Goal: Task Accomplishment & Management: Manage account settings

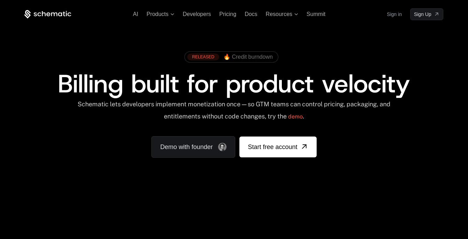
click at [395, 14] on link "Sign in" at bounding box center [394, 14] width 15 height 11
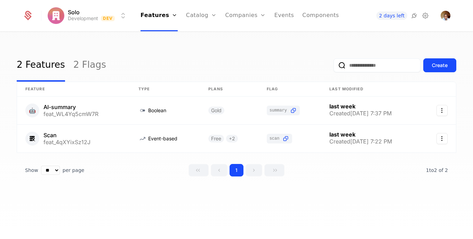
click at [319, 16] on link "Components" at bounding box center [320, 15] width 37 height 31
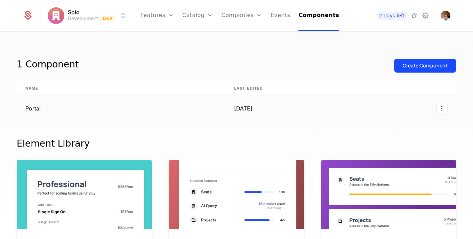
click at [42, 110] on td "Portal" at bounding box center [121, 108] width 209 height 25
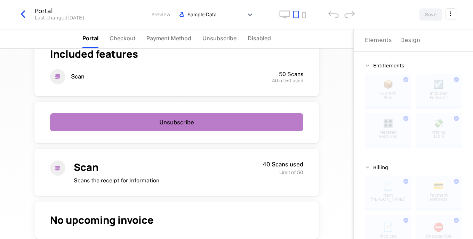
scroll to position [29, 0]
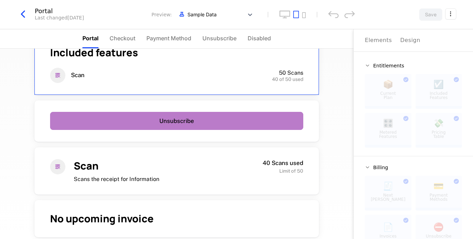
click at [166, 37] on span "Payment Method" at bounding box center [168, 38] width 45 height 8
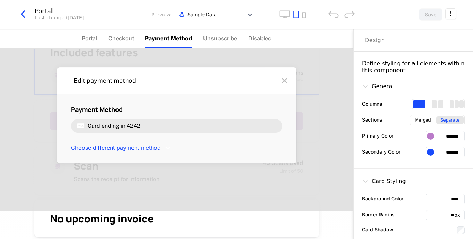
click at [346, 48] on nav "Portal Checkout Payment Method Unsubscribe Disabled" at bounding box center [177, 38] width 354 height 19
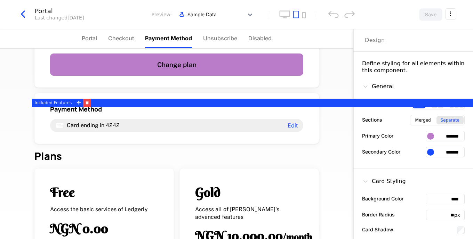
scroll to position [246, 0]
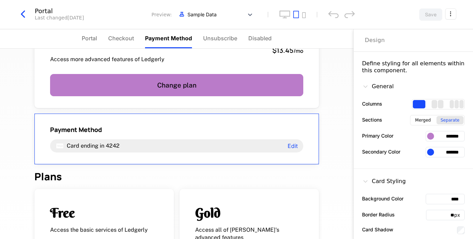
click at [95, 124] on div "Payment Method Card ending in 4242 Edit" at bounding box center [176, 139] width 285 height 51
click at [371, 39] on div "Design" at bounding box center [375, 40] width 20 height 8
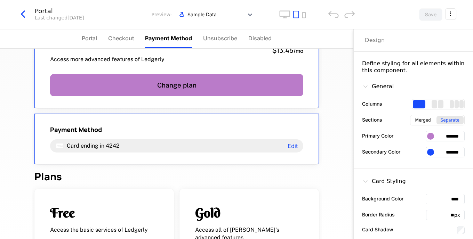
click at [451, 14] on html "Solo Development Dev Features Features Flags Catalog Plans Add Ons Credits Conf…" at bounding box center [236, 119] width 473 height 239
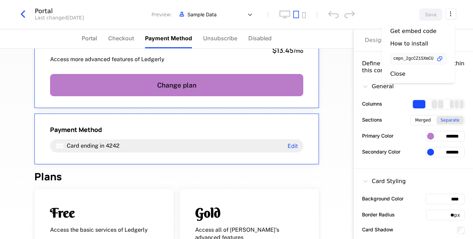
click at [444, 58] on icon "button" at bounding box center [439, 58] width 7 height 7
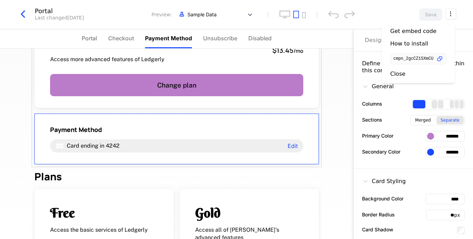
click at [251, 14] on html "Solo Development Dev Features Features Flags Catalog Plans Add Ons Credits Conf…" at bounding box center [236, 119] width 473 height 239
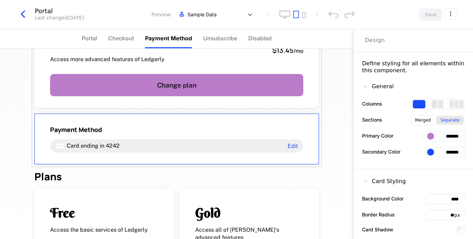
click at [251, 14] on icon at bounding box center [250, 14] width 7 height 7
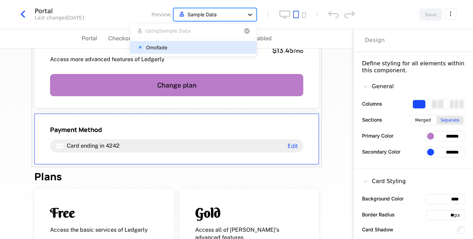
click at [251, 14] on icon at bounding box center [250, 14] width 7 height 7
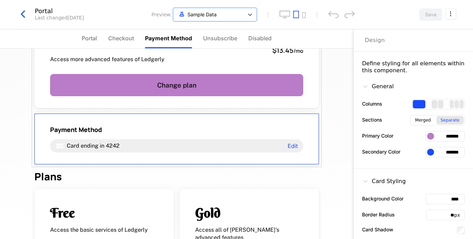
click at [286, 13] on icon "desktop" at bounding box center [284, 14] width 11 height 8
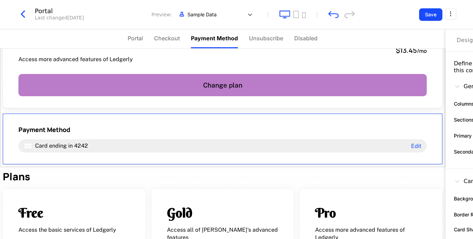
click at [303, 16] on icon "mobile" at bounding box center [303, 15] width 3 height 6
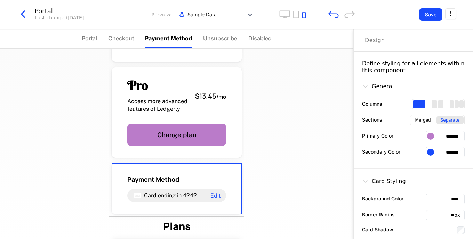
click at [294, 16] on icon "tablet" at bounding box center [296, 14] width 6 height 8
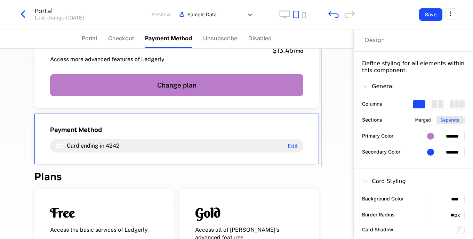
click at [288, 15] on icon "desktop" at bounding box center [284, 14] width 11 height 8
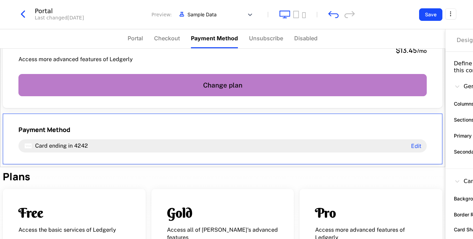
click at [299, 14] on icon "tablet" at bounding box center [296, 14] width 6 height 7
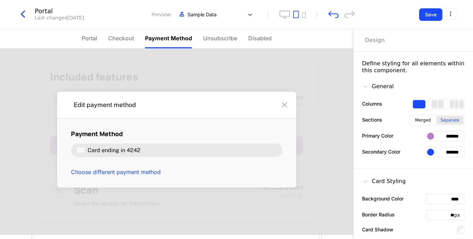
scroll to position [0, 0]
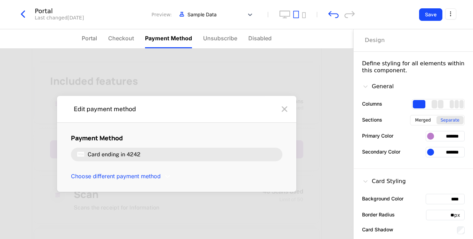
click at [264, 39] on span "Disabled" at bounding box center [259, 38] width 23 height 8
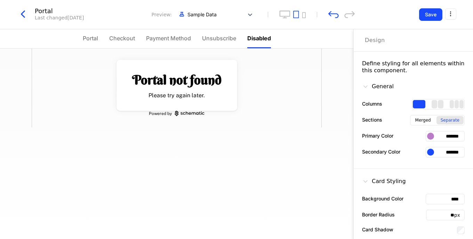
click at [228, 35] on span "Unsubscribe" at bounding box center [219, 38] width 34 height 8
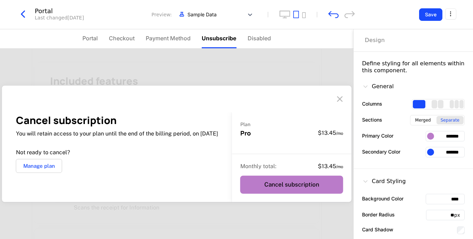
click at [128, 38] on span "Checkout" at bounding box center [122, 38] width 26 height 8
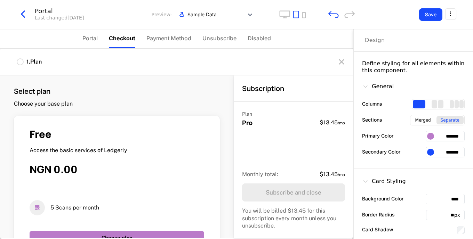
click at [96, 39] on span "Portal" at bounding box center [89, 38] width 15 height 8
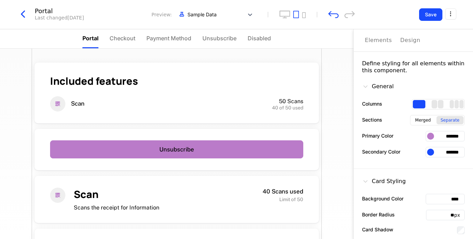
click at [167, 45] on li "Payment Method" at bounding box center [168, 38] width 45 height 19
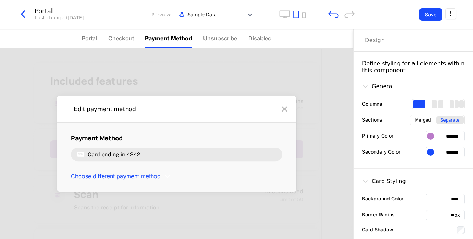
click at [81, 36] on nav "Portal Checkout Payment Method Unsubscribe Disabled" at bounding box center [177, 38] width 354 height 19
click at [92, 41] on span "Portal" at bounding box center [89, 38] width 15 height 8
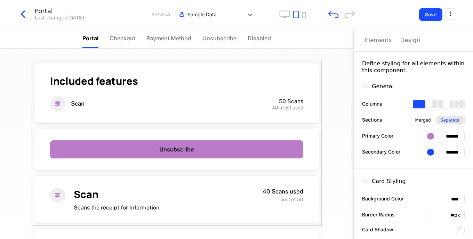
click at [380, 43] on div "Elements" at bounding box center [378, 40] width 27 height 8
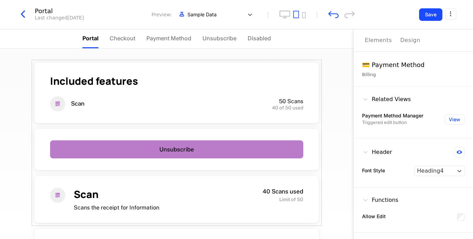
click at [401, 71] on div "Billing" at bounding box center [413, 74] width 103 height 7
click at [378, 89] on div "Related Views Payment Method Manager Triggered edit button View" at bounding box center [413, 113] width 119 height 52
click at [458, 120] on button "View" at bounding box center [455, 119] width 20 height 10
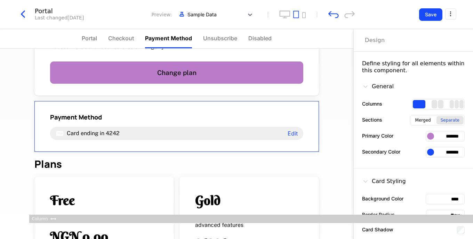
scroll to position [259, 0]
click at [96, 38] on span "Portal" at bounding box center [89, 38] width 15 height 8
click at [380, 38] on div "Elements" at bounding box center [378, 40] width 27 height 8
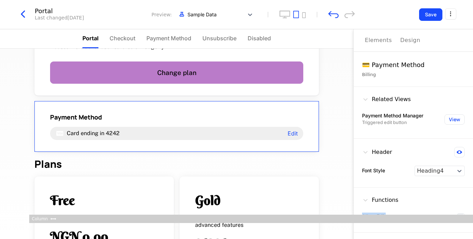
drag, startPoint x: 405, startPoint y: 201, endPoint x: 409, endPoint y: 239, distance: 37.8
click at [409, 239] on div "Elements Design 💳 Payment Method Billing Related Views Payment Method Manager T…" at bounding box center [414, 134] width 120 height 210
click at [418, 196] on div "Functions" at bounding box center [413, 201] width 103 height 11
click at [398, 65] on div "💳 Payment Method" at bounding box center [413, 65] width 103 height 10
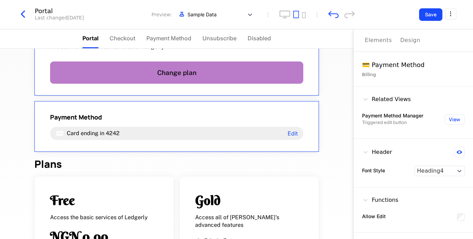
click at [307, 76] on div "Pro Access more advanced features of Ledgerly $13.45 / mo Change plan" at bounding box center [176, 54] width 285 height 83
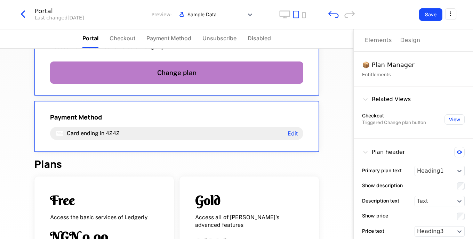
click at [300, 106] on div "Payment Method Card ending in 4242 Edit" at bounding box center [176, 126] width 285 height 51
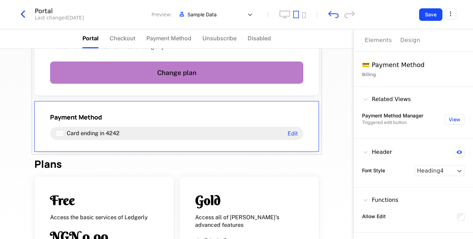
click at [371, 42] on div "Elements" at bounding box center [378, 40] width 27 height 8
click at [327, 61] on div "Included features Scan 50 Scans 40 of 50 used Unsubscribe Scan Scans the receip…" at bounding box center [177, 144] width 354 height 191
click at [317, 60] on div "No upcoming invoice Pro Access more advanced features of Ledgerly $13.45 / mo C…" at bounding box center [177, 61] width 290 height 188
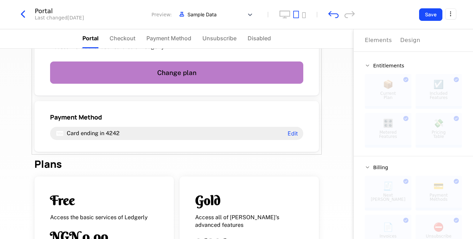
scroll to position [85, 0]
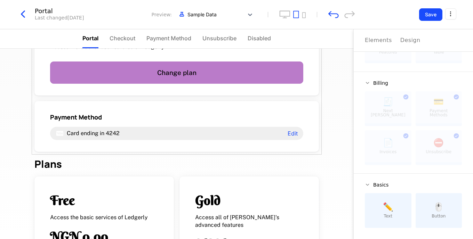
click at [330, 96] on div "Included features Scan 50 Scans 40 of 50 used Unsubscribe Scan Scans the receip…" at bounding box center [177, 144] width 354 height 191
click at [447, 18] on html "Solo Development Dev Features Features Flags Catalog Plans Add Ons Credits Conf…" at bounding box center [236, 119] width 473 height 239
click at [413, 30] on div "Get embed code" at bounding box center [413, 31] width 46 height 7
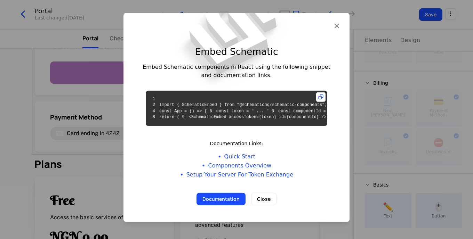
scroll to position [38, 0]
click at [404, 60] on div at bounding box center [236, 119] width 473 height 239
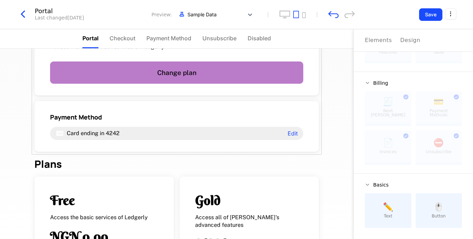
click at [437, 17] on button "Save" at bounding box center [430, 14] width 23 height 13
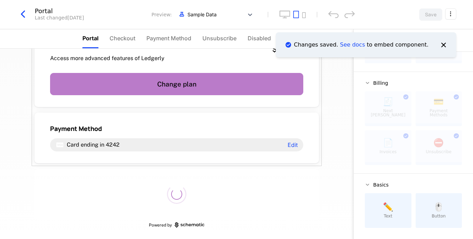
scroll to position [235, 0]
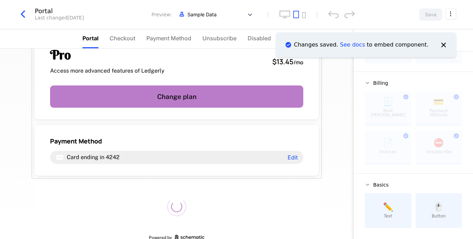
click at [451, 18] on html "Solo Development Dev Features Features Flags Catalog Plans Add Ons Credits Conf…" at bounding box center [236, 119] width 473 height 239
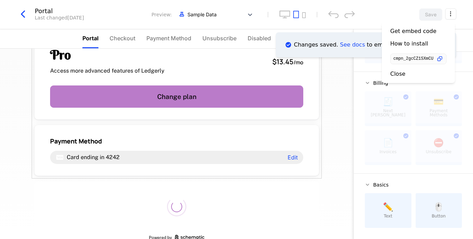
click at [412, 42] on div "How to install" at bounding box center [409, 43] width 38 height 7
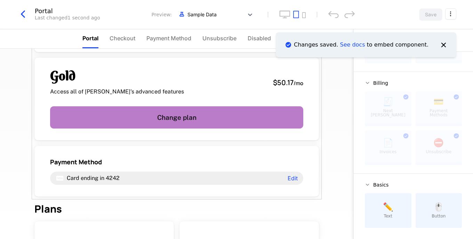
scroll to position [214, 0]
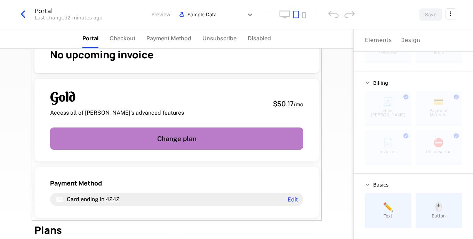
click at [450, 17] on html "Solo Development Dev Features Features Flags Catalog Plans Add Ons Credits Conf…" at bounding box center [236, 119] width 473 height 239
click at [420, 31] on div "Get embed code" at bounding box center [413, 31] width 46 height 7
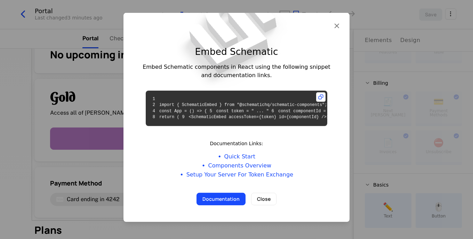
click at [333, 21] on icon "button" at bounding box center [336, 25] width 9 height 9
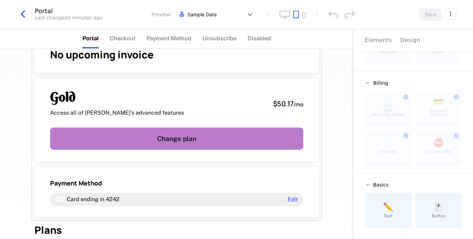
scroll to position [0, 0]
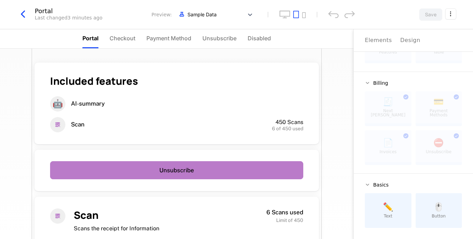
click at [22, 13] on icon "button" at bounding box center [23, 14] width 13 height 13
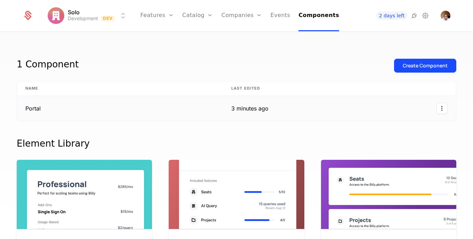
click at [442, 110] on html "Solo Development Dev Features Features Flags Catalog Plans Add Ons Credits Conf…" at bounding box center [236, 119] width 473 height 239
click at [434, 70] on button "Create Component" at bounding box center [425, 66] width 62 height 14
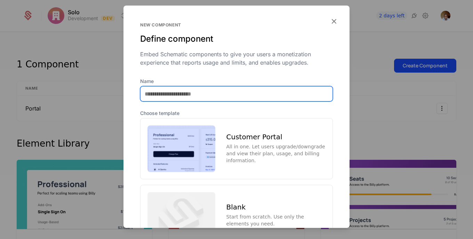
click at [278, 100] on input "Name" at bounding box center [237, 94] width 192 height 15
type input "*******"
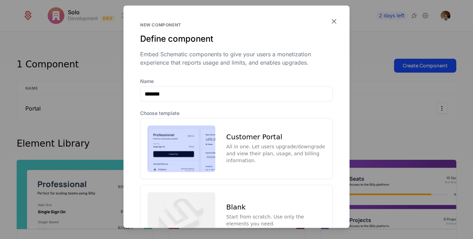
click at [282, 135] on div "Customer Portal" at bounding box center [276, 137] width 99 height 7
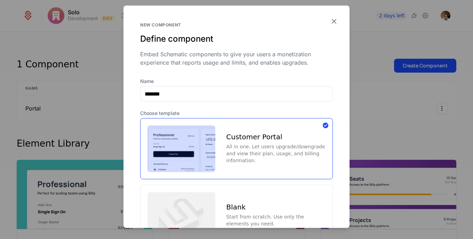
scroll to position [63, 0]
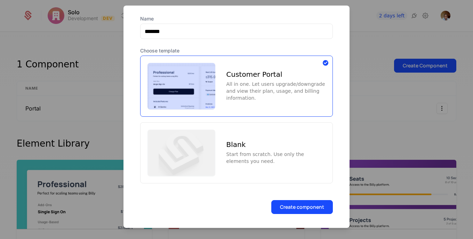
click at [314, 207] on button "Create component" at bounding box center [302, 207] width 62 height 14
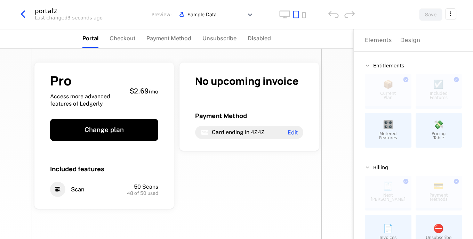
drag, startPoint x: 346, startPoint y: 112, endPoint x: 341, endPoint y: 133, distance: 21.9
click at [341, 133] on div "Pro Access more advanced features of Ledgerly $2.69 / mo Change plan Included f…" at bounding box center [177, 144] width 354 height 191
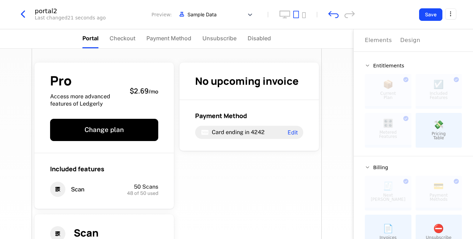
click at [429, 15] on button "Save" at bounding box center [430, 14] width 23 height 13
click at [448, 17] on html "Solo Development Dev Features Features Flags Catalog Plans Add Ons Credits Conf…" at bounding box center [236, 119] width 473 height 239
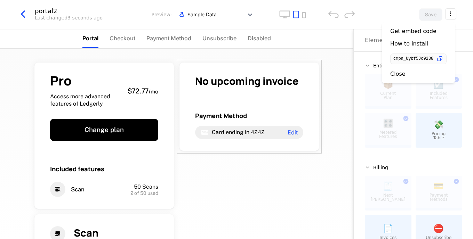
click at [440, 61] on icon "button" at bounding box center [439, 58] width 7 height 7
click at [351, 128] on html "Solo Development Dev Features Features Flags Catalog Plans Add Ons Credits Conf…" at bounding box center [236, 119] width 473 height 239
click at [24, 11] on icon "button" at bounding box center [23, 14] width 13 height 13
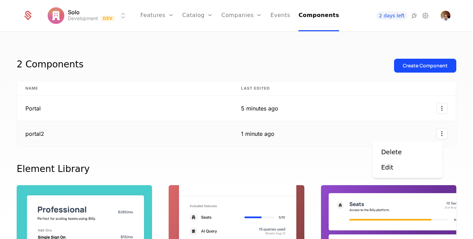
click at [437, 133] on html "Solo Development Dev Features Features Flags Catalog Plans Add Ons Credits Conf…" at bounding box center [236, 119] width 473 height 239
click at [409, 152] on div "Delete" at bounding box center [407, 153] width 53 height 10
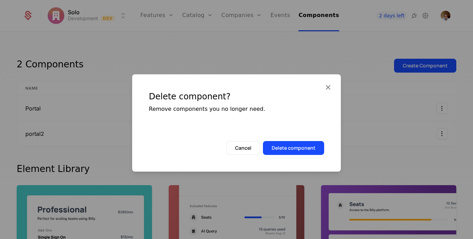
click at [322, 151] on button "Delete component" at bounding box center [293, 148] width 61 height 14
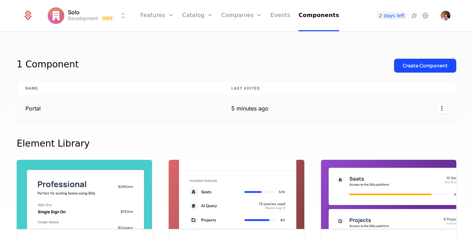
click at [26, 108] on td "Portal" at bounding box center [120, 108] width 206 height 25
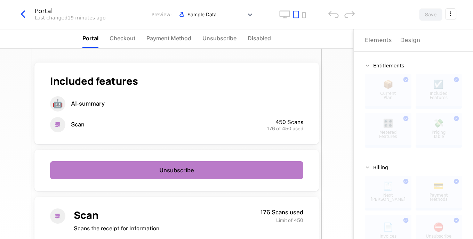
click at [24, 11] on icon "button" at bounding box center [23, 14] width 13 height 13
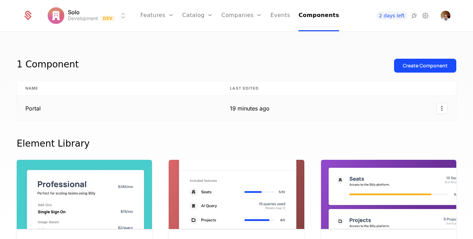
click at [436, 105] on html "Solo Development Dev Features Features Flags Catalog Plans Add Ons Credits Conf…" at bounding box center [236, 119] width 473 height 239
click at [422, 22] on html "Solo Development Dev Features Features Flags Catalog Plans Add Ons Credits Conf…" at bounding box center [236, 119] width 473 height 239
click at [412, 17] on icon at bounding box center [414, 15] width 8 height 8
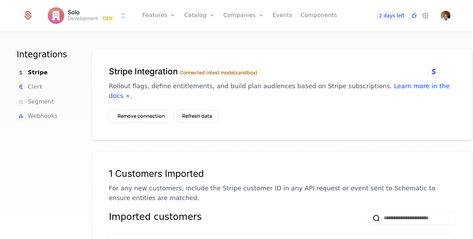
click at [424, 13] on icon at bounding box center [425, 15] width 8 height 8
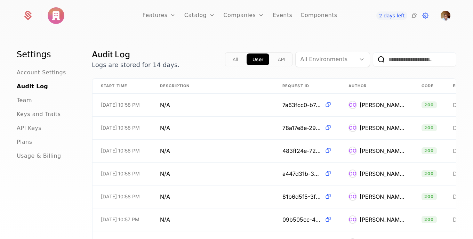
click at [312, 18] on link "Components" at bounding box center [319, 15] width 37 height 31
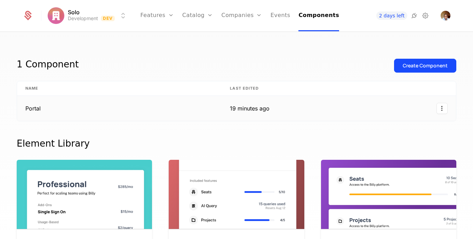
click at [235, 110] on div "19 minutes ago" at bounding box center [250, 108] width 40 height 8
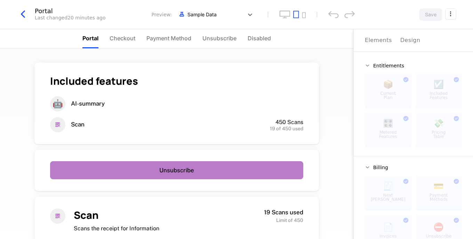
click at [166, 33] on li "Payment Method" at bounding box center [168, 38] width 45 height 19
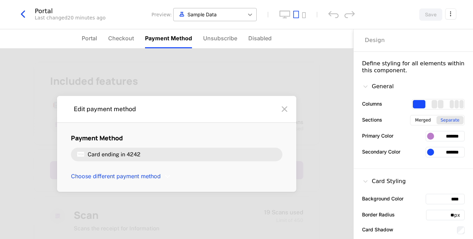
click at [248, 20] on div at bounding box center [250, 14] width 13 height 13
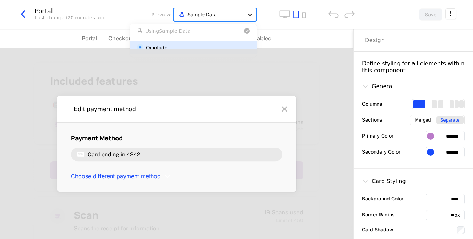
click at [248, 20] on div at bounding box center [250, 14] width 13 height 13
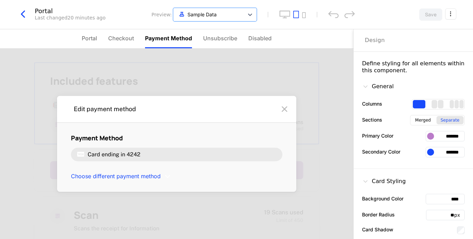
click at [113, 82] on span "Included features" at bounding box center [94, 81] width 88 height 14
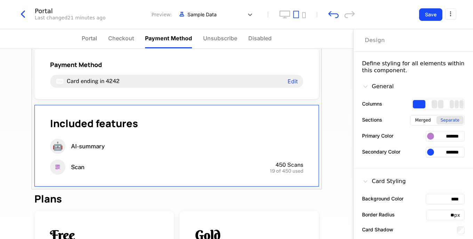
scroll to position [179, 0]
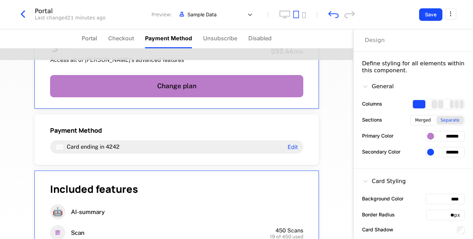
click at [431, 12] on button "Save" at bounding box center [430, 14] width 23 height 13
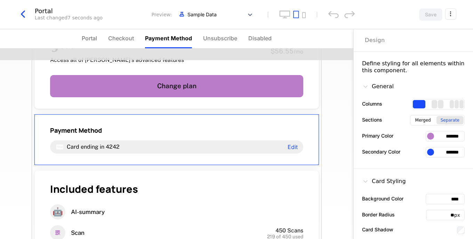
scroll to position [0, 0]
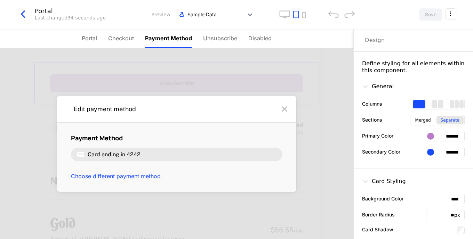
click at [88, 42] on span "Portal" at bounding box center [89, 38] width 15 height 8
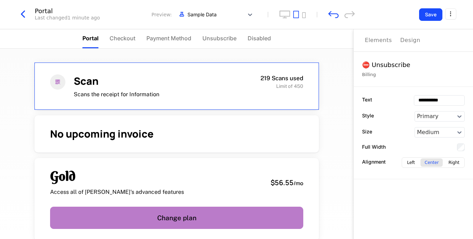
click at [294, 99] on div "Scan Scans the receipt for Information 219 Scans used Limit of 450" at bounding box center [176, 86] width 285 height 47
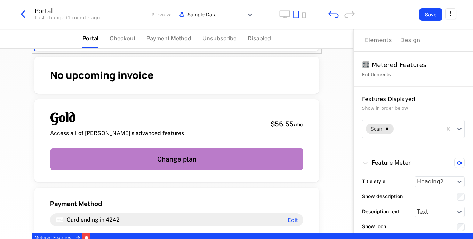
scroll to position [62, 0]
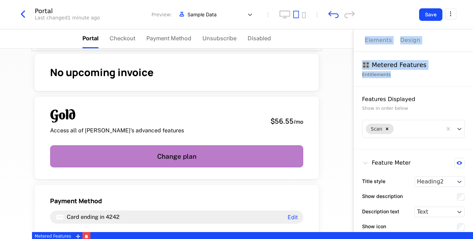
drag, startPoint x: 353, startPoint y: 62, endPoint x: 347, endPoint y: 95, distance: 33.0
click at [347, 95] on div "Portal Checkout Payment Method Unsubscribe Disabled Scan Scans the receipt for …" at bounding box center [236, 134] width 473 height 210
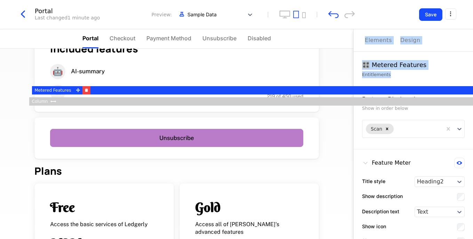
scroll to position [263, 0]
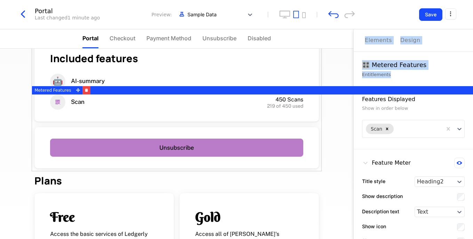
click at [326, 116] on div "Scan Scans the receipt for Information 219 Scans used Limit of 450 No upcoming …" at bounding box center [177, 144] width 354 height 191
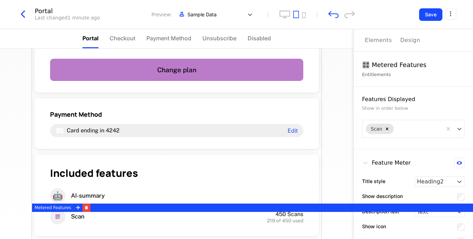
scroll to position [145, 0]
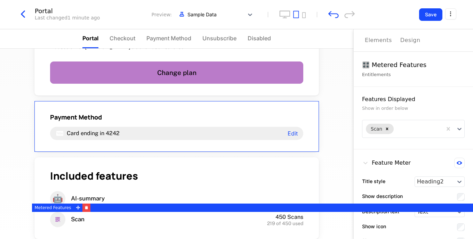
click at [218, 145] on div "Payment Method Card ending in 4242 Edit" at bounding box center [176, 126] width 285 height 51
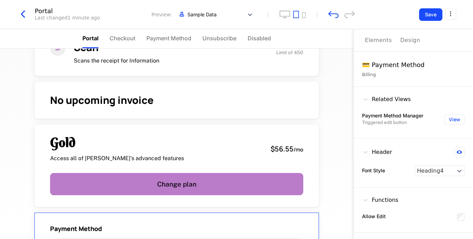
scroll to position [127, 0]
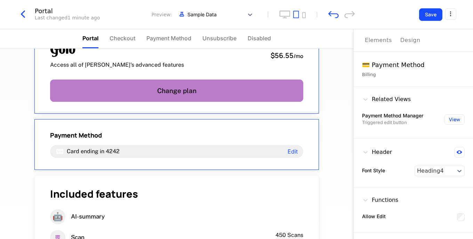
click at [305, 74] on div "Gold Access all of Ledgerly's advanced features $56.55 / mo Change plan" at bounding box center [176, 72] width 285 height 83
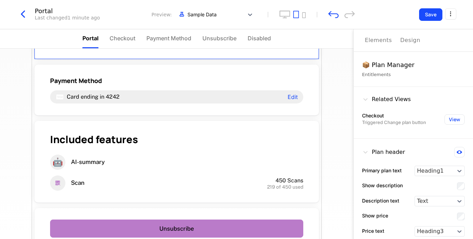
scroll to position [181, 0]
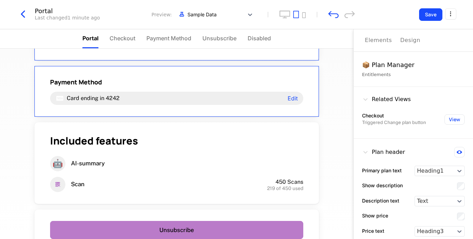
click at [262, 83] on div "Payment Method" at bounding box center [176, 82] width 253 height 8
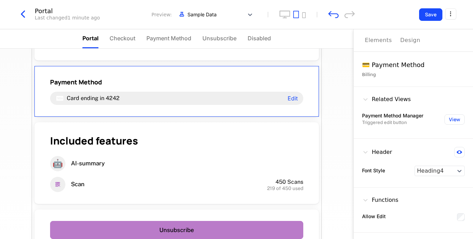
click at [381, 40] on div "Elements" at bounding box center [378, 40] width 27 height 8
click at [404, 41] on div "Design" at bounding box center [411, 40] width 20 height 8
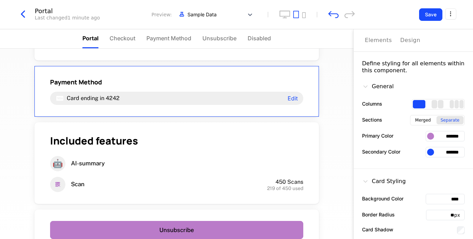
click at [285, 79] on div "Payment Method" at bounding box center [176, 82] width 253 height 8
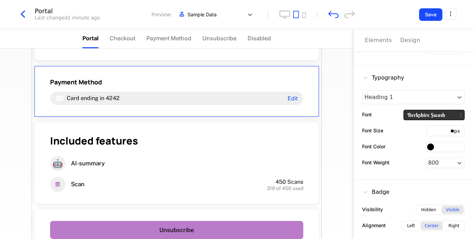
scroll to position [200, 0]
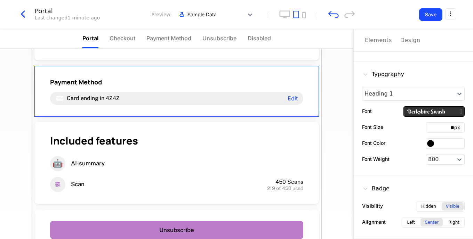
click at [431, 208] on div "Hidden" at bounding box center [428, 207] width 23 height 8
click at [453, 205] on div "Visible" at bounding box center [453, 207] width 22 height 8
click at [429, 212] on div "Hidden Visible" at bounding box center [440, 206] width 49 height 10
click at [428, 211] on div "Hidden" at bounding box center [428, 207] width 23 height 8
click at [457, 206] on div "Visible" at bounding box center [453, 207] width 22 height 8
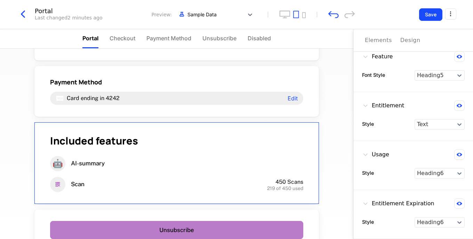
click at [284, 170] on div "🤖 AI-summary" at bounding box center [176, 163] width 253 height 15
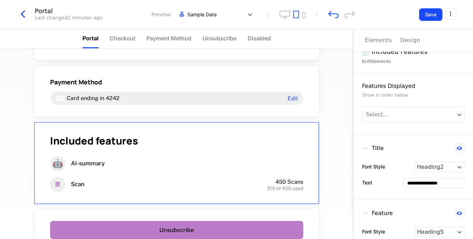
scroll to position [0, 0]
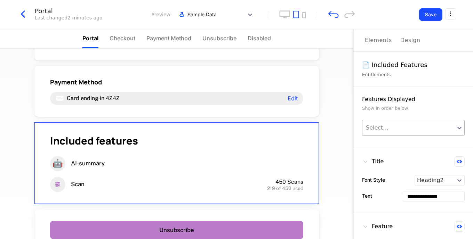
click at [444, 129] on div at bounding box center [408, 128] width 85 height 8
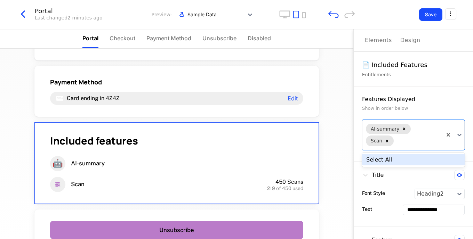
click at [408, 161] on div "Select All" at bounding box center [413, 159] width 103 height 11
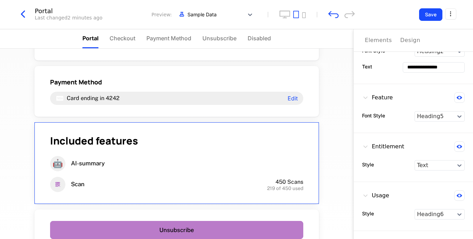
scroll to position [184, 0]
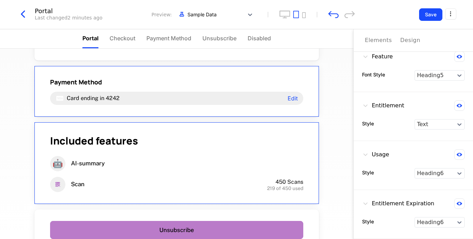
click at [280, 81] on div "Payment Method" at bounding box center [176, 82] width 253 height 8
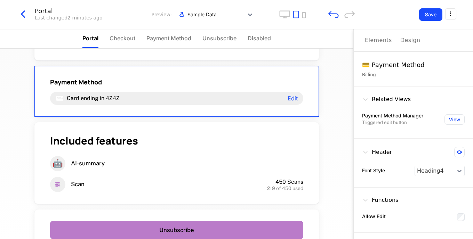
scroll to position [0, 0]
click at [473, 193] on div "Functions Allow Edit" at bounding box center [413, 210] width 119 height 45
click at [452, 119] on button "View" at bounding box center [455, 119] width 20 height 10
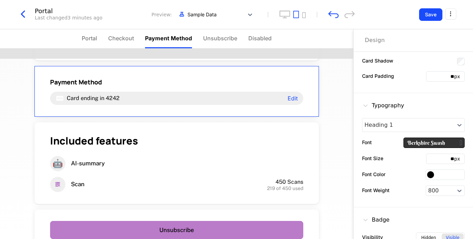
scroll to position [200, 0]
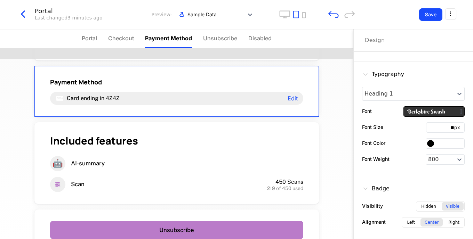
click at [445, 208] on div "Visible" at bounding box center [453, 207] width 22 height 8
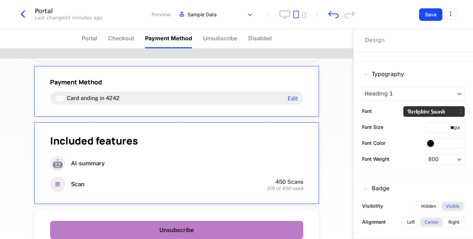
click at [275, 169] on div "🤖 AI-summary" at bounding box center [176, 163] width 253 height 15
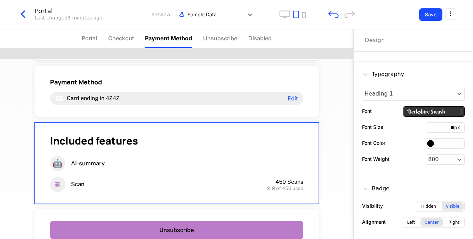
click at [430, 205] on div "Hidden" at bounding box center [428, 207] width 23 height 8
click at [450, 203] on div "Visible" at bounding box center [453, 207] width 22 height 8
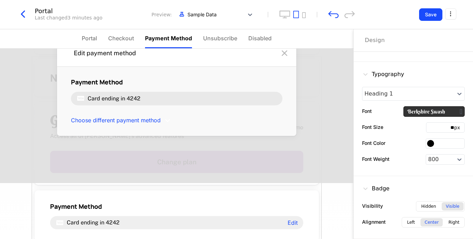
scroll to position [0, 0]
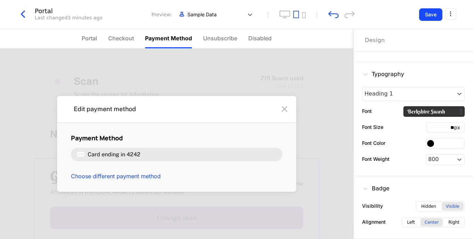
click at [247, 178] on div "Gold Access all of Ledgerly's advanced features $56.55 / mo" at bounding box center [176, 183] width 253 height 26
click at [407, 221] on div "Left" at bounding box center [411, 223] width 16 height 8
click at [425, 221] on div "Center" at bounding box center [432, 223] width 22 height 8
click at [427, 206] on div "Hidden" at bounding box center [428, 207] width 23 height 8
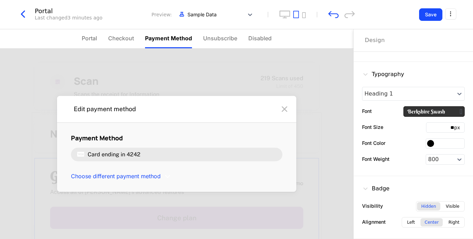
click at [451, 205] on div "Visible" at bounding box center [453, 207] width 22 height 8
click at [268, 139] on div "No upcoming invoice" at bounding box center [176, 134] width 253 height 14
click at [294, 102] on div "Scan Scans the receipt for Information 219 Scans used Limit of 450" at bounding box center [176, 86] width 285 height 47
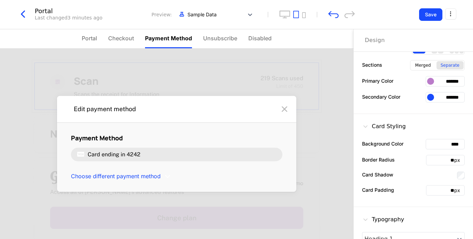
scroll to position [54, 0]
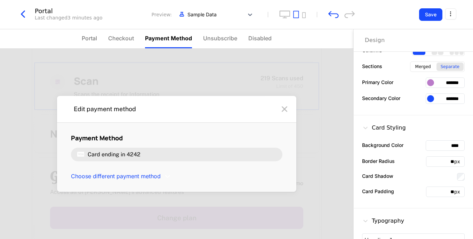
click at [92, 42] on span "Portal" at bounding box center [89, 38] width 15 height 8
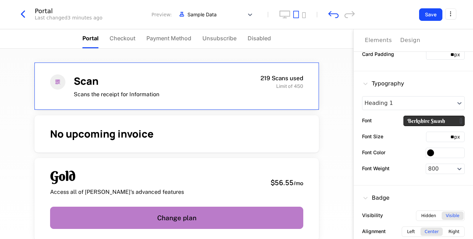
scroll to position [200, 0]
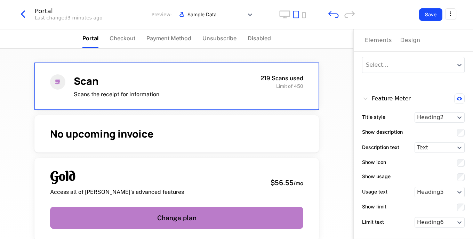
click at [367, 41] on div "Elements" at bounding box center [378, 40] width 27 height 8
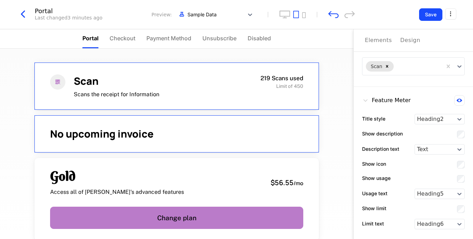
click at [252, 141] on div "No upcoming invoice" at bounding box center [176, 134] width 253 height 14
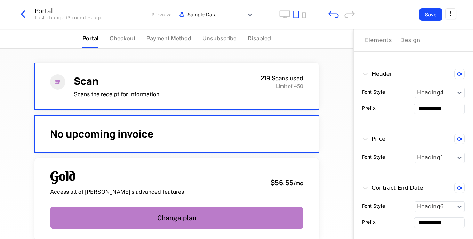
click at [247, 93] on div "219 Scans used Limit of 450" at bounding box center [258, 86] width 91 height 24
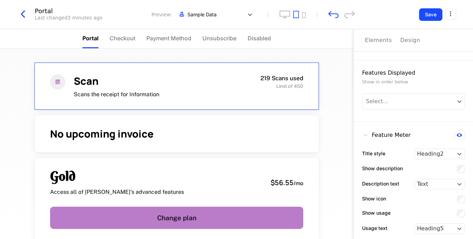
scroll to position [64, 0]
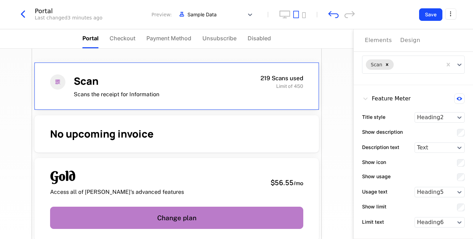
click at [372, 41] on div "Elements" at bounding box center [378, 40] width 27 height 8
click at [401, 38] on div "Design" at bounding box center [411, 40] width 20 height 8
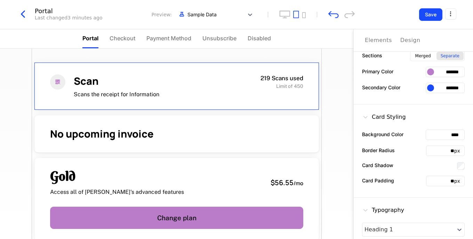
scroll to position [200, 0]
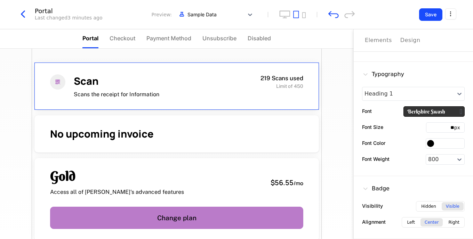
click at [424, 203] on div "Hidden" at bounding box center [428, 207] width 23 height 8
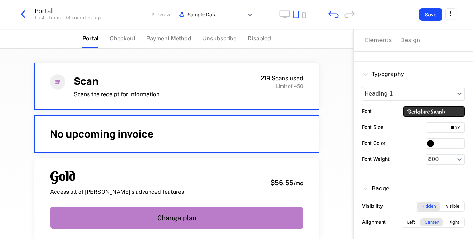
click at [283, 142] on div "No upcoming invoice" at bounding box center [176, 134] width 285 height 37
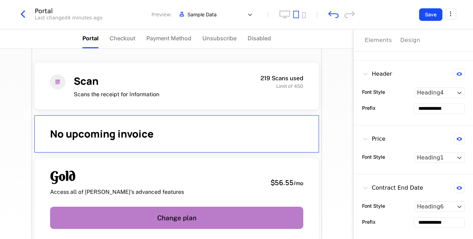
click at [407, 39] on div "Design" at bounding box center [411, 40] width 20 height 8
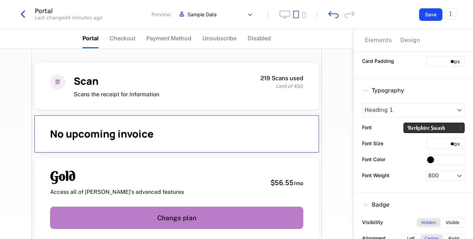
scroll to position [200, 0]
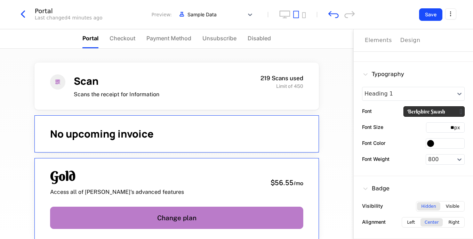
click at [216, 173] on div "Gold Access all of Ledgerly's advanced features $56.55 / mo" at bounding box center [176, 183] width 253 height 26
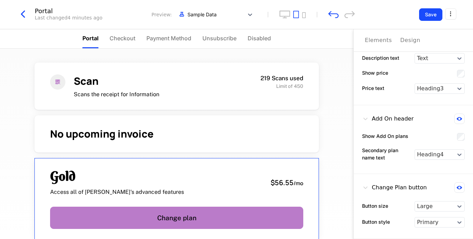
scroll to position [143, 0]
click at [406, 43] on div "Design" at bounding box center [411, 40] width 20 height 8
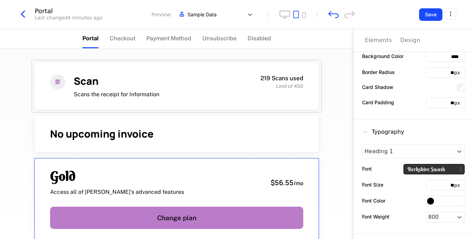
scroll to position [200, 0]
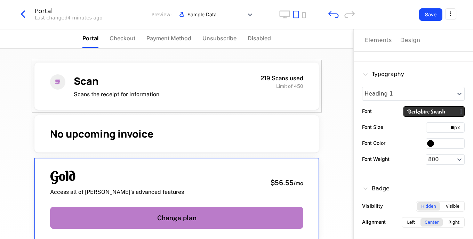
click at [449, 208] on div "Visible" at bounding box center [453, 207] width 22 height 8
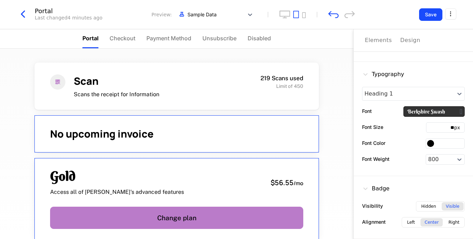
click at [239, 137] on div "No upcoming invoice" at bounding box center [176, 134] width 253 height 14
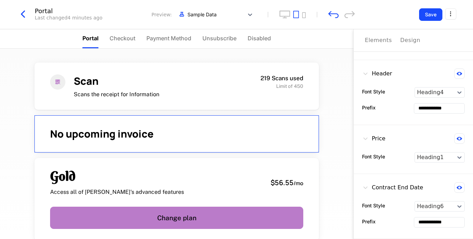
scroll to position [26, 0]
click at [403, 43] on div "Design" at bounding box center [411, 40] width 20 height 8
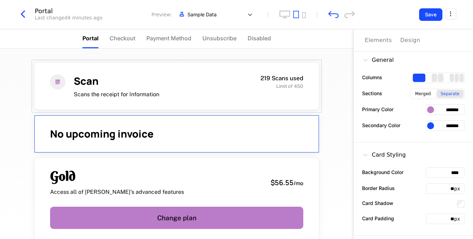
scroll to position [200, 0]
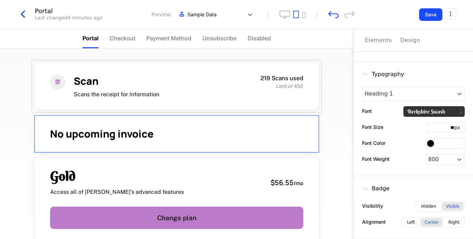
click at [452, 207] on div "Visible" at bounding box center [453, 207] width 22 height 8
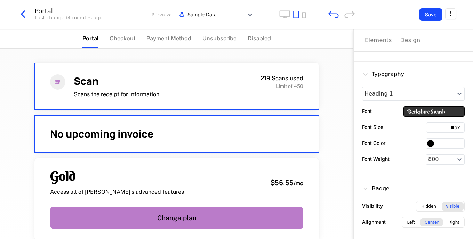
click at [219, 107] on div "Scan Scans the receipt for Information 219 Scans used Limit of 450" at bounding box center [176, 86] width 285 height 47
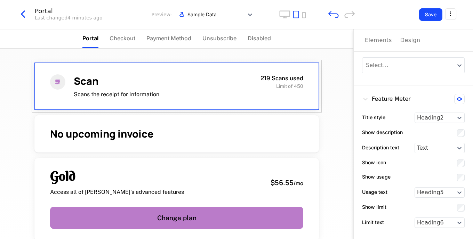
click at [404, 45] on button "Design" at bounding box center [411, 40] width 20 height 22
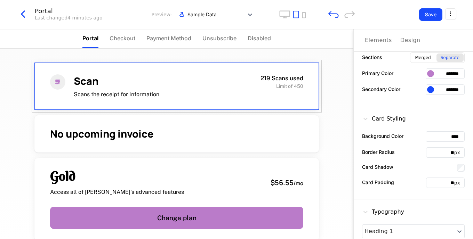
scroll to position [200, 0]
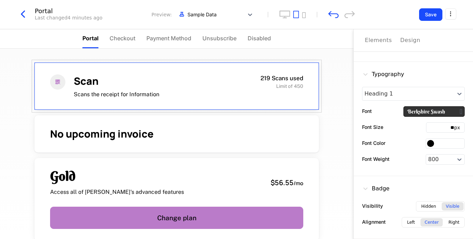
click at [425, 208] on div "Hidden" at bounding box center [428, 207] width 23 height 8
click at [453, 205] on div "Visible" at bounding box center [453, 207] width 22 height 8
click at [348, 103] on div "Scan Scans the receipt for Information 219 Scans used Limit of 450 No upcoming …" at bounding box center [177, 144] width 354 height 191
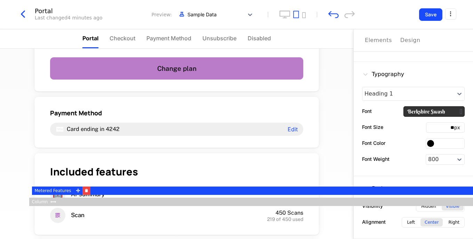
scroll to position [162, 0]
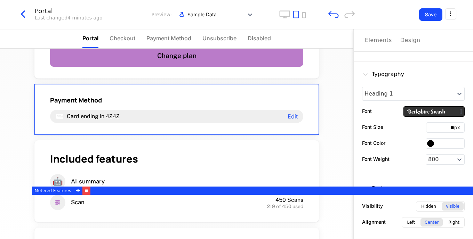
click at [264, 101] on div "Payment Method" at bounding box center [176, 100] width 253 height 8
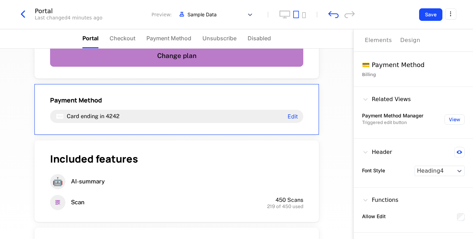
scroll to position [0, 0]
click at [409, 46] on button "Design" at bounding box center [411, 40] width 20 height 22
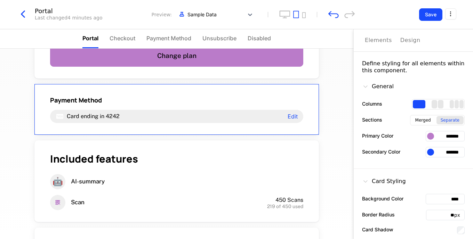
scroll to position [200, 0]
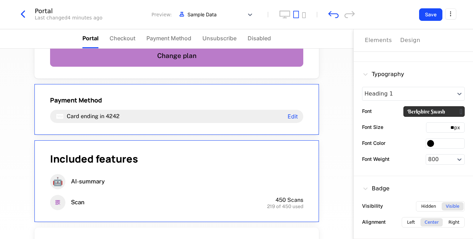
click at [275, 188] on div "🤖 AI-summary" at bounding box center [176, 181] width 253 height 15
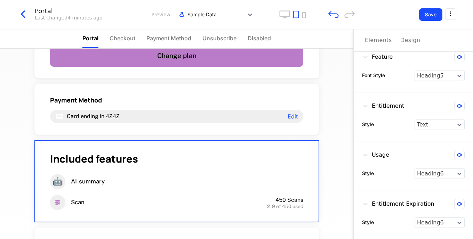
click at [409, 44] on div "Design" at bounding box center [411, 40] width 20 height 8
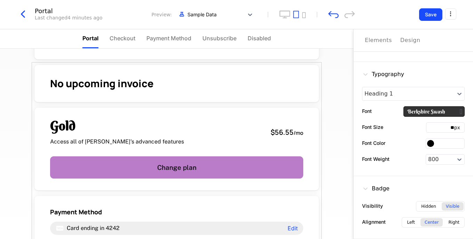
scroll to position [0, 0]
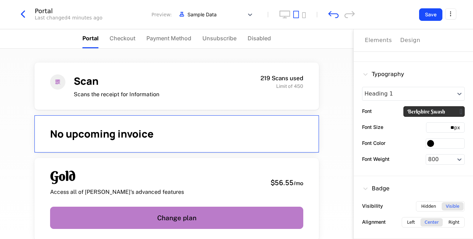
click at [284, 142] on div "No upcoming invoice" at bounding box center [176, 134] width 285 height 37
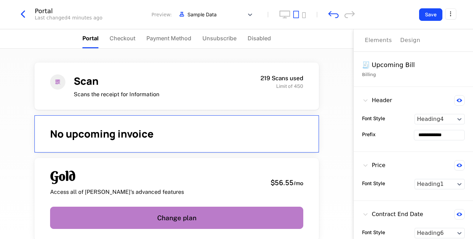
click at [455, 98] on button at bounding box center [459, 100] width 10 height 10
click at [457, 98] on icon at bounding box center [459, 100] width 5 height 5
click at [455, 98] on button at bounding box center [459, 100] width 10 height 10
click at [457, 101] on icon at bounding box center [459, 100] width 5 height 5
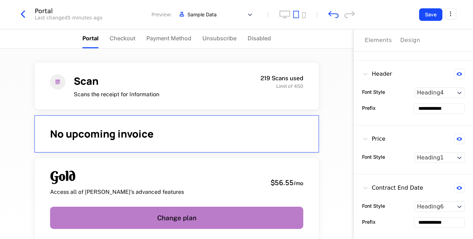
click at [409, 40] on div "Design" at bounding box center [411, 40] width 20 height 8
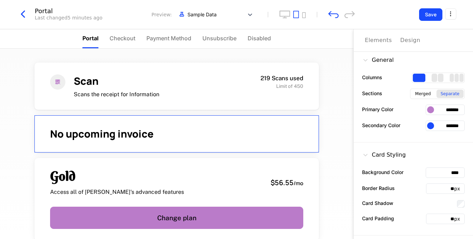
scroll to position [200, 0]
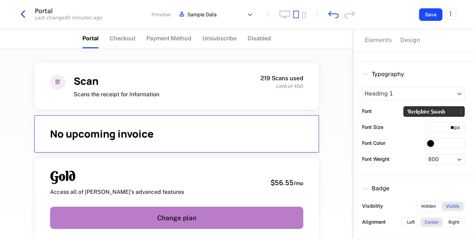
click at [427, 207] on div "Hidden" at bounding box center [428, 207] width 23 height 8
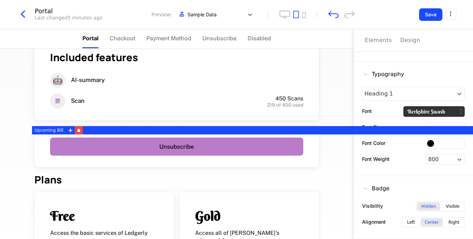
scroll to position [268, 0]
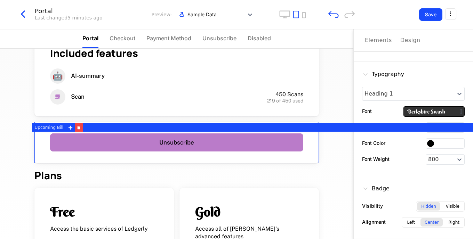
click at [306, 154] on div "Unsubscribe" at bounding box center [176, 143] width 285 height 42
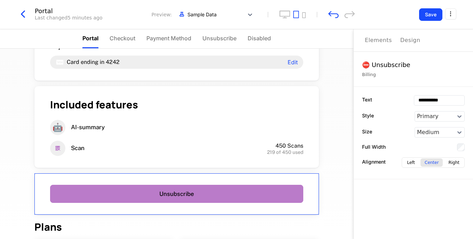
scroll to position [208, 0]
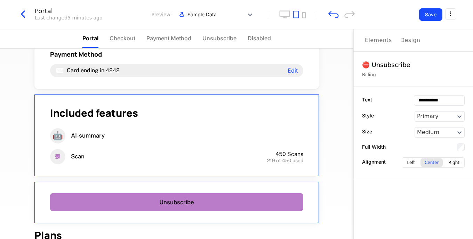
click at [300, 144] on div "Included features 🤖 AI-summary Scan 450 Scans 219 of 450 used" at bounding box center [176, 136] width 285 height 82
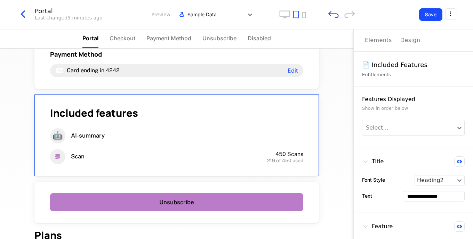
click at [403, 40] on div "Design" at bounding box center [411, 40] width 20 height 8
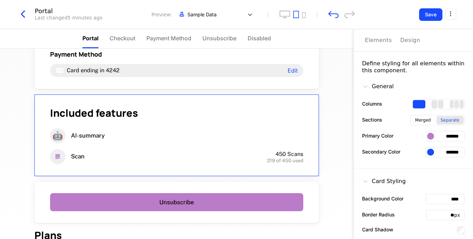
scroll to position [200, 0]
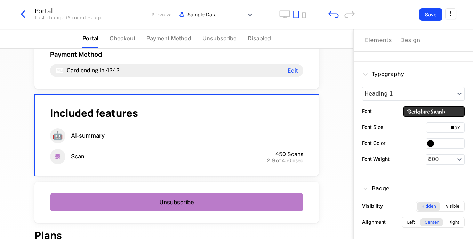
click at [447, 207] on div "Visible" at bounding box center [453, 207] width 22 height 8
click at [286, 145] on div "Included features 🤖 AI-summary Scan 450 Scans 219 of 450 used" at bounding box center [176, 136] width 285 height 82
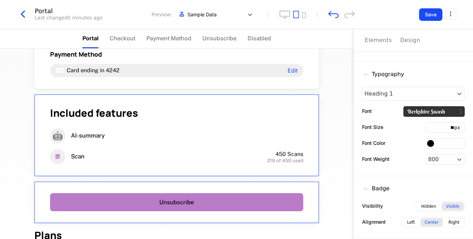
click at [278, 183] on div "Unsubscribe" at bounding box center [176, 203] width 285 height 42
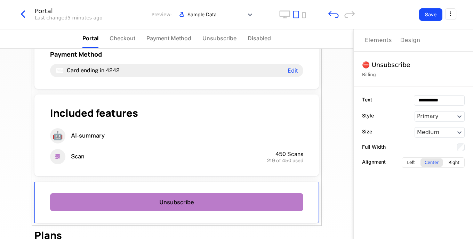
click at [401, 46] on button "Design" at bounding box center [411, 40] width 20 height 22
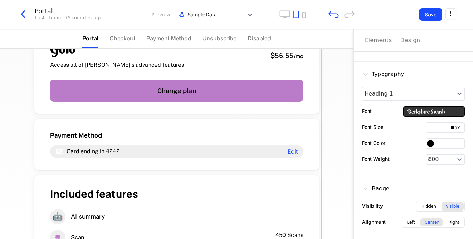
scroll to position [127, 0]
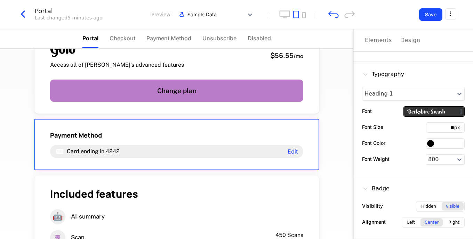
click at [278, 128] on div "Payment Method Card ending in 4242 Edit" at bounding box center [176, 144] width 285 height 51
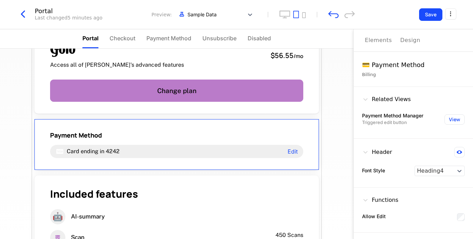
scroll to position [365, 0]
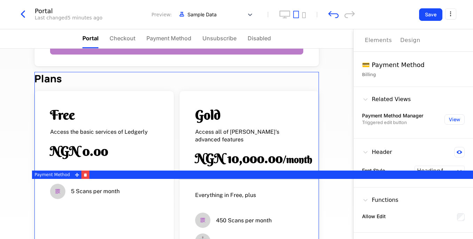
click at [149, 112] on div "Free" at bounding box center [104, 115] width 108 height 17
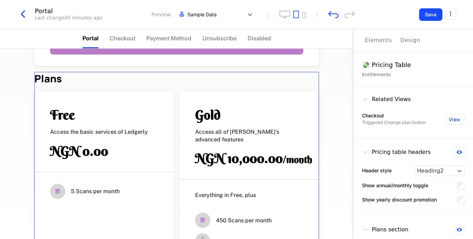
click at [401, 39] on div "Design" at bounding box center [411, 40] width 20 height 8
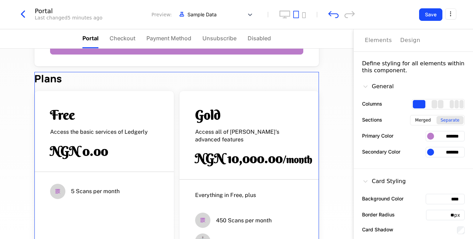
scroll to position [200, 0]
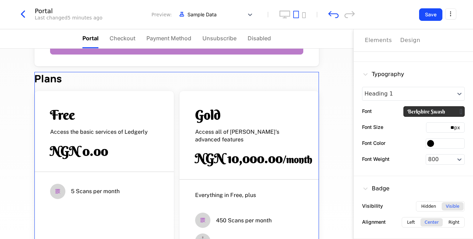
click at [443, 208] on div "Visible" at bounding box center [453, 207] width 22 height 8
click at [424, 208] on div "Hidden" at bounding box center [428, 207] width 23 height 8
click at [452, 207] on div "Visible" at bounding box center [453, 207] width 22 height 8
click at [428, 13] on button "Save" at bounding box center [430, 14] width 23 height 13
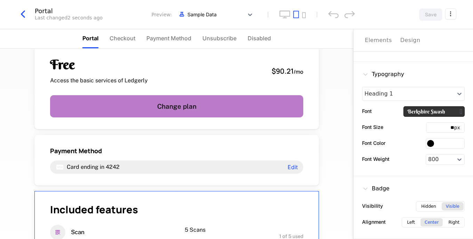
scroll to position [110, 0]
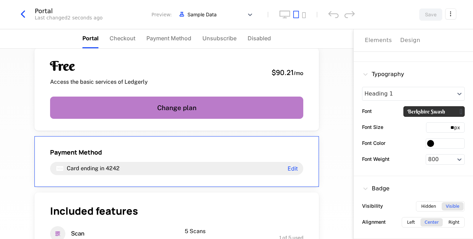
click at [274, 152] on div "Payment Method" at bounding box center [176, 152] width 253 height 8
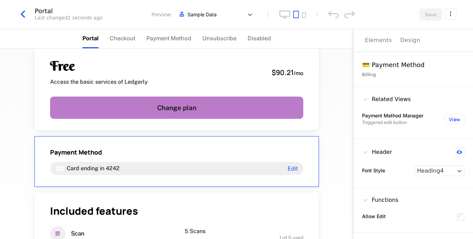
scroll to position [0, 0]
click at [458, 151] on icon at bounding box center [460, 152] width 6 height 3
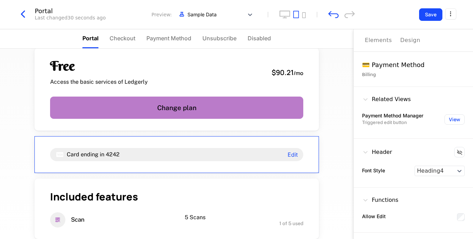
click at [458, 151] on icon at bounding box center [459, 152] width 5 height 5
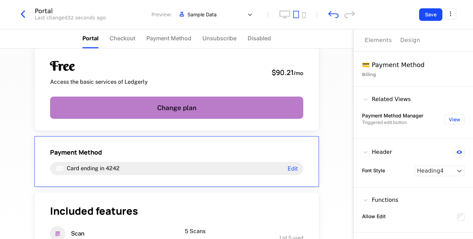
click at [458, 151] on icon at bounding box center [460, 152] width 6 height 3
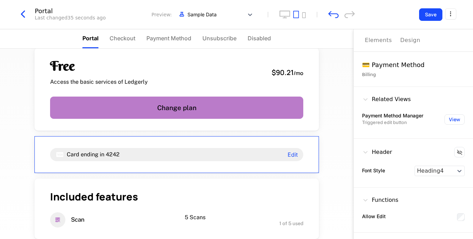
click at [423, 11] on button "Save" at bounding box center [430, 14] width 23 height 13
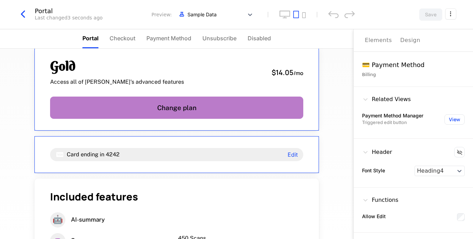
click at [461, 152] on icon at bounding box center [459, 152] width 5 height 5
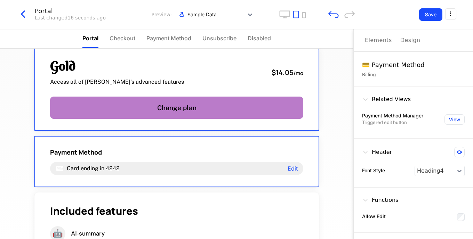
click at [404, 42] on div "Design" at bounding box center [411, 40] width 20 height 8
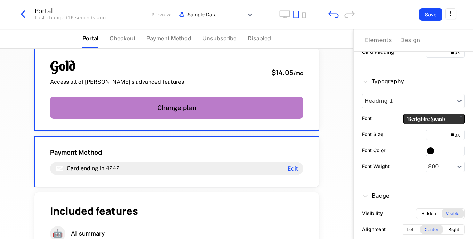
scroll to position [200, 0]
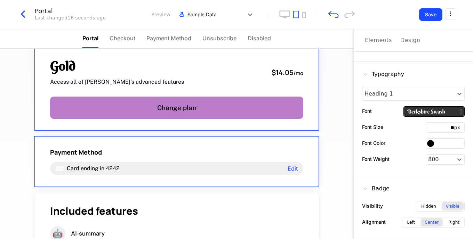
click at [420, 208] on div "Hidden" at bounding box center [428, 207] width 23 height 8
click at [433, 14] on button "Save" at bounding box center [430, 14] width 23 height 13
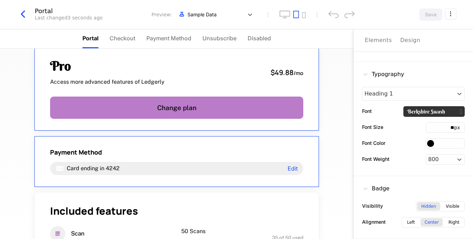
click at [452, 207] on div "Visible" at bounding box center [453, 207] width 22 height 8
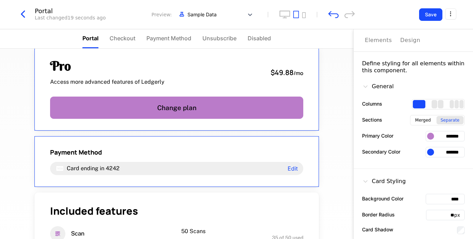
scroll to position [0, 0]
click at [405, 42] on div "Design" at bounding box center [411, 40] width 20 height 8
click at [381, 41] on div "Elements" at bounding box center [378, 40] width 27 height 8
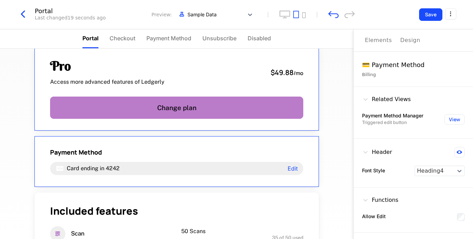
drag, startPoint x: 425, startPoint y: 218, endPoint x: 436, endPoint y: 239, distance: 24.0
click at [436, 239] on div "Elements Design 💳 Payment Method Billing Related Views Payment Method Manager T…" at bounding box center [414, 134] width 120 height 210
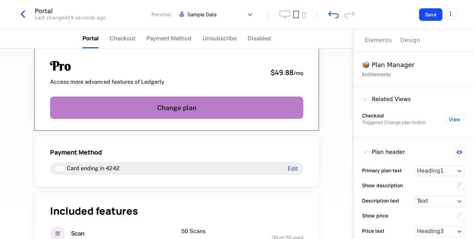
click at [299, 86] on div "Pro Access more advanced features of Ledgerly $49.88 / mo Change plan" at bounding box center [176, 89] width 285 height 83
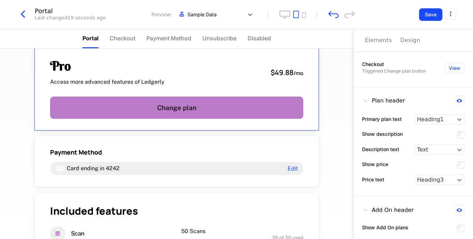
scroll to position [55, 0]
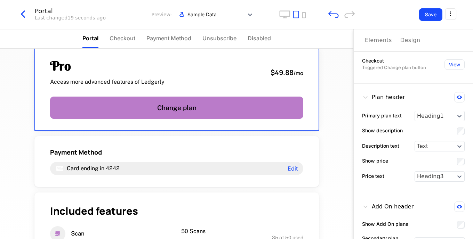
click at [457, 96] on icon at bounding box center [460, 97] width 6 height 3
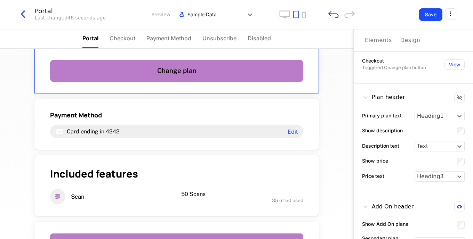
click at [457, 96] on icon at bounding box center [459, 97] width 5 height 5
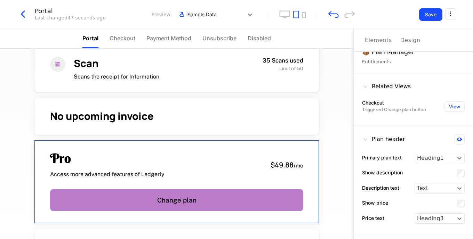
scroll to position [0, 0]
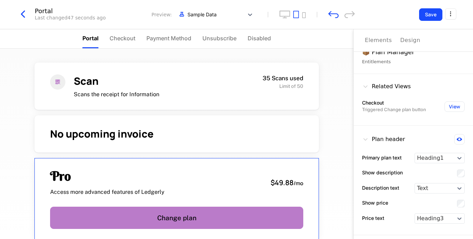
click at [27, 16] on icon "button" at bounding box center [23, 14] width 13 height 13
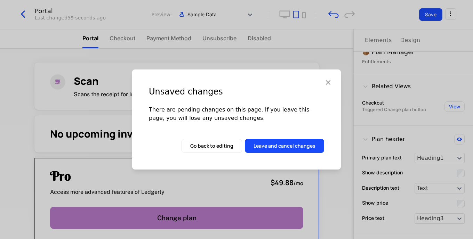
click at [267, 143] on button "Leave and cancel changes" at bounding box center [284, 146] width 79 height 14
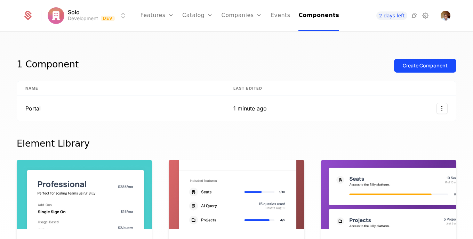
click at [435, 66] on div "Create Component" at bounding box center [425, 65] width 45 height 7
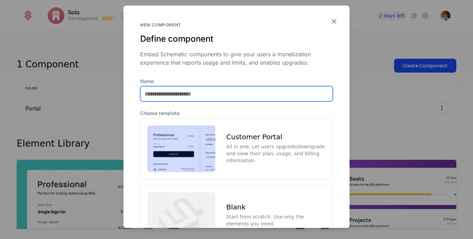
click at [259, 99] on input "Name" at bounding box center [237, 94] width 192 height 15
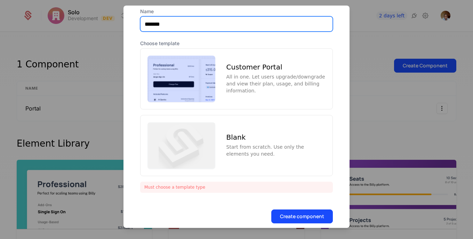
scroll to position [79, 0]
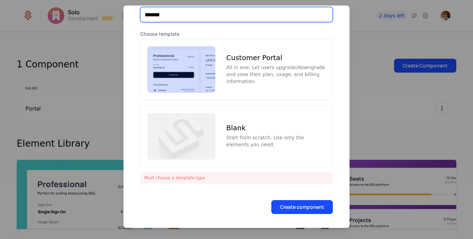
type input "*******"
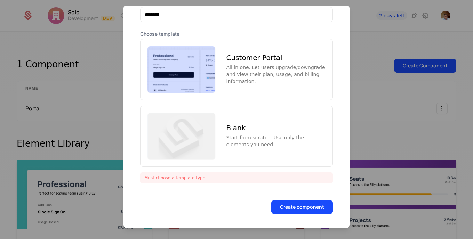
click at [294, 65] on div "All in one. Let users upgrade/downgrade and view their plan, usage, and billing…" at bounding box center [276, 74] width 99 height 21
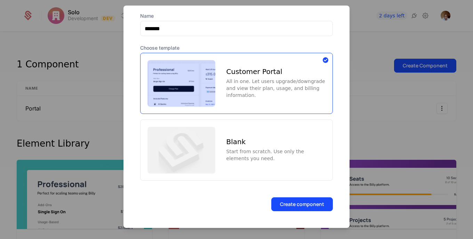
scroll to position [63, 0]
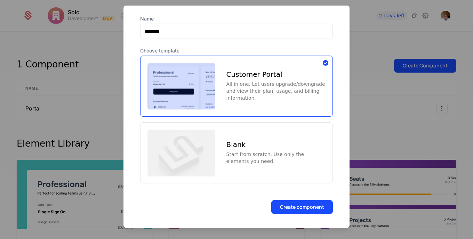
click at [293, 203] on button "Create component" at bounding box center [302, 207] width 62 height 14
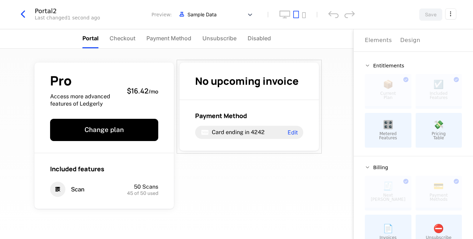
click at [319, 96] on div "No upcoming invoice Payment Method Card ending in 4242 Edit" at bounding box center [249, 107] width 145 height 94
click at [318, 96] on div "No upcoming invoice Payment Method Card ending in 4242 Edit" at bounding box center [249, 107] width 145 height 94
click at [340, 81] on div "Pro Access more advanced features of Ledgerly $16.42 / mo Change plan Included …" at bounding box center [177, 144] width 354 height 191
click at [447, 16] on html "Solo Development Dev Features Features Flags Catalog Plans Add Ons Credits Conf…" at bounding box center [236, 119] width 473 height 239
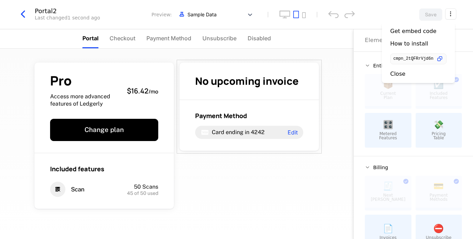
click at [441, 58] on icon "button" at bounding box center [439, 58] width 7 height 7
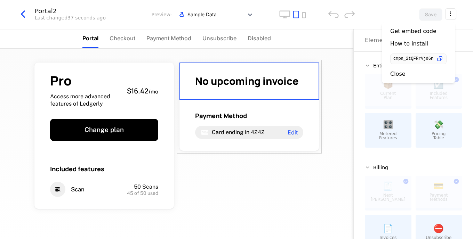
click at [287, 67] on div "No upcoming invoice" at bounding box center [250, 82] width 140 height 38
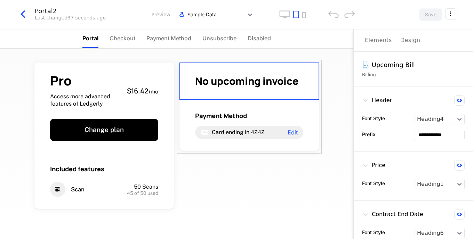
click at [320, 93] on div "Pro Access more advanced features of Ledgerly $16.42 / mo Change plan Included …" at bounding box center [177, 144] width 354 height 191
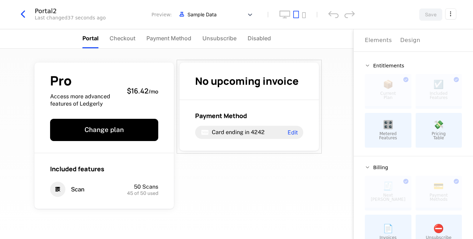
click at [318, 98] on div "No upcoming invoice Payment Method Card ending in 4242 Edit" at bounding box center [249, 107] width 145 height 94
click at [317, 95] on div "No upcoming invoice Payment Method Card ending in 4242 Edit" at bounding box center [249, 107] width 145 height 94
click at [275, 61] on div "No upcoming invoice Payment Method Card ending in 4242 Edit" at bounding box center [249, 107] width 145 height 94
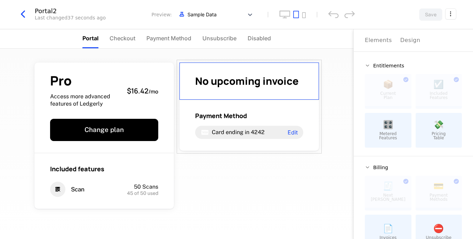
click at [275, 73] on div "No upcoming invoice" at bounding box center [250, 82] width 140 height 38
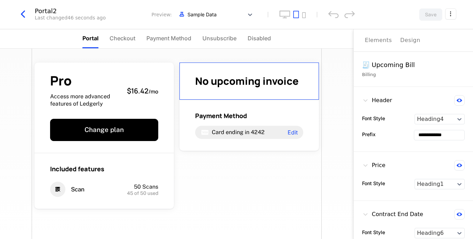
click at [379, 40] on div "Elements" at bounding box center [378, 40] width 27 height 8
click at [406, 42] on div "Design" at bounding box center [411, 40] width 20 height 8
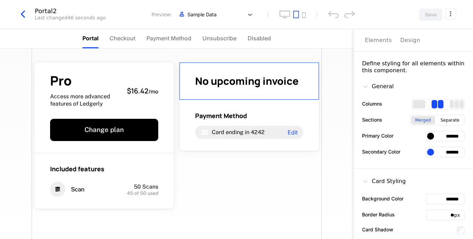
click at [375, 39] on div "Elements" at bounding box center [378, 40] width 27 height 8
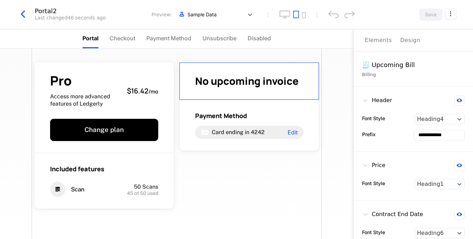
click at [407, 39] on div "Design" at bounding box center [411, 40] width 20 height 8
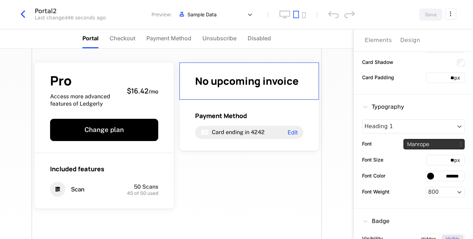
scroll to position [200, 0]
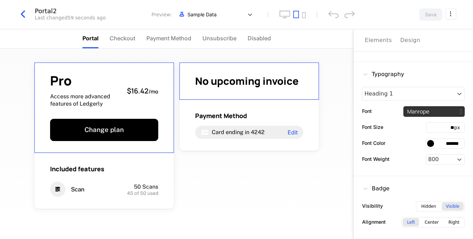
click at [166, 128] on div "Pro Access more advanced features of Ledgerly $16.42 / mo Change plan" at bounding box center [104, 108] width 140 height 91
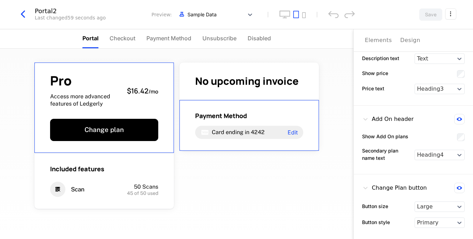
click at [412, 40] on div "Design" at bounding box center [411, 40] width 20 height 8
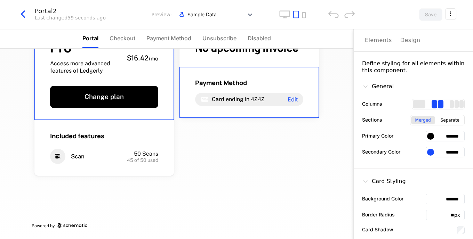
scroll to position [0, 0]
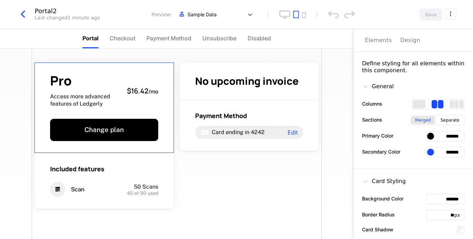
click at [180, 44] on li "Payment Method" at bounding box center [168, 38] width 45 height 19
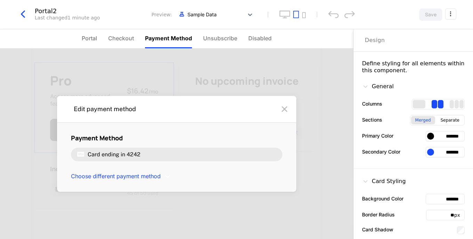
click at [383, 43] on div "Design" at bounding box center [375, 40] width 20 height 8
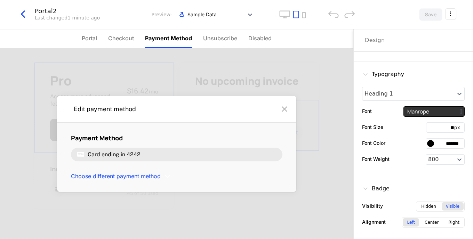
click at [316, 101] on div "Payment Method Card ending in 4242 Edit" at bounding box center [250, 125] width 140 height 51
click at [316, 93] on div "No upcoming invoice" at bounding box center [250, 82] width 140 height 38
click at [315, 99] on div "No upcoming invoice" at bounding box center [250, 82] width 140 height 38
click at [157, 167] on div "Included features Scan 50 Scans 45 of 50 used" at bounding box center [104, 181] width 140 height 56
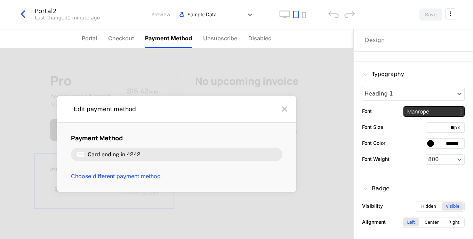
click at [157, 167] on div "Included features Scan 50 Scans 45 of 50 used" at bounding box center [104, 181] width 140 height 56
click at [180, 86] on div "No upcoming invoice" at bounding box center [250, 82] width 140 height 38
click at [216, 38] on span "Unsubscribe" at bounding box center [220, 38] width 34 height 8
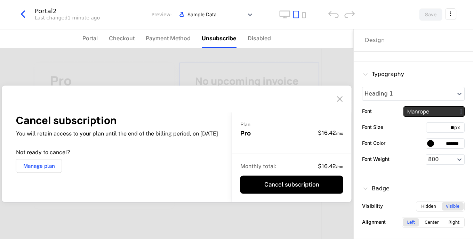
click at [261, 43] on li "Disabled" at bounding box center [259, 38] width 23 height 19
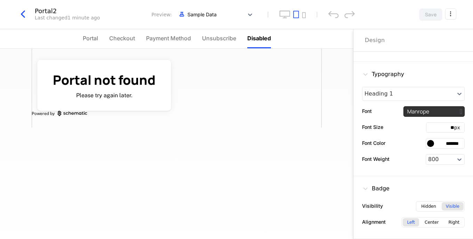
click at [232, 41] on span "Unsubscribe" at bounding box center [219, 38] width 34 height 8
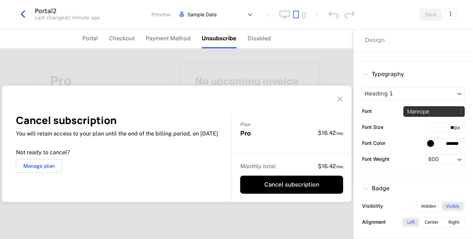
click at [117, 37] on span "Checkout" at bounding box center [122, 38] width 26 height 8
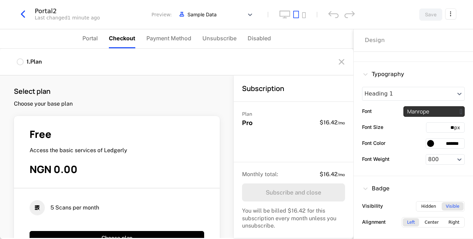
click at [97, 33] on li "Portal" at bounding box center [89, 38] width 15 height 19
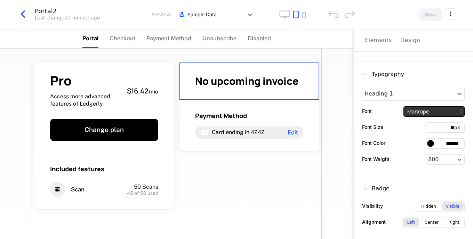
click at [127, 36] on span "Checkout" at bounding box center [123, 38] width 26 height 8
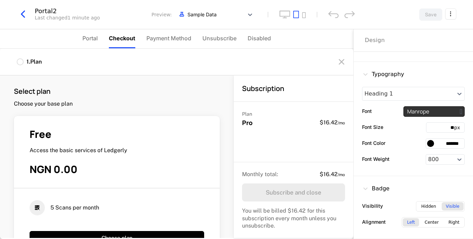
click at [422, 207] on div "Hidden" at bounding box center [428, 207] width 23 height 8
click at [444, 207] on div "Visible" at bounding box center [453, 207] width 22 height 8
click at [425, 224] on div "Center" at bounding box center [432, 223] width 22 height 8
click at [429, 19] on button "Save" at bounding box center [430, 14] width 23 height 13
click at [220, 73] on div "No upcoming invoice" at bounding box center [250, 82] width 140 height 38
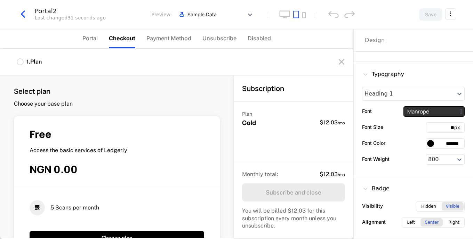
click at [106, 81] on span "Gold" at bounding box center [85, 80] width 71 height 13
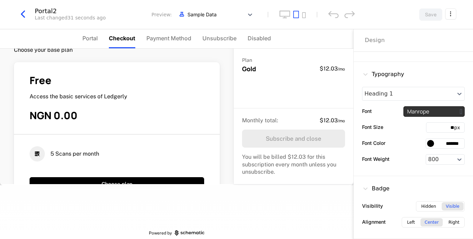
scroll to position [0, 0]
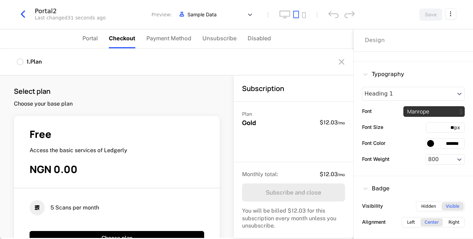
click at [198, 71] on div "No upcoming invoice" at bounding box center [250, 82] width 140 height 38
click at [180, 100] on div "No upcoming invoice" at bounding box center [250, 82] width 140 height 38
click at [183, 114] on div "Payment Method Card ending in 4242 Edit" at bounding box center [250, 125] width 140 height 51
drag, startPoint x: 183, startPoint y: 114, endPoint x: 203, endPoint y: 130, distance: 25.8
click at [203, 131] on div "Payment Method Card ending in 4242 Edit" at bounding box center [250, 125] width 140 height 51
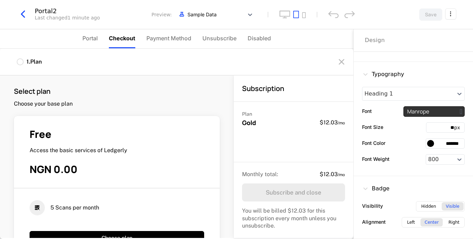
click at [144, 103] on div "Gold Access all of Ledgerly's advanced features $12.03 / mo" at bounding box center [104, 94] width 108 height 41
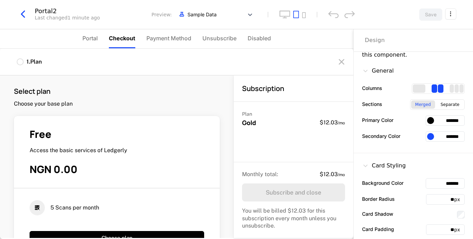
click at [99, 40] on ul "Portal Checkout Payment Method Unsubscribe Disabled" at bounding box center [176, 38] width 189 height 19
click at [89, 38] on span "Portal" at bounding box center [89, 38] width 15 height 8
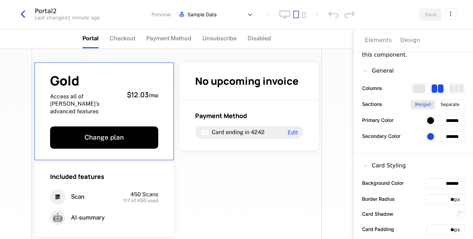
click at [374, 38] on div "Elements" at bounding box center [378, 40] width 27 height 8
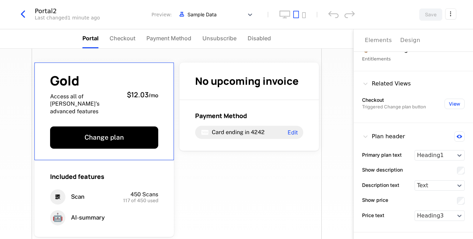
scroll to position [16, 0]
click at [457, 137] on icon at bounding box center [460, 135] width 6 height 3
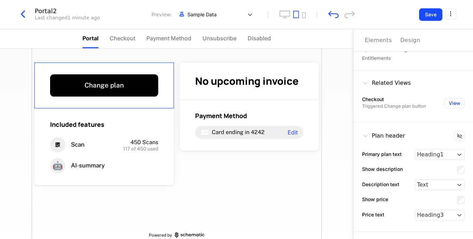
click at [457, 137] on icon at bounding box center [459, 136] width 5 height 5
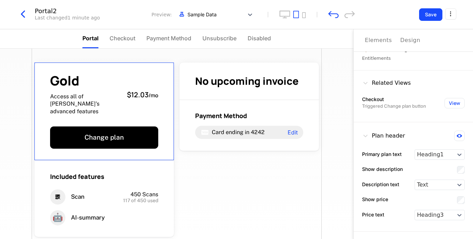
click at [252, 179] on div "Gold Access all of Ledgerly's advanced features $12.03 / mo Change plan Include…" at bounding box center [177, 175] width 290 height 253
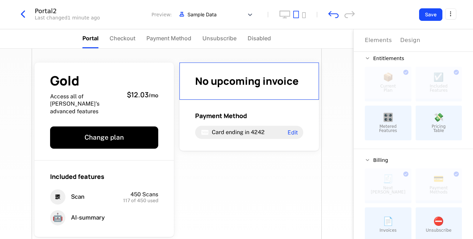
scroll to position [11, 0]
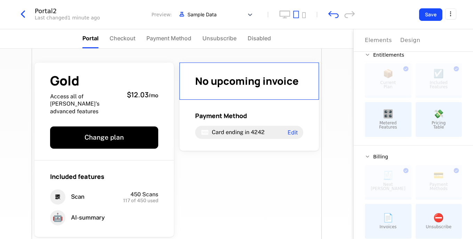
click at [449, 183] on div at bounding box center [439, 181] width 47 height 32
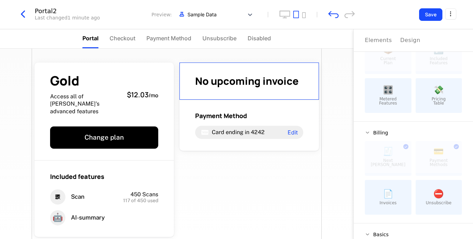
scroll to position [0, 0]
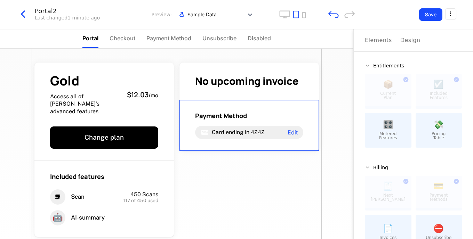
click at [232, 109] on div "Payment Method Card ending in 4242 Edit" at bounding box center [250, 125] width 140 height 51
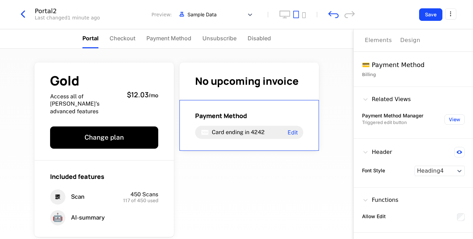
click at [460, 119] on button "View" at bounding box center [455, 119] width 20 height 10
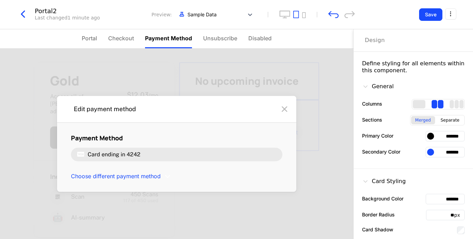
click at [252, 86] on span "No upcoming invoice" at bounding box center [247, 81] width 104 height 14
click at [256, 109] on div "Payment Method Card ending in 4242 Edit" at bounding box center [250, 125] width 140 height 51
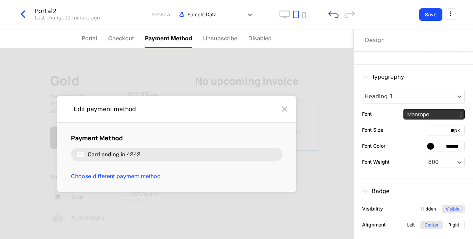
scroll to position [200, 0]
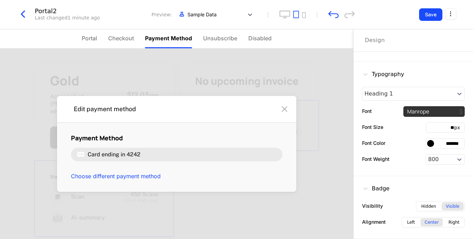
click at [112, 163] on div "Included features Scan 450 Scans 117 of 450 used 🤖 AI-summary" at bounding box center [104, 199] width 140 height 77
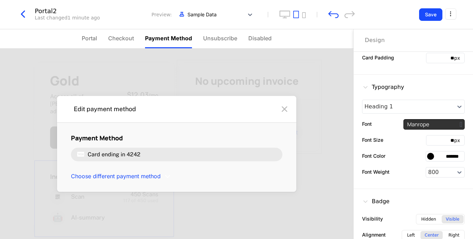
scroll to position [194, 0]
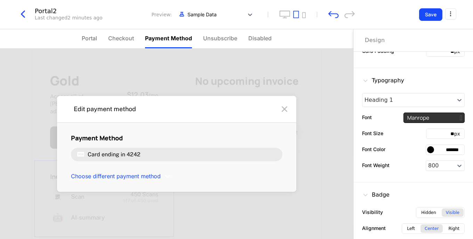
click at [175, 191] on div "Gold Access all of Ledgerly's advanced features $12.03 / mo Change plan Include…" at bounding box center [177, 175] width 290 height 253
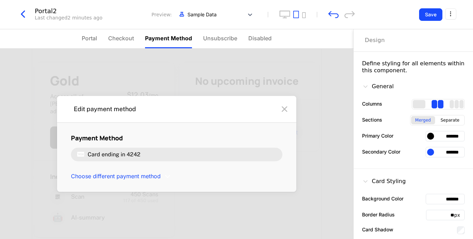
click at [222, 36] on span "Unsubscribe" at bounding box center [220, 38] width 34 height 8
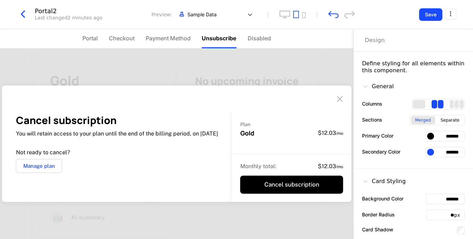
click at [252, 38] on span "Disabled" at bounding box center [259, 38] width 23 height 8
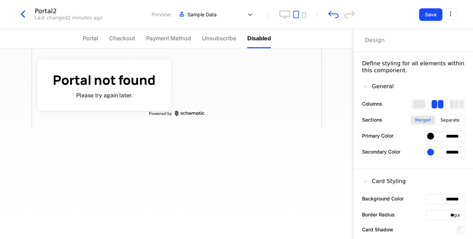
click at [118, 41] on span "Checkout" at bounding box center [122, 38] width 26 height 8
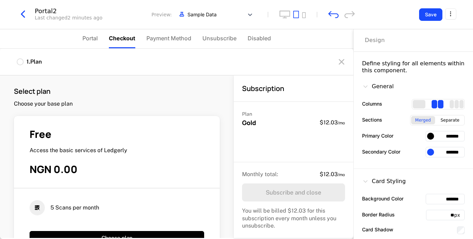
click at [127, 90] on span "$12.03" at bounding box center [138, 94] width 22 height 9
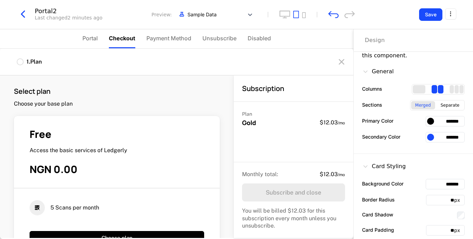
scroll to position [21, 0]
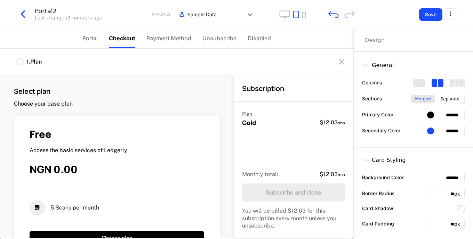
click at [451, 98] on div "Separate" at bounding box center [450, 99] width 27 height 8
click at [251, 198] on div "Gold Access all of Ledgerly's advanced features $12.03 / mo Change plan Include…" at bounding box center [177, 178] width 290 height 258
click at [158, 111] on div "Gold Access all of Ledgerly's advanced features $12.03 / mo Change plan" at bounding box center [104, 112] width 140 height 98
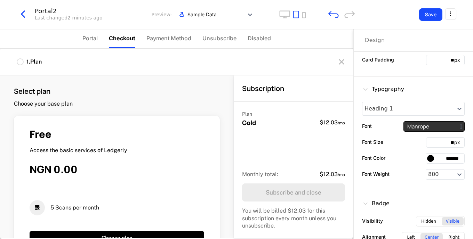
scroll to position [200, 0]
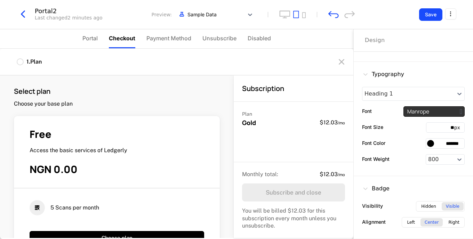
click at [423, 205] on div "Hidden" at bounding box center [428, 207] width 23 height 8
click at [300, 118] on div "Payment Method" at bounding box center [249, 121] width 108 height 8
click at [306, 74] on div "No upcoming invoice" at bounding box center [250, 81] width 140 height 37
click at [143, 77] on div "Gold Access all of Ledgerly's advanced features $12.03 / mo" at bounding box center [104, 94] width 108 height 41
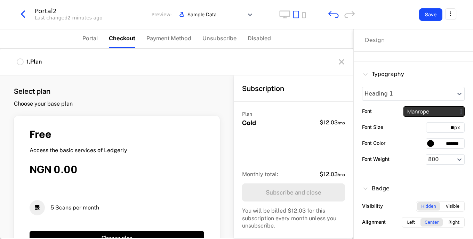
click at [135, 178] on div "Included features" at bounding box center [104, 182] width 108 height 9
click at [422, 21] on button "Save" at bounding box center [430, 14] width 23 height 13
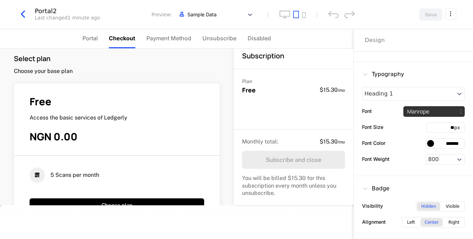
click at [262, 114] on div "Payment Method Card ending in 4242 Edit" at bounding box center [250, 98] width 140 height 51
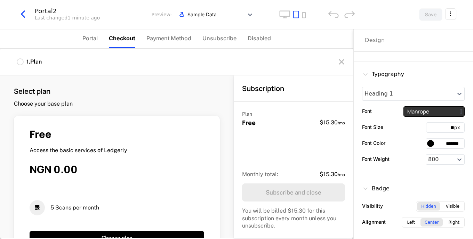
scroll to position [0, 0]
click at [78, 45] on nav "Portal Checkout Payment Method Unsubscribe Disabled" at bounding box center [177, 38] width 354 height 19
click at [93, 40] on span "Portal" at bounding box center [89, 38] width 15 height 8
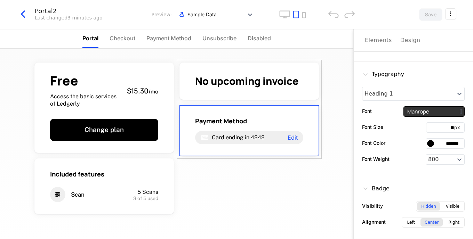
click at [373, 39] on div "Elements" at bounding box center [378, 40] width 27 height 8
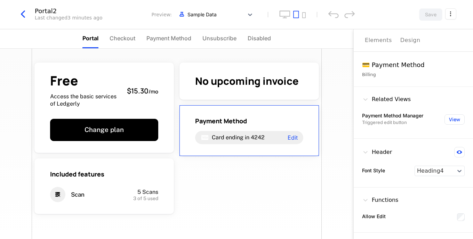
click at [285, 207] on div "Free Access the basic services of Ledgerly $15.30 / mo Change plan Included fea…" at bounding box center [177, 161] width 290 height 224
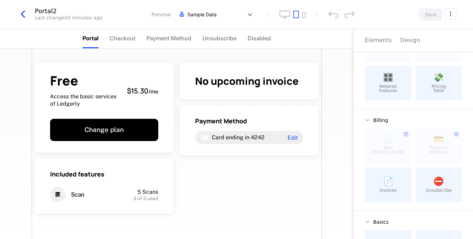
scroll to position [85, 0]
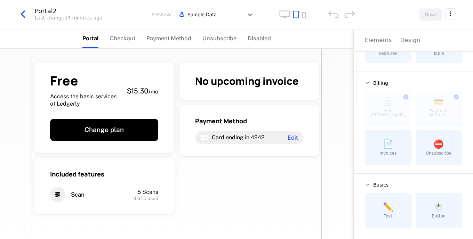
click at [388, 211] on span "✏️" at bounding box center [388, 207] width 10 height 8
click at [240, 169] on div "Free Access the basic services of Ledgerly $15.30 / mo Change plan Included fea…" at bounding box center [177, 161] width 290 height 224
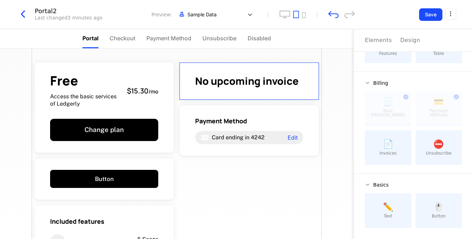
click at [433, 9] on button "Save" at bounding box center [430, 14] width 23 height 13
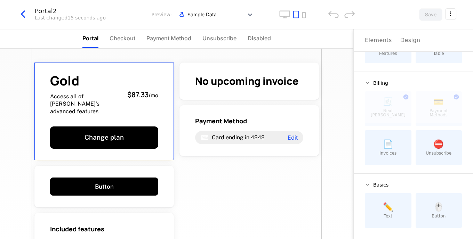
click at [107, 86] on span "Gold" at bounding box center [86, 80] width 72 height 13
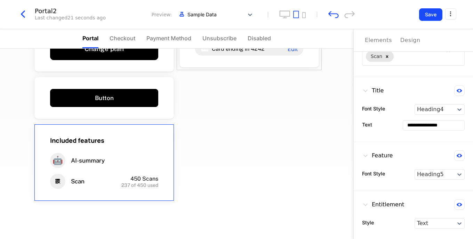
scroll to position [82, 0]
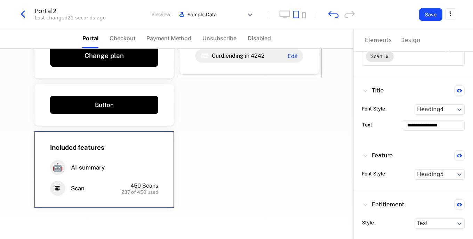
click at [345, 110] on div "Gold Access all of Ledgerly's advanced features $87.33 / mo Change plan Button …" at bounding box center [177, 144] width 354 height 191
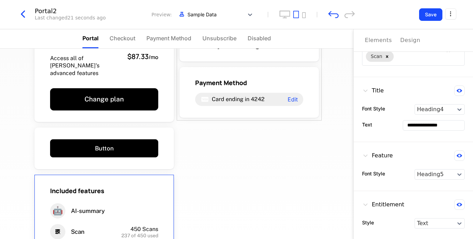
scroll to position [38, 0]
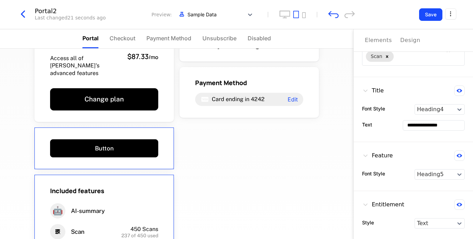
click at [158, 128] on div "Button" at bounding box center [104, 149] width 140 height 42
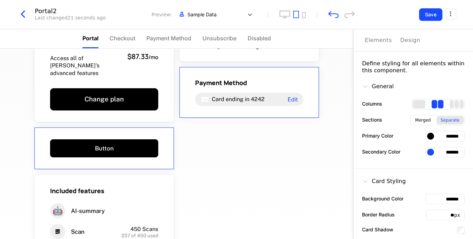
click at [412, 42] on div "Design" at bounding box center [411, 40] width 20 height 8
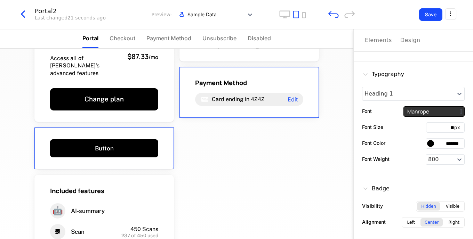
click at [451, 15] on html "Solo Development Dev Features Features Flags Catalog Plans Add Ons Credits Conf…" at bounding box center [236, 119] width 473 height 239
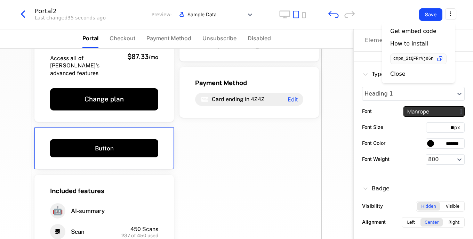
click at [310, 136] on div "Gold Access all of Ledgerly's advanced features $87.33 / mo Change plan Button …" at bounding box center [177, 160] width 290 height 300
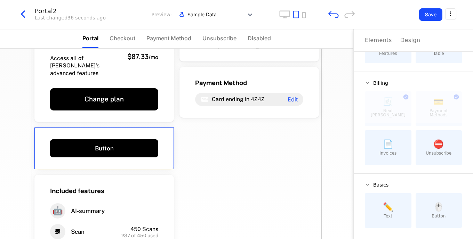
click at [156, 132] on div "Button" at bounding box center [104, 149] width 140 height 42
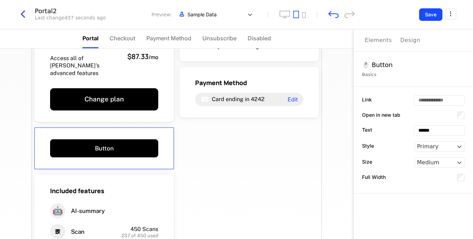
drag, startPoint x: 156, startPoint y: 132, endPoint x: 473, endPoint y: 130, distance: 316.7
click at [473, 130] on div "Portal Checkout Payment Method Unsubscribe Disabled Gold Access all of Ledgerly…" at bounding box center [236, 134] width 473 height 210
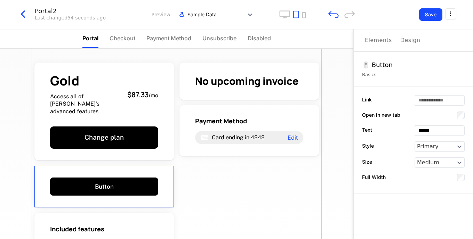
click at [336, 16] on icon "undo" at bounding box center [333, 14] width 10 height 7
drag, startPoint x: 136, startPoint y: 172, endPoint x: 167, endPoint y: 171, distance: 31.7
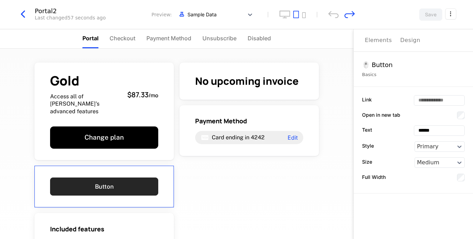
click at [135, 178] on link "Button" at bounding box center [104, 187] width 108 height 18
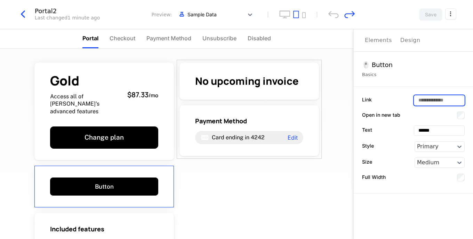
click at [443, 102] on input "Link" at bounding box center [439, 101] width 50 height 10
click at [412, 41] on div "Design" at bounding box center [411, 40] width 20 height 8
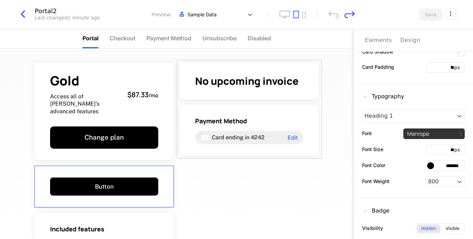
scroll to position [200, 0]
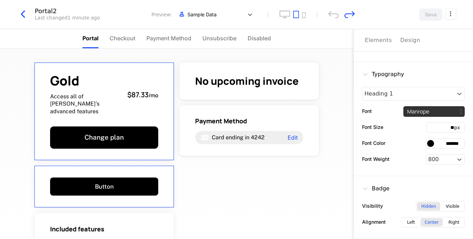
click at [138, 98] on div "Gold Access all of Ledgerly's advanced features $87.33 / mo" at bounding box center [104, 94] width 108 height 41
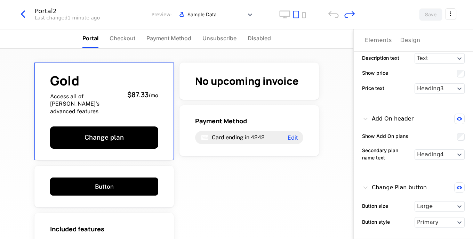
scroll to position [143, 0]
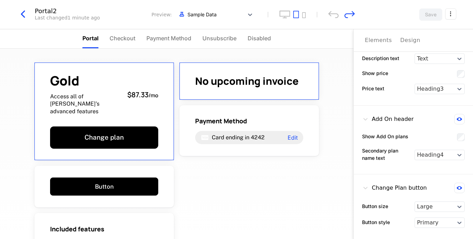
click at [250, 84] on span "No upcoming invoice" at bounding box center [247, 81] width 104 height 14
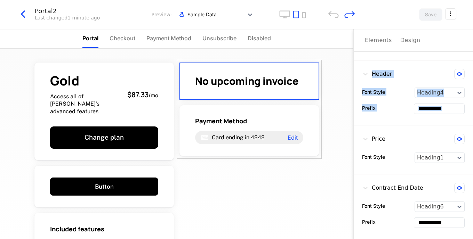
drag, startPoint x: 355, startPoint y: 73, endPoint x: 355, endPoint y: 131, distance: 58.1
click at [355, 131] on div "**********" at bounding box center [413, 132] width 119 height 214
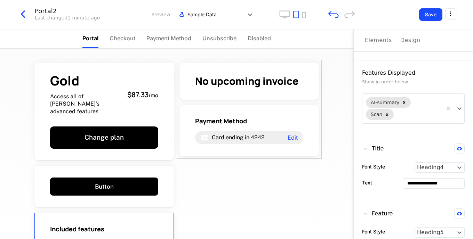
scroll to position [101, 0]
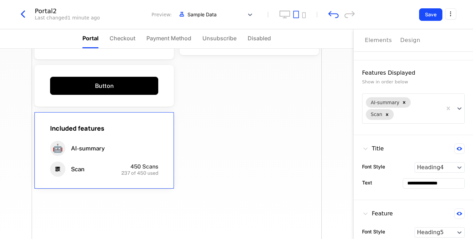
click at [291, 89] on div "Gold Access all of Ledgerly's advanced features $87.33 / mo Change plan Button …" at bounding box center [177, 98] width 290 height 300
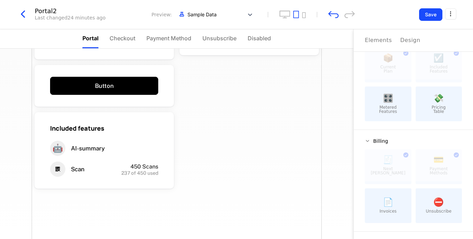
scroll to position [0, 0]
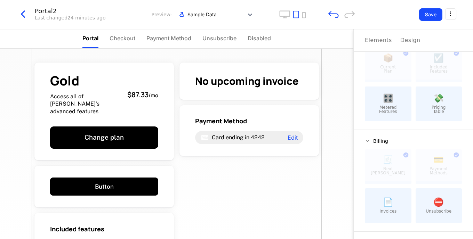
click at [27, 14] on icon "button" at bounding box center [23, 14] width 13 height 13
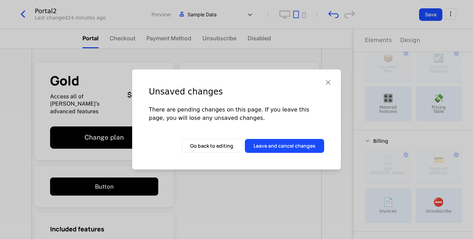
click at [273, 143] on button "Leave and cancel changes" at bounding box center [284, 146] width 79 height 14
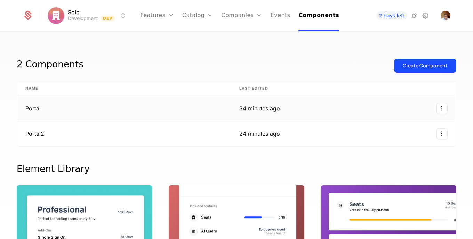
click at [435, 108] on html "Solo Development Dev Features Features Flags Catalog Plans Add Ons Credits Conf…" at bounding box center [236, 119] width 473 height 239
click at [309, 117] on html "Solo Development Dev Features Features Flags Catalog Plans Add Ons Credits Conf…" at bounding box center [236, 119] width 473 height 239
click at [34, 106] on td "Portal" at bounding box center [124, 108] width 214 height 25
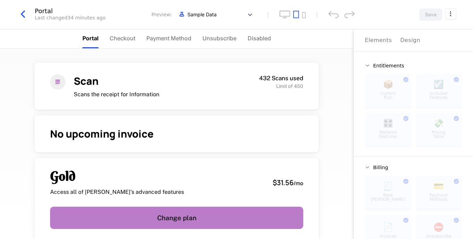
scroll to position [17, 0]
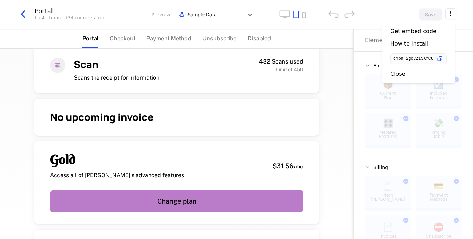
click at [451, 17] on html "Solo Development Dev Features Features Flags Catalog Plans Add Ons Credits Conf…" at bounding box center [236, 119] width 473 height 239
click at [439, 61] on icon "button" at bounding box center [439, 58] width 7 height 7
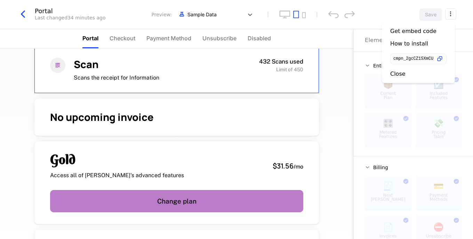
click at [333, 72] on html "Solo Development Dev Features Features Flags Catalog Plans Add Ons Credits Conf…" at bounding box center [236, 119] width 473 height 239
click at [26, 14] on icon "button" at bounding box center [23, 14] width 13 height 13
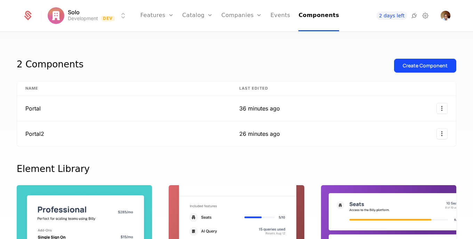
click at [124, 18] on html "Solo Development Dev Features Features Flags Catalog Plans Add Ons Credits Conf…" at bounding box center [236, 119] width 473 height 239
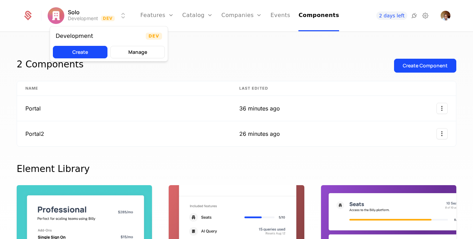
click at [122, 52] on button "Manage" at bounding box center [137, 52] width 55 height 13
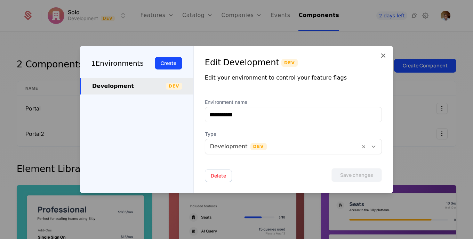
click at [376, 149] on icon at bounding box center [374, 147] width 6 height 6
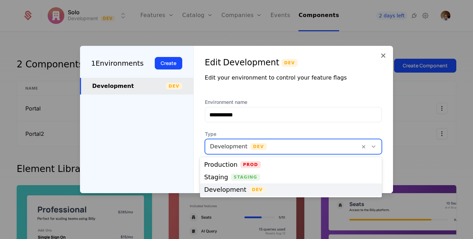
click at [376, 149] on icon at bounding box center [374, 147] width 6 height 6
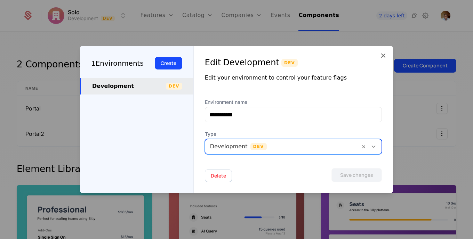
click at [376, 149] on icon at bounding box center [374, 147] width 6 height 6
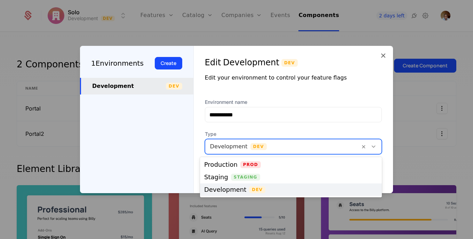
click at [376, 149] on icon at bounding box center [374, 147] width 6 height 6
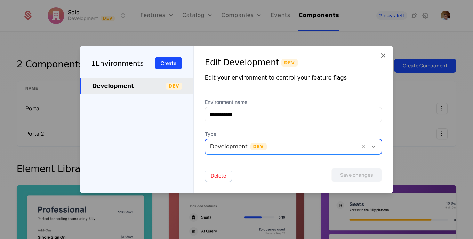
click at [419, 133] on div at bounding box center [236, 119] width 473 height 239
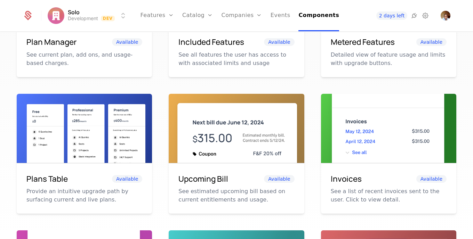
scroll to position [229, 0]
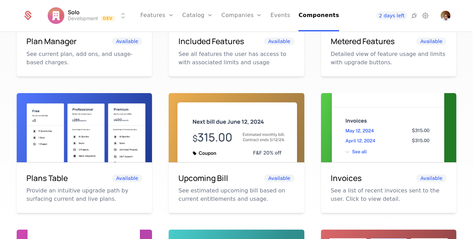
click at [84, 184] on div "Plans Table Available Provide an intuitive upgrade path by surfacing current an…" at bounding box center [84, 188] width 135 height 51
click at [82, 146] on img at bounding box center [84, 136] width 135 height 86
click at [46, 191] on p "Provide an intuitive upgrade path by surfacing current and live plans." at bounding box center [84, 195] width 116 height 17
click at [123, 175] on span "Available" at bounding box center [127, 179] width 30 height 8
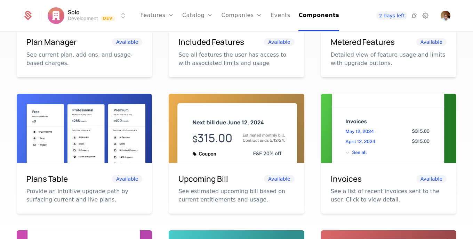
scroll to position [231, 0]
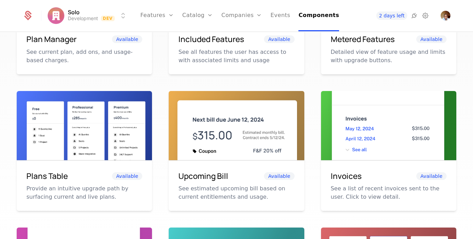
click at [348, 196] on p "See a list of recent invoices sent to the user. Click to view detail." at bounding box center [389, 193] width 116 height 17
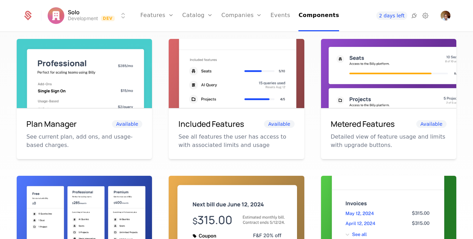
scroll to position [154, 0]
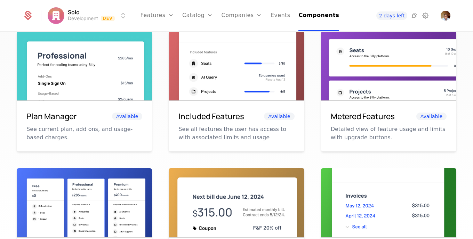
click at [47, 98] on img at bounding box center [84, 74] width 135 height 86
click at [43, 119] on h6 "Plan Manager" at bounding box center [51, 117] width 50 height 12
click at [138, 79] on img at bounding box center [84, 74] width 135 height 86
click at [128, 80] on img at bounding box center [84, 74] width 135 height 86
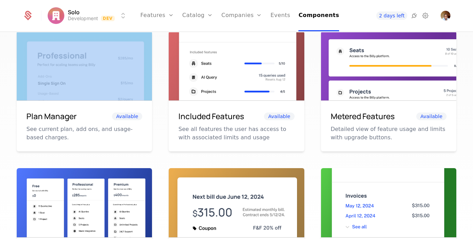
click at [128, 80] on img at bounding box center [84, 74] width 135 height 86
click at [125, 85] on img at bounding box center [84, 74] width 135 height 86
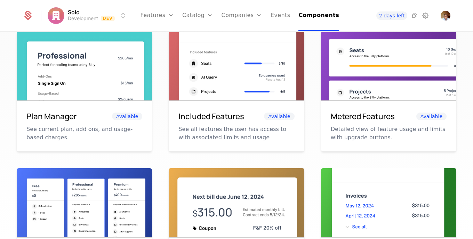
click at [128, 116] on span "Available" at bounding box center [127, 117] width 30 height 8
click at [92, 133] on p "See current plan, add ons, and usage-based charges." at bounding box center [84, 133] width 116 height 17
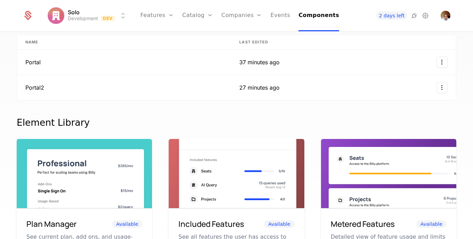
scroll to position [0, 0]
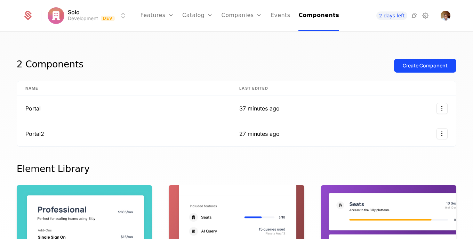
click at [269, 14] on ul "Features Features Flags Catalog Plans Add Ons Credits Configuration Companies C…" at bounding box center [240, 15] width 199 height 31
click at [279, 15] on link "Events" at bounding box center [281, 15] width 20 height 31
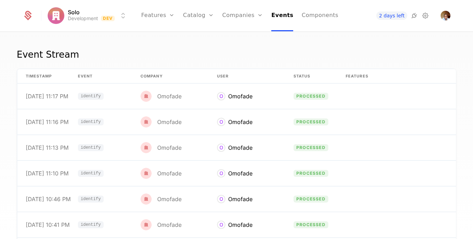
click at [200, 36] on link "Plans" at bounding box center [209, 34] width 36 height 6
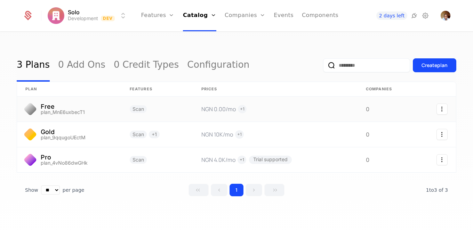
click at [439, 104] on icon "Select action" at bounding box center [442, 109] width 11 height 11
click at [436, 98] on html "Solo Development Dev Features Features Flags Catalog Plans Add Ons Credits Conf…" at bounding box center [236, 119] width 473 height 239
click at [166, 112] on link at bounding box center [157, 109] width 72 height 25
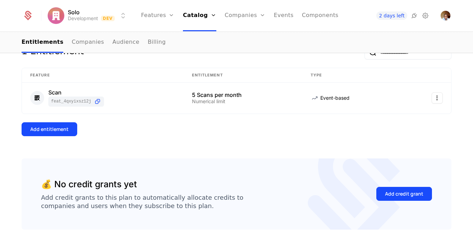
scroll to position [128, 0]
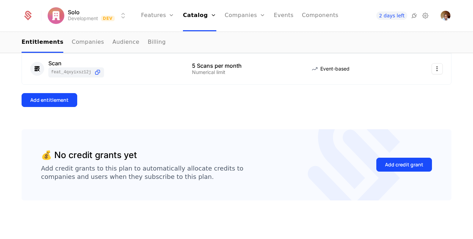
click at [62, 103] on div "Add entitlement" at bounding box center [49, 100] width 38 height 7
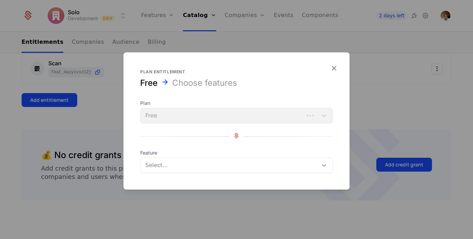
click at [318, 168] on div at bounding box center [324, 165] width 13 height 8
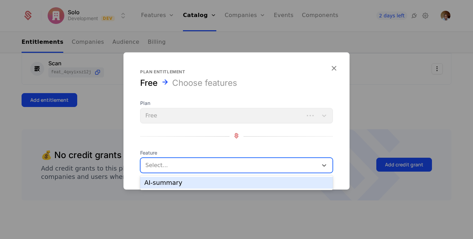
click at [398, 113] on div at bounding box center [236, 119] width 473 height 239
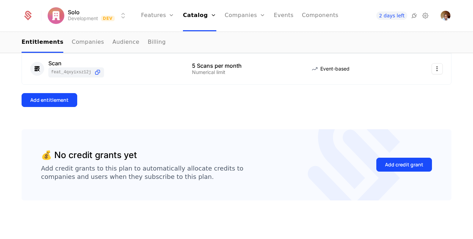
scroll to position [0, 0]
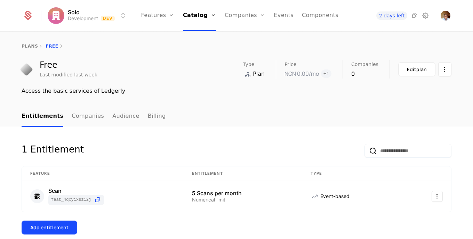
click at [31, 45] on link "plans" at bounding box center [30, 46] width 16 height 5
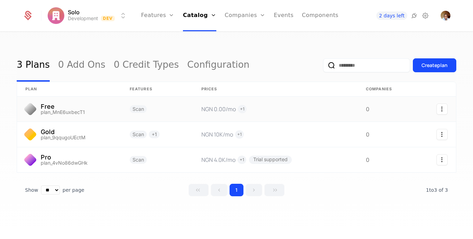
click at [254, 105] on link at bounding box center [275, 109] width 165 height 25
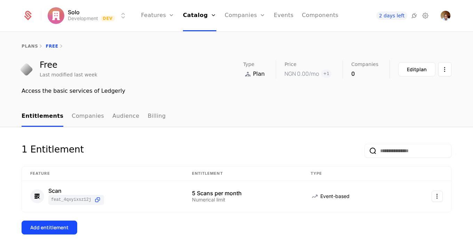
click at [333, 75] on div "Price NGN 0.00 /mo + 1" at bounding box center [314, 69] width 58 height 18
click at [402, 72] on button "Edit plan" at bounding box center [416, 69] width 37 height 14
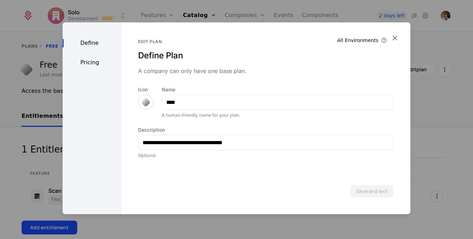
click at [95, 65] on div "Pricing" at bounding box center [92, 62] width 59 height 8
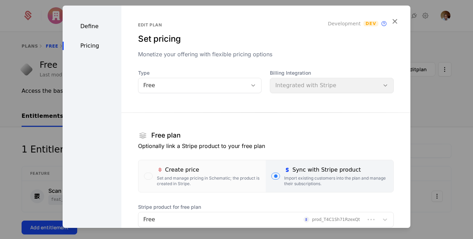
click at [316, 92] on div "Billing Integration Integrated with Stripe" at bounding box center [332, 82] width 124 height 24
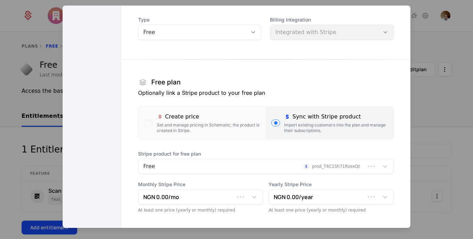
scroll to position [100, 0]
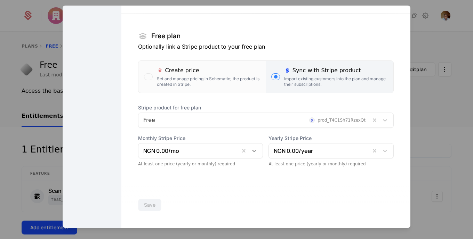
click at [253, 152] on icon at bounding box center [255, 151] width 4 height 2
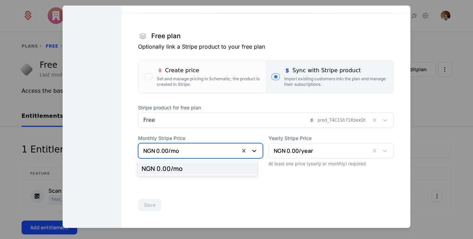
click at [253, 152] on icon at bounding box center [255, 151] width 4 height 2
click at [224, 172] on div "NGN 0.00 /mo" at bounding box center [197, 169] width 120 height 12
click at [382, 153] on icon at bounding box center [385, 151] width 7 height 7
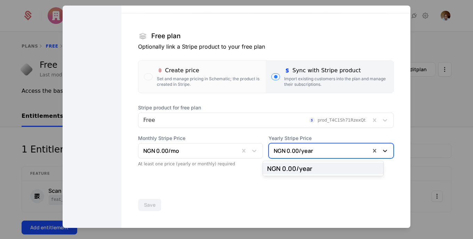
click at [382, 153] on icon at bounding box center [385, 151] width 7 height 7
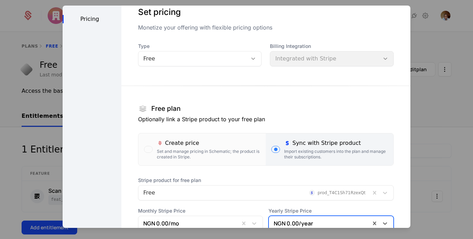
scroll to position [0, 0]
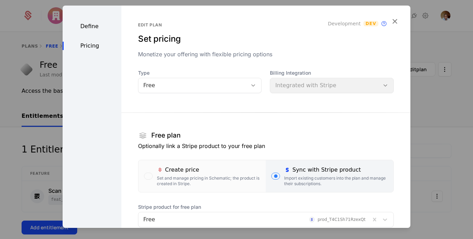
click at [394, 24] on icon "button" at bounding box center [394, 21] width 9 height 9
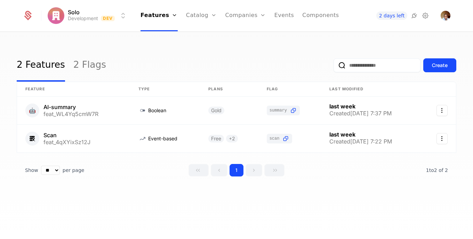
click at [287, 60] on div "2 Features 2 Flags Create" at bounding box center [237, 65] width 440 height 33
click at [82, 70] on link "2 Flags" at bounding box center [89, 65] width 33 height 33
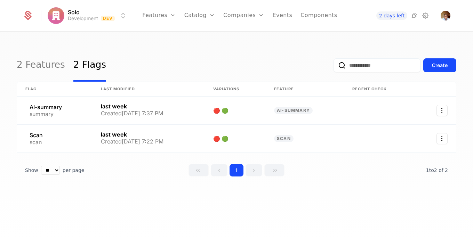
click at [209, 37] on link "Plans" at bounding box center [211, 34] width 36 height 6
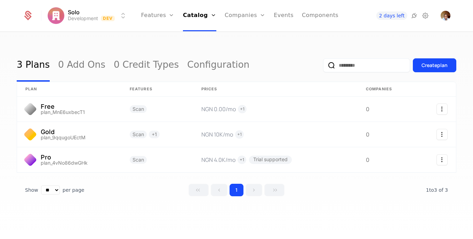
click at [138, 63] on link "0 Credit Types" at bounding box center [146, 65] width 65 height 33
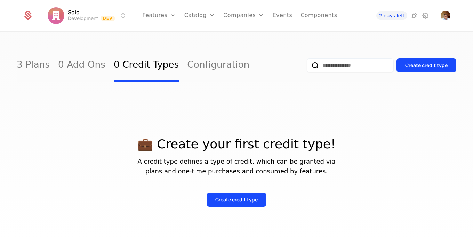
click at [187, 68] on link "Configuration" at bounding box center [218, 65] width 62 height 33
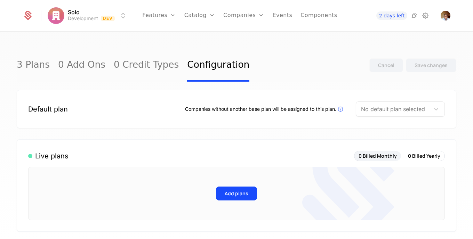
click at [251, 33] on div "Companies Users" at bounding box center [247, 39] width 49 height 33
click at [251, 35] on link "Companies" at bounding box center [248, 34] width 32 height 6
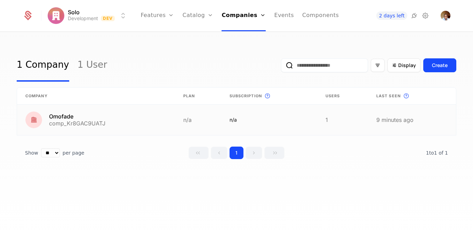
click at [142, 122] on link at bounding box center [96, 120] width 158 height 31
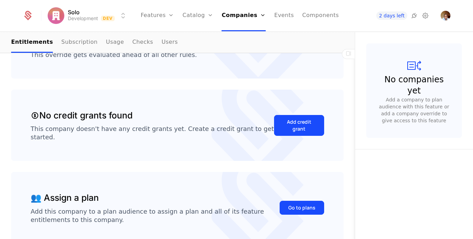
scroll to position [252, 0]
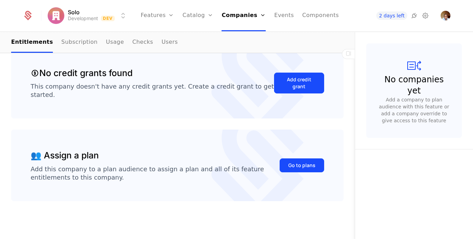
click at [312, 162] on button "Go to plans" at bounding box center [302, 166] width 45 height 14
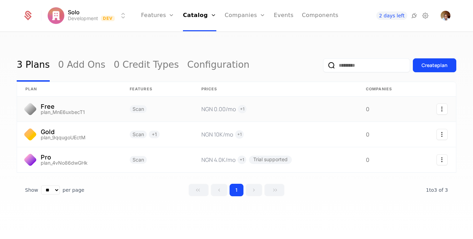
click at [341, 114] on link at bounding box center [275, 109] width 165 height 25
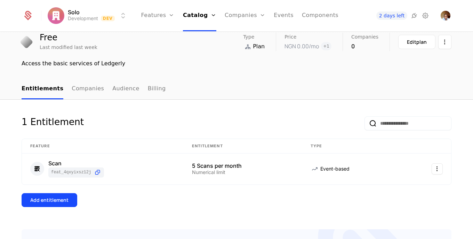
scroll to position [6, 0]
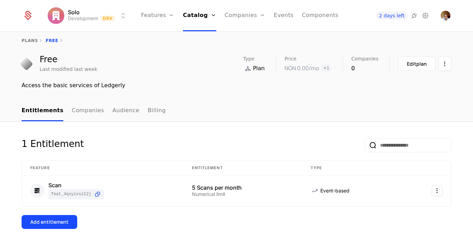
click at [42, 222] on div "Add entitlement" at bounding box center [49, 222] width 38 height 7
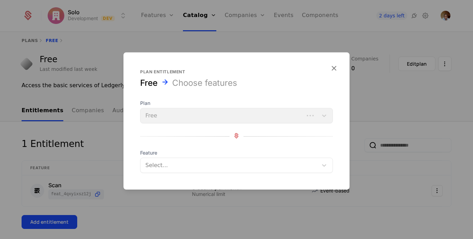
click at [303, 117] on div "Plan Free" at bounding box center [236, 112] width 193 height 24
click at [307, 166] on div at bounding box center [229, 166] width 169 height 10
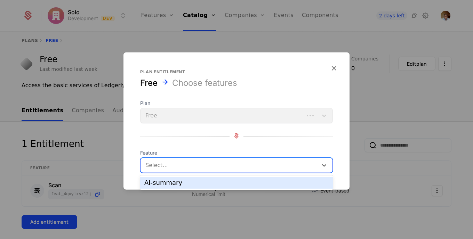
click at [307, 166] on div at bounding box center [229, 166] width 169 height 10
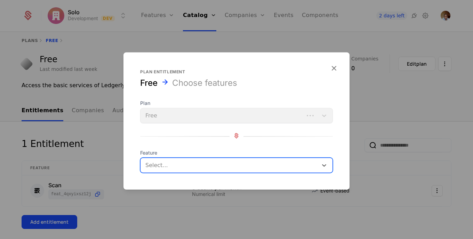
click at [333, 71] on icon "button" at bounding box center [334, 68] width 9 height 9
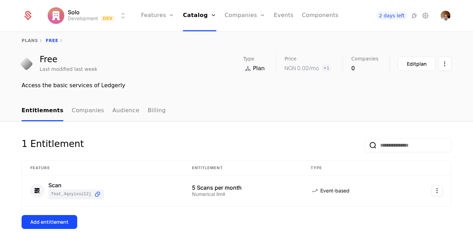
click at [239, 37] on link "Companies" at bounding box center [249, 34] width 32 height 6
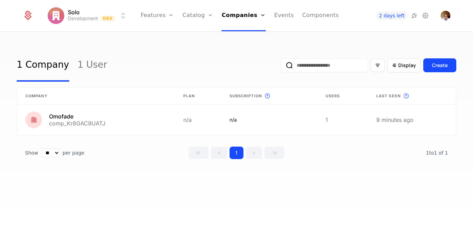
click at [84, 62] on link "1 User" at bounding box center [93, 65] width 30 height 33
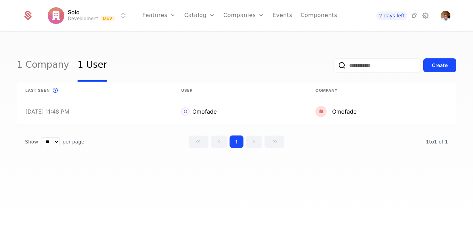
click at [48, 61] on link "1 Company" at bounding box center [43, 65] width 53 height 33
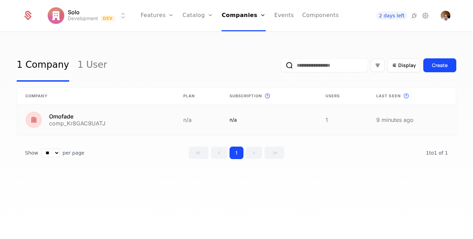
click at [94, 128] on link at bounding box center [96, 120] width 158 height 31
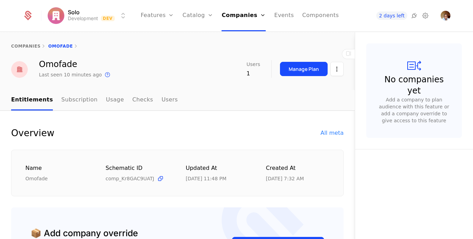
click at [339, 72] on div "Omofade Last seen 10 minutes ago This is the date a track or identify event ass…" at bounding box center [177, 69] width 355 height 19
click at [334, 69] on html "Solo Development Dev Features Features Flags Catalog Plans Add Ons Credits Conf…" at bounding box center [236, 119] width 473 height 239
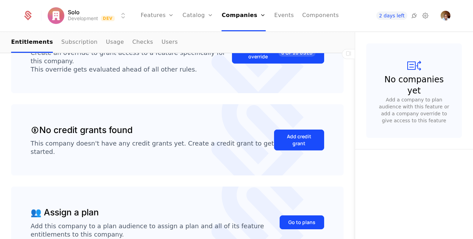
scroll to position [199, 0]
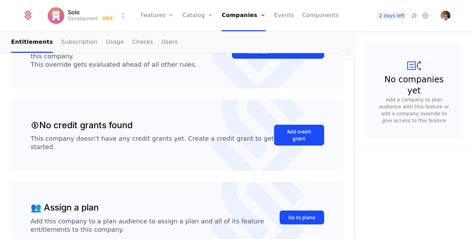
drag, startPoint x: 344, startPoint y: 181, endPoint x: 342, endPoint y: 208, distance: 26.9
click at [342, 206] on div "Overview All meta Name Omofade Schematic ID comp_Kr8GAC9UATJ Updated at 9/28/25…" at bounding box center [177, 102] width 355 height 348
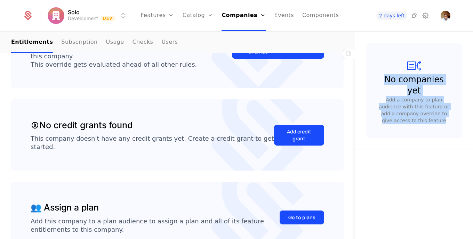
drag, startPoint x: 355, startPoint y: 192, endPoint x: 349, endPoint y: 223, distance: 30.8
click at [349, 222] on div "companies Omofade Omofade Last seen 10 minutes ago This is the date a track or …" at bounding box center [236, 136] width 473 height 208
click at [349, 223] on div "Overview All meta Name Omofade Schematic ID comp_Kr8GAC9UATJ Updated at 9/28/25…" at bounding box center [177, 102] width 355 height 348
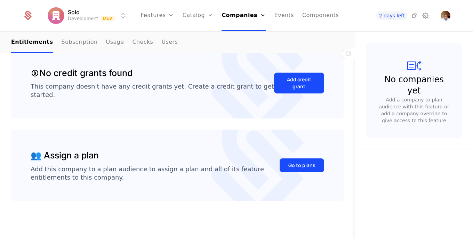
scroll to position [0, 0]
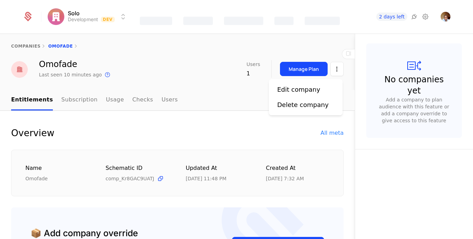
click at [333, 64] on html "Solo Development Dev Features Catalog Companies Events Components 2 days left c…" at bounding box center [236, 119] width 473 height 239
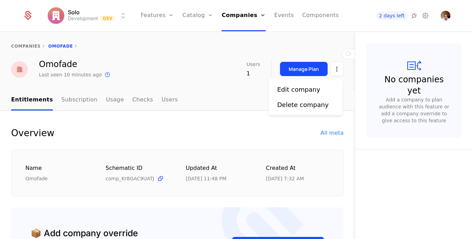
click at [333, 64] on html "Solo Development Dev Features Features Flags Catalog Plans Add Ons Credits Conf…" at bounding box center [236, 119] width 473 height 239
click at [310, 71] on div "Manage Plan" at bounding box center [304, 69] width 30 height 7
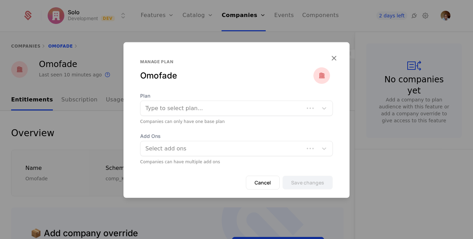
click at [302, 113] on div "Type to select plan..." at bounding box center [223, 108] width 164 height 13
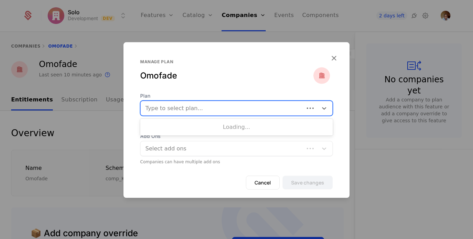
click at [301, 108] on div "Type to select plan..." at bounding box center [223, 108] width 164 height 13
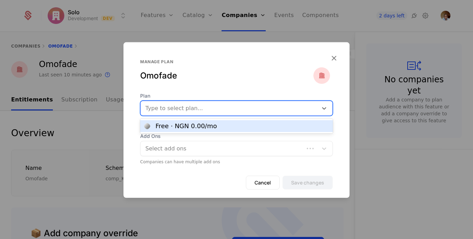
click at [301, 108] on div at bounding box center [229, 109] width 168 height 10
click at [286, 124] on div "Free · NGN 0.00 /mo" at bounding box center [236, 126] width 184 height 6
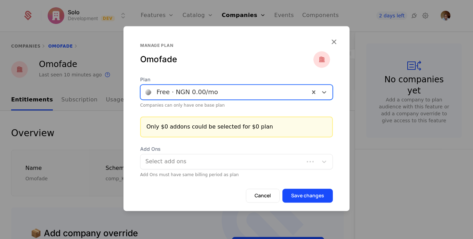
click at [264, 161] on div at bounding box center [222, 162] width 155 height 10
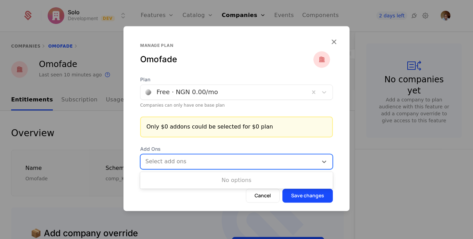
click at [264, 161] on div at bounding box center [229, 162] width 169 height 10
click at [308, 196] on button "Save changes" at bounding box center [308, 196] width 50 height 14
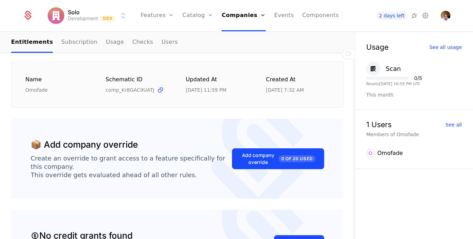
scroll to position [88, 0]
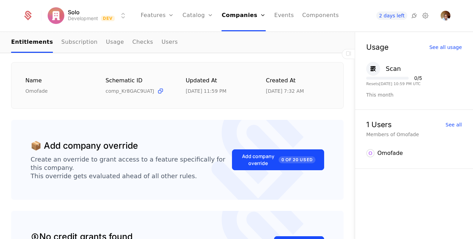
click at [255, 158] on div "Add company override 0 of 20 Used" at bounding box center [278, 160] width 75 height 14
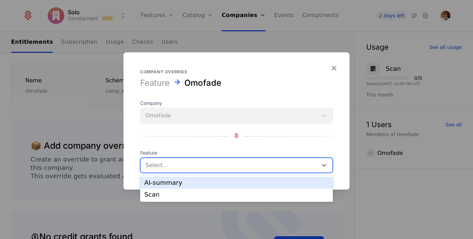
click at [315, 168] on div "Select..." at bounding box center [229, 165] width 177 height 13
click at [280, 180] on div "AI-summary" at bounding box center [236, 183] width 184 height 6
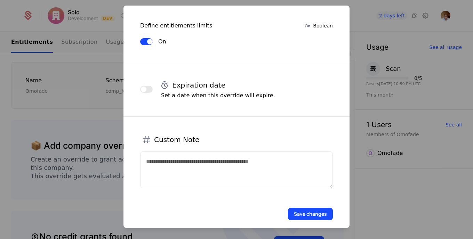
scroll to position [147, 0]
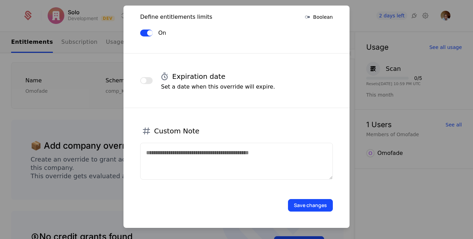
click at [307, 201] on button "Save changes" at bounding box center [310, 205] width 45 height 13
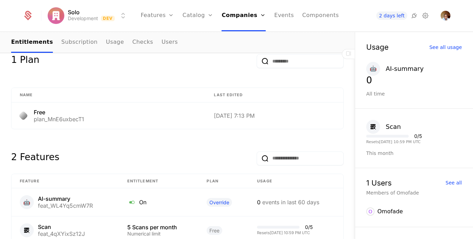
scroll to position [353, 0]
click at [163, 109] on div "Free plan_MnE6uxbecT1" at bounding box center [108, 115] width 177 height 13
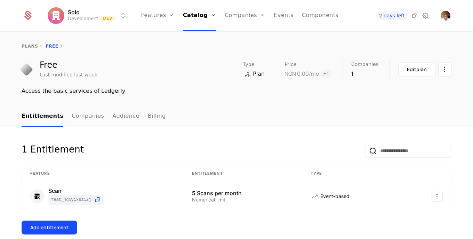
click at [445, 67] on html "Solo Development Dev Features Features Flags Catalog Plans Add Ons Credits Conf…" at bounding box center [236, 119] width 473 height 239
click at [339, 92] on html "Solo Development Dev Features Features Flags Catalog Plans Add Ons Credits Conf…" at bounding box center [236, 119] width 473 height 239
click at [30, 43] on div "plans Free" at bounding box center [236, 46] width 473 height 28
click at [29, 48] on link "plans" at bounding box center [30, 46] width 16 height 5
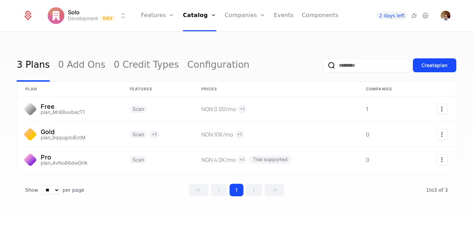
click at [243, 37] on link "Companies" at bounding box center [249, 34] width 32 height 6
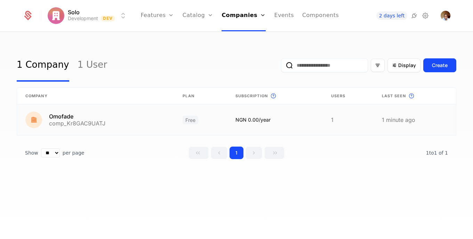
click at [132, 116] on link at bounding box center [95, 120] width 157 height 31
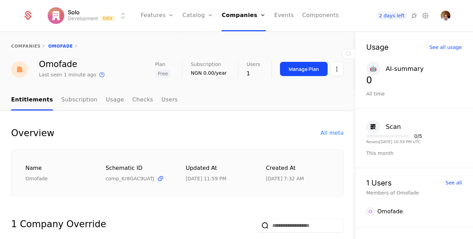
click at [300, 71] on div "Manage Plan" at bounding box center [304, 69] width 30 height 7
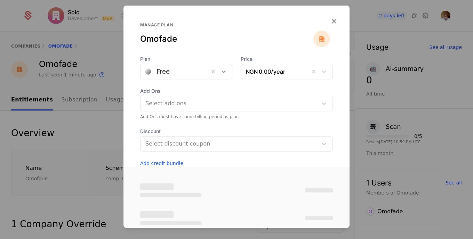
click at [224, 70] on icon at bounding box center [223, 71] width 7 height 7
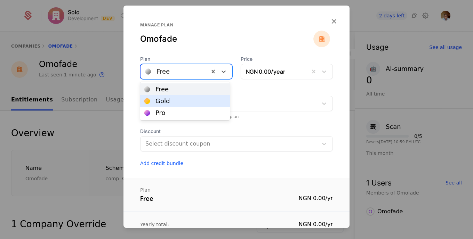
click at [180, 101] on div "Gold" at bounding box center [184, 101] width 81 height 6
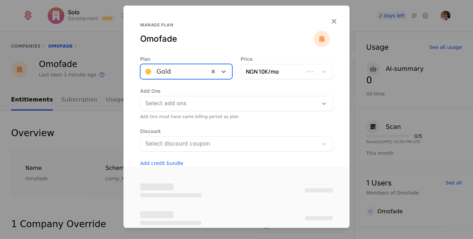
click at [318, 102] on div at bounding box center [324, 104] width 13 height 8
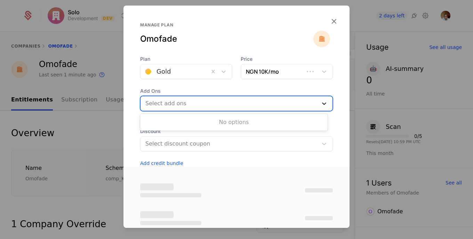
click at [318, 102] on div at bounding box center [324, 104] width 13 height 8
click at [301, 145] on div at bounding box center [229, 144] width 168 height 10
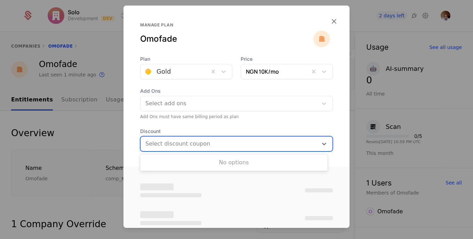
click at [301, 145] on div at bounding box center [229, 144] width 168 height 10
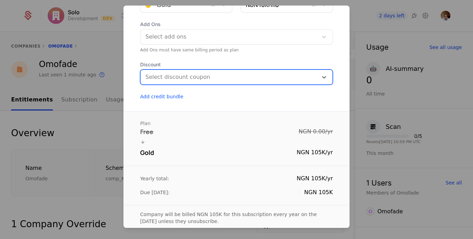
scroll to position [103, 0]
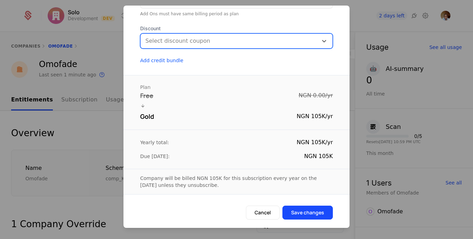
click at [303, 209] on button "Save changes" at bounding box center [308, 213] width 50 height 14
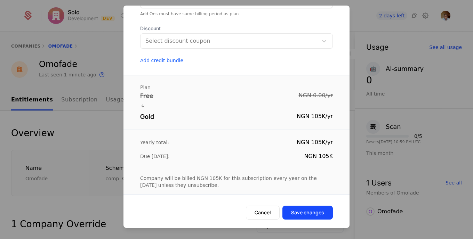
click at [101, 104] on div at bounding box center [236, 119] width 473 height 239
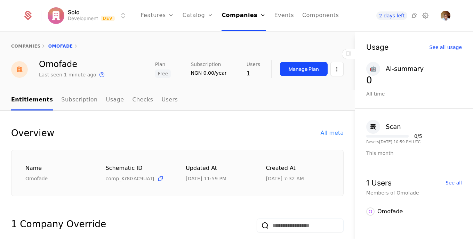
click at [313, 16] on link "Components" at bounding box center [320, 15] width 37 height 31
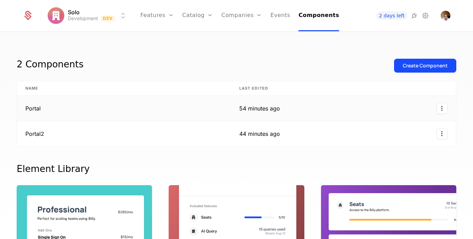
click at [35, 110] on td "Portal" at bounding box center [124, 108] width 214 height 25
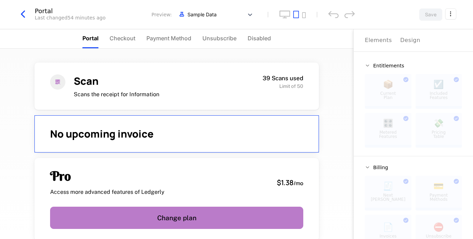
click at [284, 13] on icon "desktop" at bounding box center [284, 14] width 11 height 8
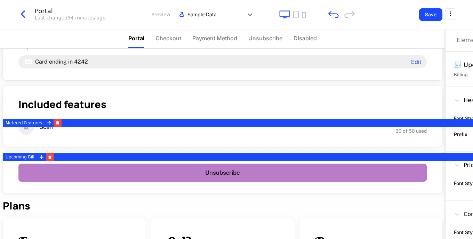
scroll to position [239, 0]
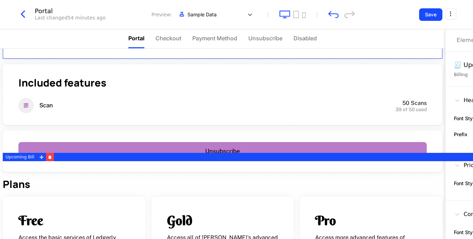
click at [431, 19] on button "Save" at bounding box center [430, 14] width 23 height 13
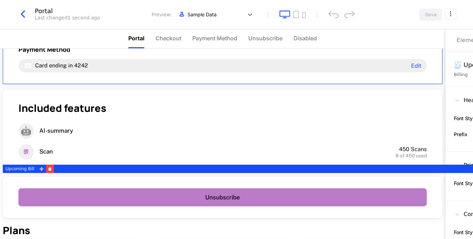
scroll to position [0, 0]
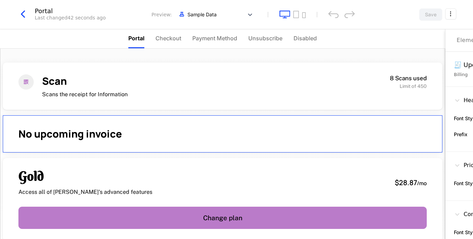
click at [299, 15] on icon "tablet" at bounding box center [296, 14] width 6 height 7
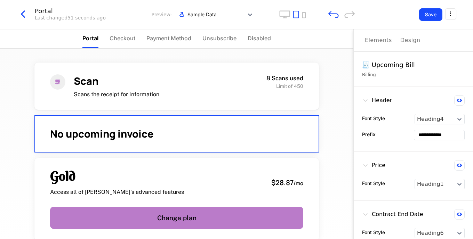
click at [26, 15] on icon "button" at bounding box center [23, 14] width 13 height 13
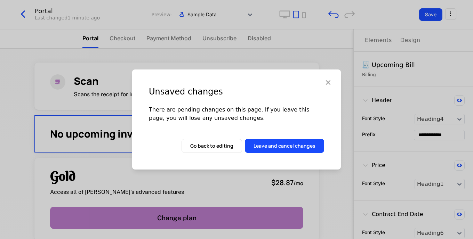
click at [282, 151] on button "Leave and cancel changes" at bounding box center [284, 146] width 79 height 14
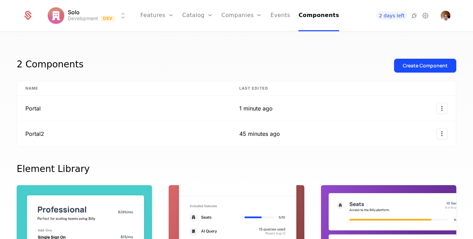
click at [201, 34] on link "Plans" at bounding box center [209, 34] width 36 height 6
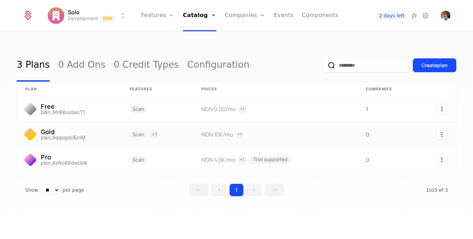
click at [438, 136] on icon "Select action" at bounding box center [442, 134] width 11 height 11
click at [393, 135] on html "Solo Development Dev Features Features Flags Catalog Plans Add Ons Credits Conf…" at bounding box center [236, 119] width 473 height 239
click at [49, 159] on link at bounding box center [69, 160] width 104 height 25
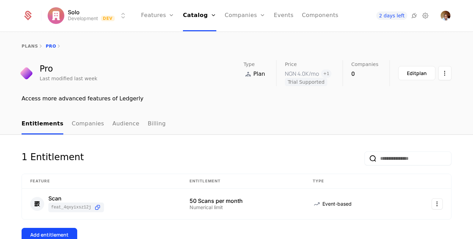
click at [88, 123] on link "Companies" at bounding box center [88, 124] width 32 height 21
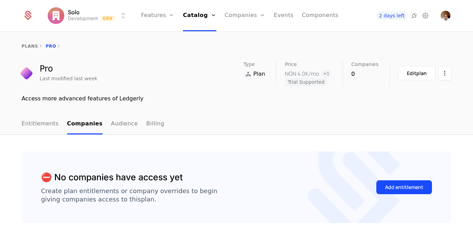
scroll to position [0, 0]
click at [409, 187] on div "Add entitlement" at bounding box center [404, 187] width 38 height 7
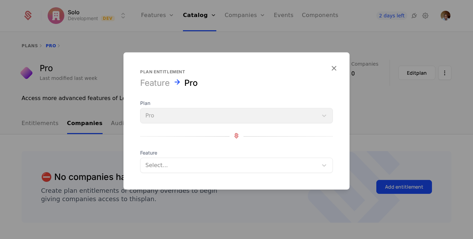
click at [312, 167] on div at bounding box center [229, 166] width 168 height 10
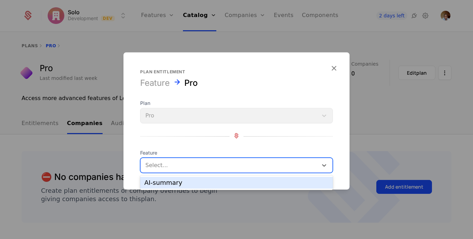
click at [303, 179] on div "AI-summary" at bounding box center [236, 183] width 193 height 12
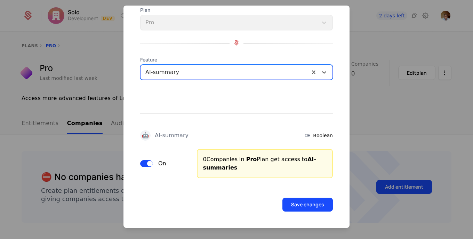
scroll to position [0, 0]
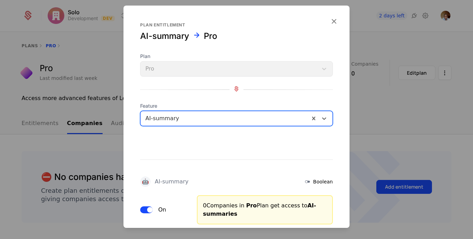
click at [330, 19] on icon "button" at bounding box center [334, 21] width 9 height 9
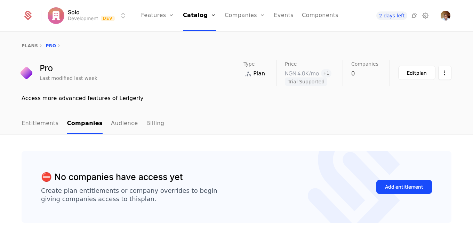
click at [25, 47] on link "plans" at bounding box center [30, 45] width 16 height 5
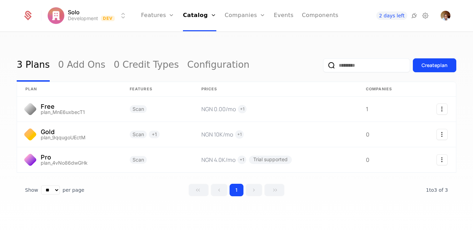
click at [243, 35] on link "Companies" at bounding box center [249, 34] width 32 height 6
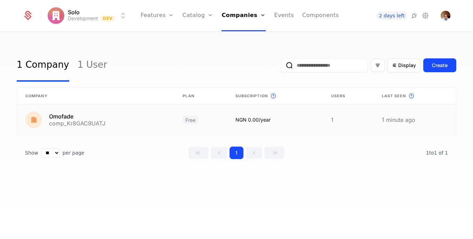
click at [64, 116] on link at bounding box center [95, 120] width 157 height 31
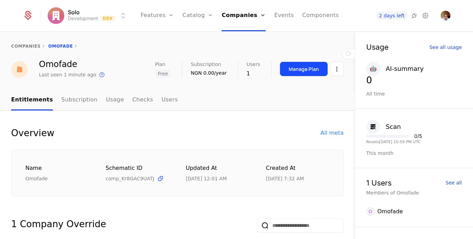
click at [325, 133] on div "All meta" at bounding box center [332, 133] width 23 height 8
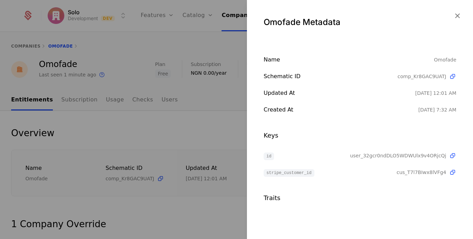
click at [460, 15] on icon "button" at bounding box center [457, 15] width 9 height 9
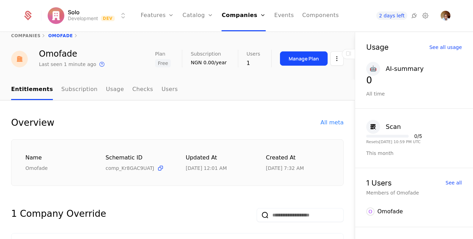
scroll to position [2, 0]
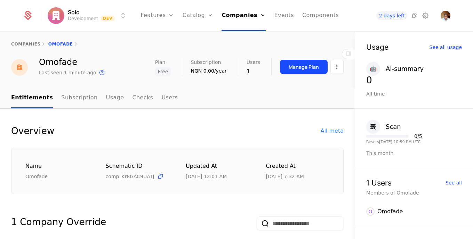
click at [316, 70] on button "Manage Plan" at bounding box center [304, 67] width 48 height 14
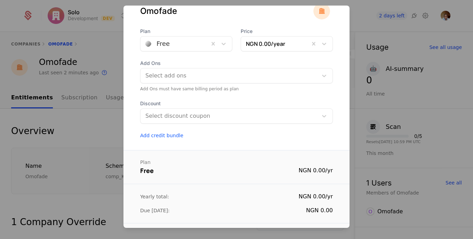
scroll to position [30, 0]
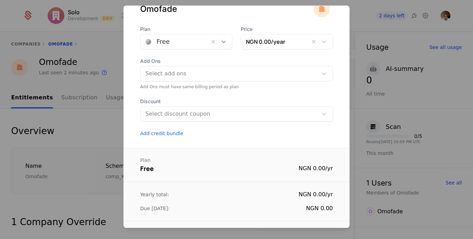
click at [222, 42] on icon at bounding box center [224, 42] width 4 height 2
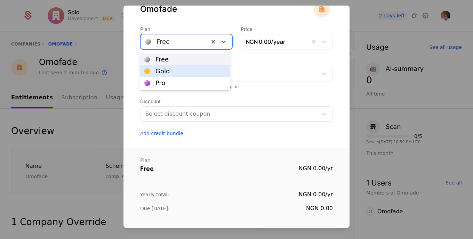
click at [189, 76] on div "Gold" at bounding box center [185, 71] width 90 height 12
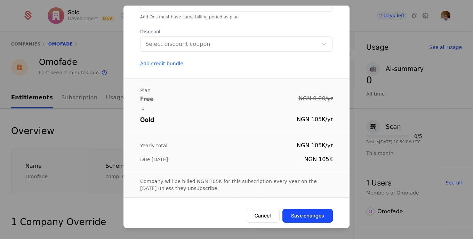
scroll to position [103, 0]
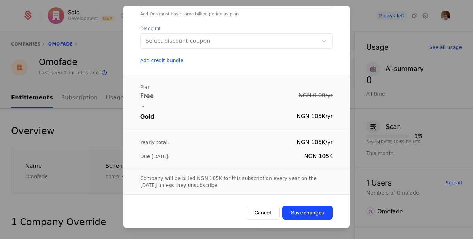
click at [308, 211] on button "Save changes" at bounding box center [308, 213] width 50 height 14
click at [361, 29] on div at bounding box center [236, 119] width 473 height 239
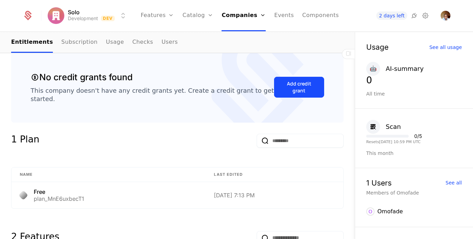
scroll to position [271, 0]
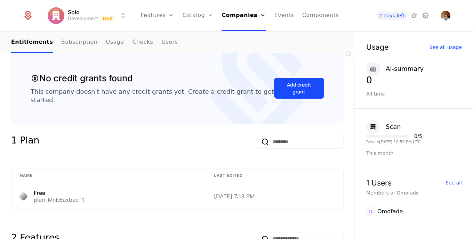
click at [285, 82] on div "Add credit grant" at bounding box center [299, 88] width 33 height 14
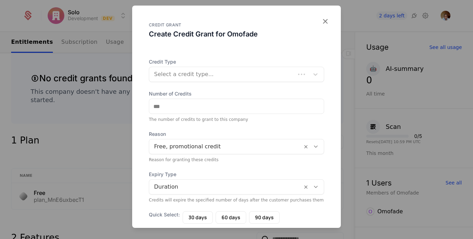
click at [324, 22] on icon "button" at bounding box center [325, 21] width 9 height 9
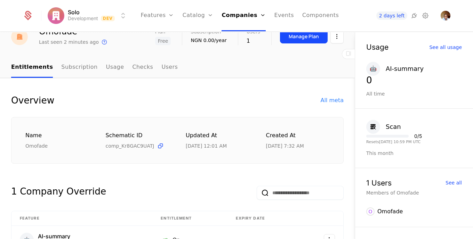
scroll to position [0, 0]
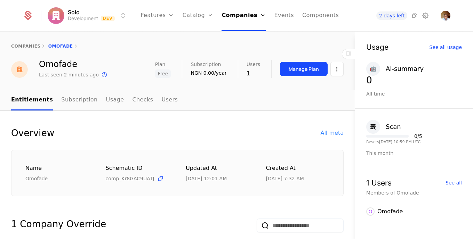
click at [334, 66] on html "Solo Development Dev Features Features Flags Catalog Plans Add Ons Credits Conf…" at bounding box center [236, 119] width 473 height 239
click at [198, 110] on html "Solo Development Dev Features Features Flags Catalog Plans Add Ons Credits Conf…" at bounding box center [236, 119] width 473 height 239
click at [77, 97] on link "Subscription" at bounding box center [79, 100] width 36 height 21
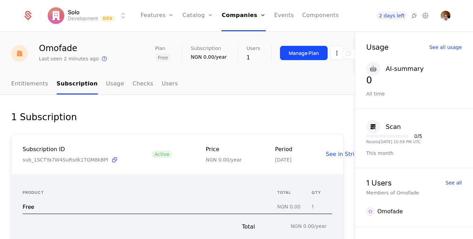
scroll to position [11, 0]
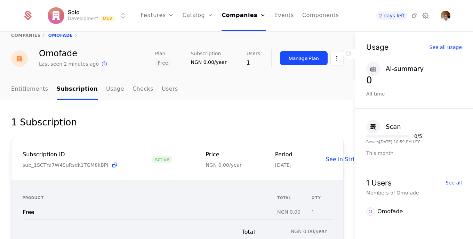
click at [112, 93] on link "Usage" at bounding box center [115, 89] width 18 height 21
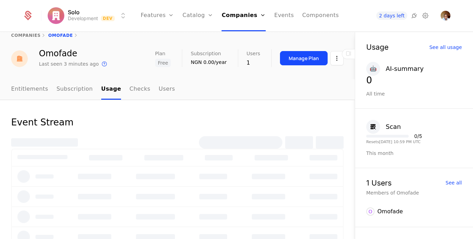
click at [130, 90] on link "Checks" at bounding box center [139, 89] width 21 height 21
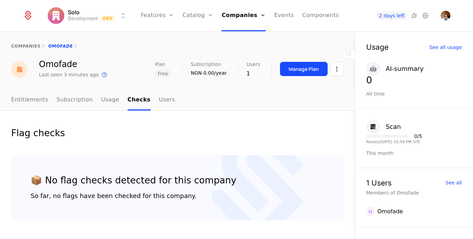
click at [159, 91] on link "Users" at bounding box center [167, 100] width 16 height 21
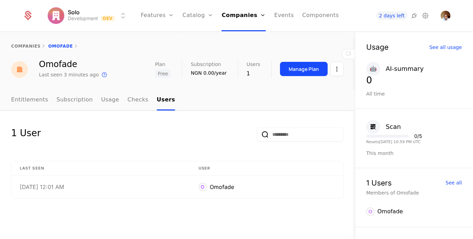
click at [35, 99] on link "Entitlements" at bounding box center [29, 100] width 37 height 21
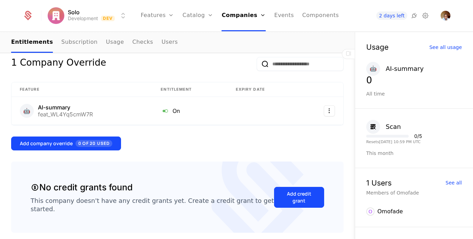
scroll to position [147, 0]
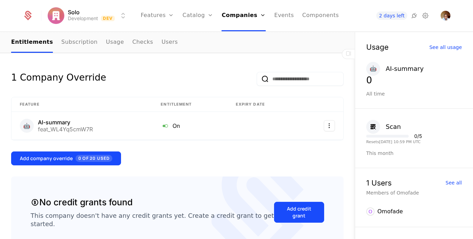
click at [100, 158] on span "0 of 20 Used" at bounding box center [94, 158] width 37 height 7
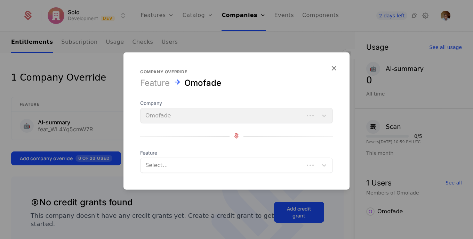
click at [334, 71] on icon "button" at bounding box center [334, 68] width 9 height 9
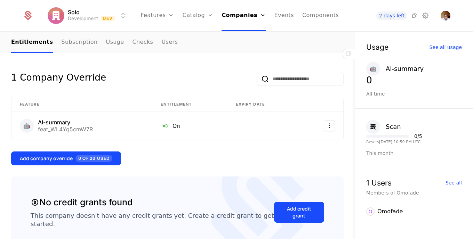
scroll to position [18, 0]
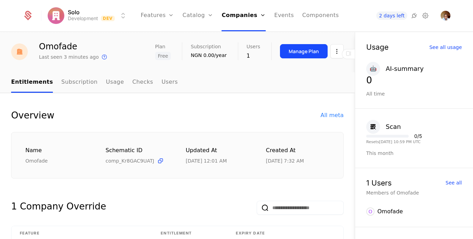
click at [331, 51] on html "Solo Development Dev Features Features Flags Catalog Plans Add Ons Credits Conf…" at bounding box center [236, 119] width 473 height 239
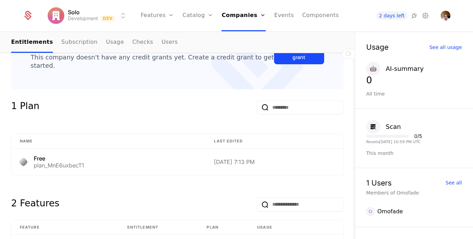
scroll to position [308, 0]
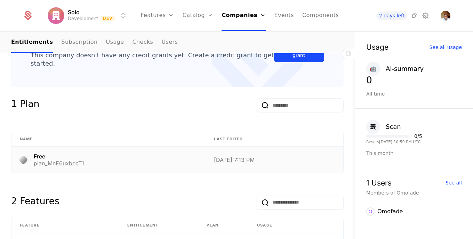
click at [160, 162] on div "Free plan_MnE6uxbecT1" at bounding box center [108, 160] width 177 height 13
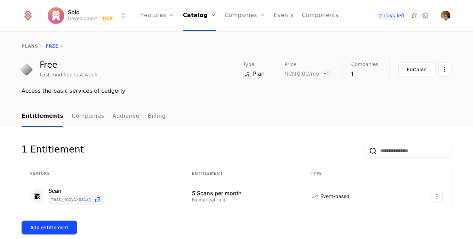
click at [72, 116] on link "Companies" at bounding box center [88, 116] width 32 height 21
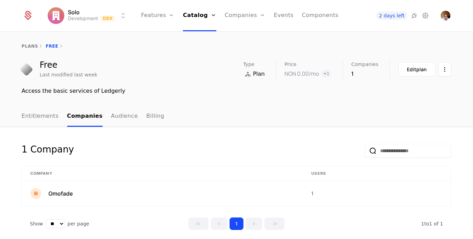
scroll to position [7, 0]
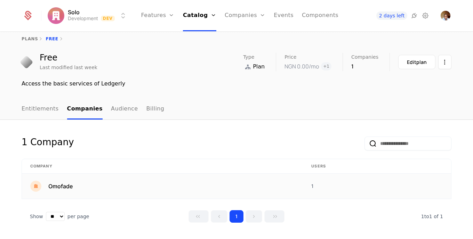
click at [303, 189] on td "1" at bounding box center [377, 186] width 148 height 25
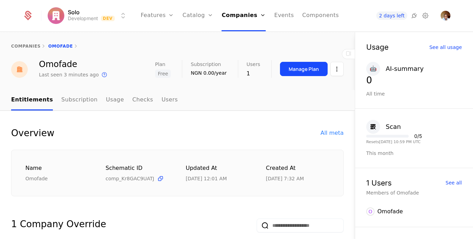
click at [334, 65] on html "Solo Development Dev Features Features Flags Catalog Plans Add Ons Credits Conf…" at bounding box center [236, 119] width 473 height 239
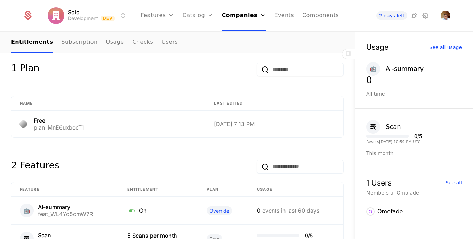
scroll to position [2, 0]
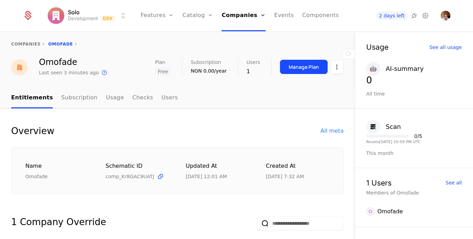
click at [302, 68] on div "Manage Plan" at bounding box center [304, 67] width 30 height 7
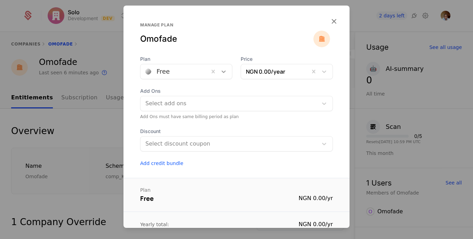
click at [221, 70] on icon at bounding box center [223, 71] width 7 height 7
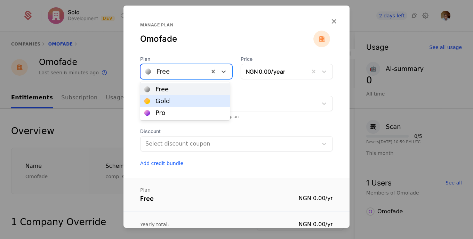
click at [185, 101] on div "Gold" at bounding box center [184, 101] width 81 height 6
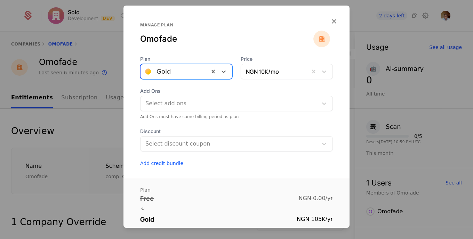
scroll to position [103, 0]
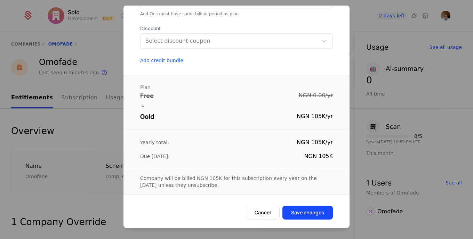
click at [297, 214] on button "Save changes" at bounding box center [308, 213] width 50 height 14
click at [256, 216] on button "Cancel" at bounding box center [263, 213] width 34 height 14
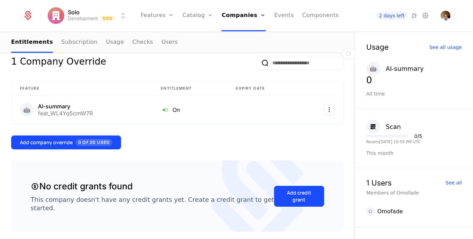
scroll to position [0, 0]
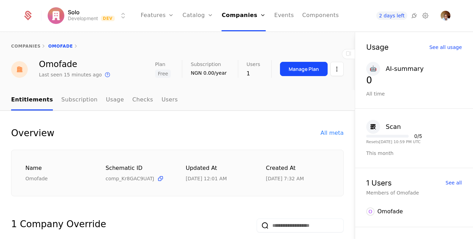
click at [78, 101] on link "Subscription" at bounding box center [79, 100] width 36 height 21
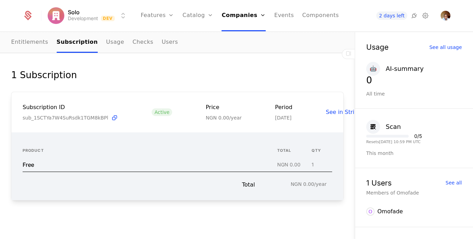
scroll to position [64, 0]
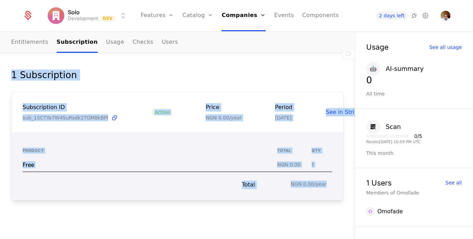
drag, startPoint x: 342, startPoint y: 193, endPoint x: 350, endPoint y: 166, distance: 28.3
click at [350, 166] on div "companies Omofade Omofade Last seen 15 minutes ago This is the date a track or …" at bounding box center [177, 135] width 355 height 207
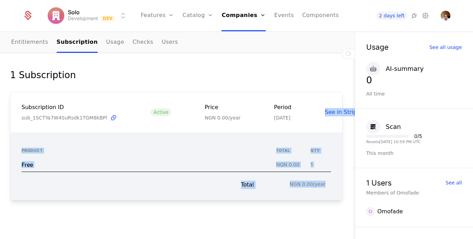
click at [341, 150] on div "1 Subscription Subscription ID sub_1SCTYa7W4SuRsdk1TGM8kBPl Active Price NGN 0.…" at bounding box center [176, 146] width 355 height 153
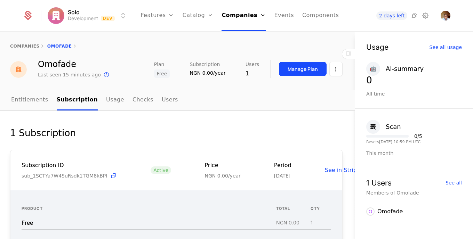
click at [107, 103] on link "Usage" at bounding box center [115, 100] width 18 height 21
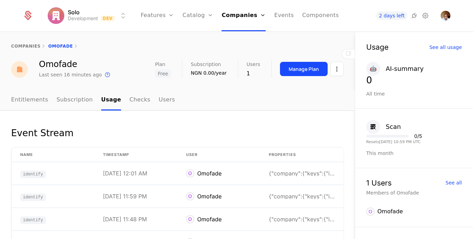
click at [133, 102] on link "Checks" at bounding box center [139, 100] width 21 height 21
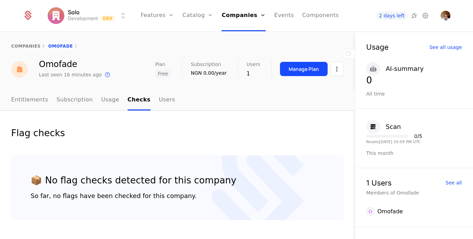
click at [161, 98] on link "Users" at bounding box center [167, 100] width 16 height 21
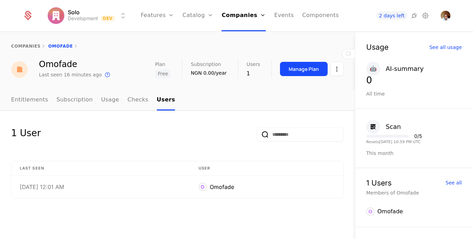
click at [18, 103] on link "Entitlements" at bounding box center [29, 100] width 37 height 21
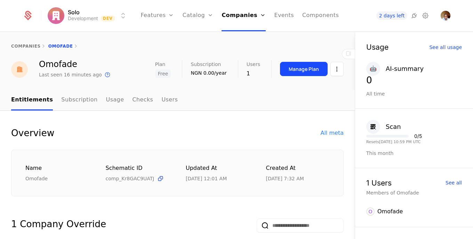
click at [328, 69] on html "Solo Development Dev Features Features Flags Catalog Plans Add Ons Credits Conf…" at bounding box center [236, 119] width 473 height 239
click at [184, 133] on html "Solo Development Dev Features Features Flags Catalog Plans Add Ons Credits Conf…" at bounding box center [236, 119] width 473 height 239
click at [206, 70] on link "Configuration" at bounding box center [209, 68] width 36 height 6
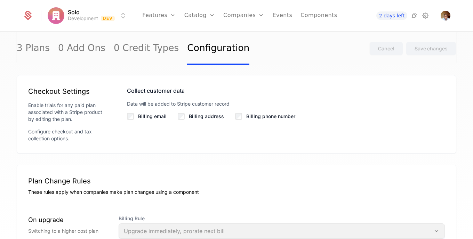
scroll to position [500, 0]
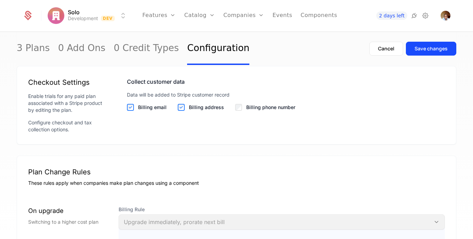
click at [235, 111] on div "Billing phone number" at bounding box center [265, 107] width 60 height 7
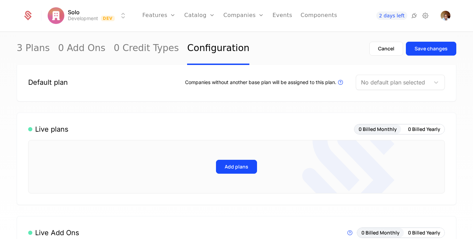
scroll to position [0, 0]
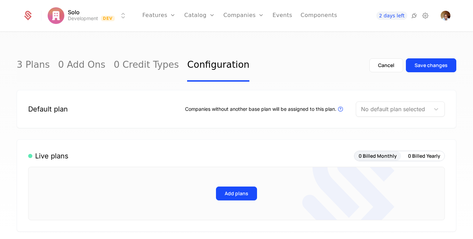
click at [425, 63] on div "Save changes" at bounding box center [431, 65] width 33 height 7
click at [243, 37] on link "Companies" at bounding box center [248, 34] width 32 height 6
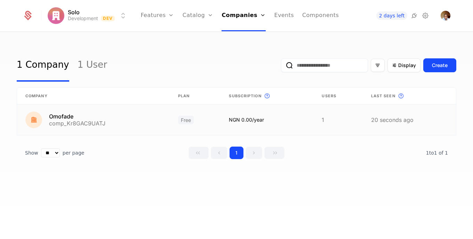
click at [65, 113] on link at bounding box center [93, 120] width 153 height 31
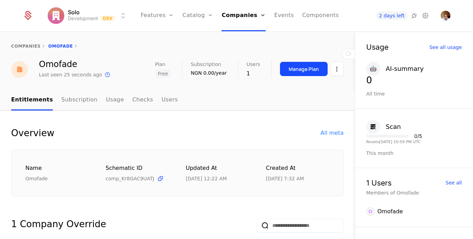
click at [64, 47] on div "companies Omofade" at bounding box center [177, 46] width 333 height 6
click at [330, 69] on html "Solo Development Dev Features Features Flags Catalog Plans Add Ons Credits Conf…" at bounding box center [236, 119] width 473 height 239
click at [315, 86] on div "Edit company" at bounding box center [298, 90] width 43 height 10
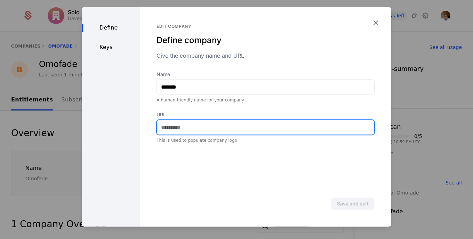
click at [192, 132] on input "URL" at bounding box center [265, 127] width 217 height 15
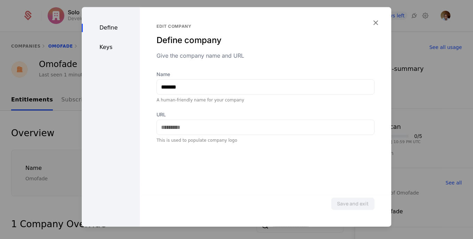
click at [110, 47] on div "Keys" at bounding box center [111, 47] width 58 height 8
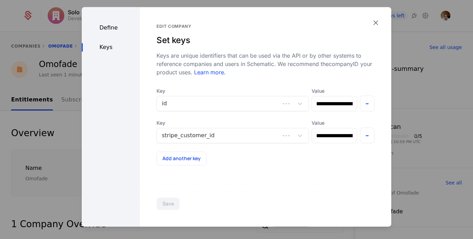
click at [235, 102] on div at bounding box center [218, 104] width 113 height 10
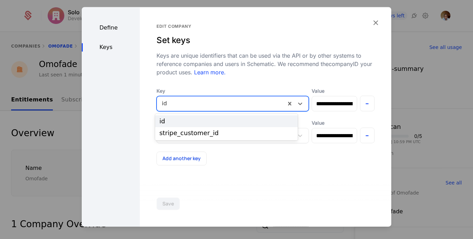
click at [270, 174] on div "**********" at bounding box center [266, 117] width 252 height 220
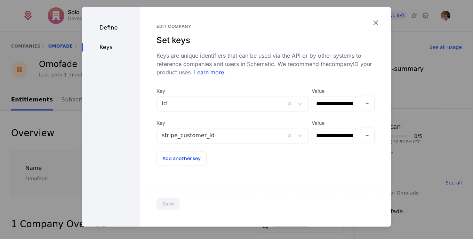
click at [375, 24] on icon "button" at bounding box center [375, 22] width 9 height 9
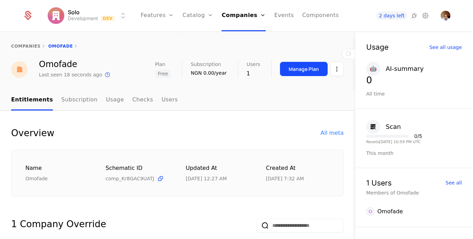
click at [161, 102] on link "Users" at bounding box center [169, 100] width 16 height 21
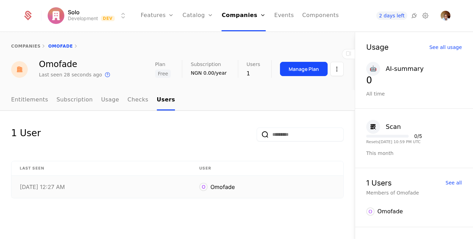
click at [57, 189] on div "[DATE] 12:27 AM" at bounding box center [101, 187] width 163 height 6
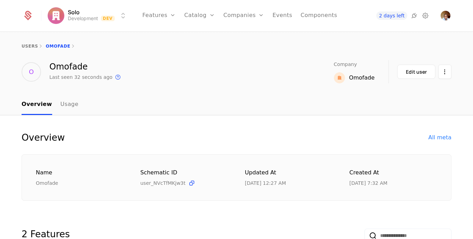
click at [441, 68] on html "Solo Development Dev Features Features Flags Catalog Plans Add Ons Credits Conf…" at bounding box center [236, 119] width 473 height 239
click at [412, 73] on div "Edit user" at bounding box center [416, 72] width 21 height 7
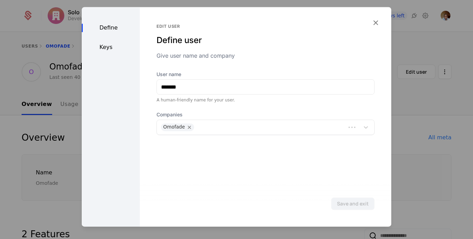
click at [375, 22] on icon "button" at bounding box center [375, 22] width 9 height 9
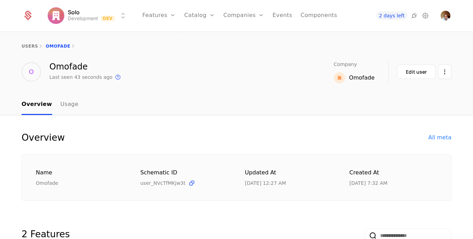
click at [53, 47] on div "users Omofade" at bounding box center [237, 46] width 430 height 6
click at [52, 45] on div "users Omofade" at bounding box center [237, 46] width 430 height 6
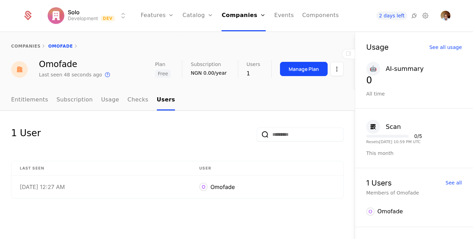
click at [203, 37] on link "Plans" at bounding box center [209, 34] width 36 height 6
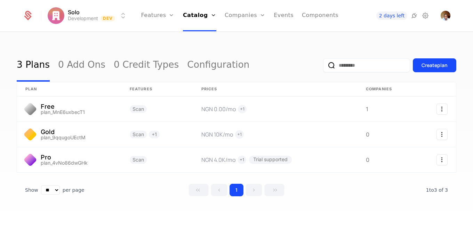
click at [283, 19] on link "Events" at bounding box center [284, 15] width 20 height 31
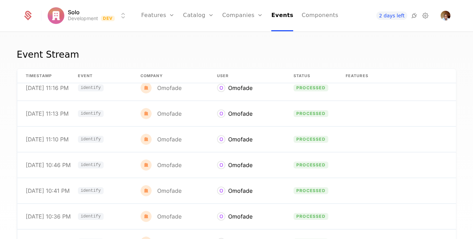
scroll to position [51, 0]
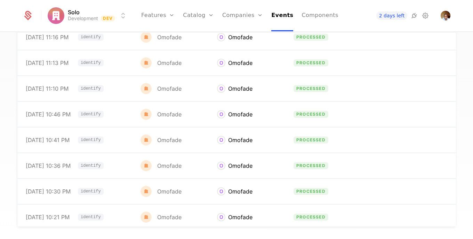
click at [473, 27] on div "Solo Development Dev Features Features Flags Catalog Plans Add Ons Credits Conf…" at bounding box center [236, 16] width 473 height 32
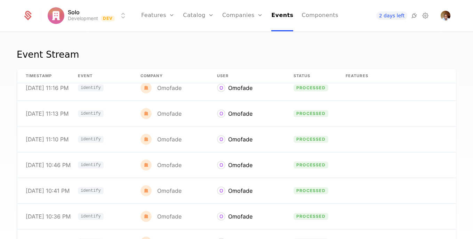
click at [169, 32] on div "Features Flags" at bounding box center [165, 39] width 49 height 33
click at [168, 36] on link "Features" at bounding box center [166, 34] width 32 height 6
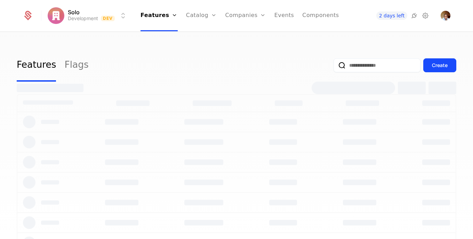
click at [123, 18] on html "Solo Development Dev Features Features Flags Catalog Plans Add Ons Credits Conf…" at bounding box center [236, 119] width 473 height 239
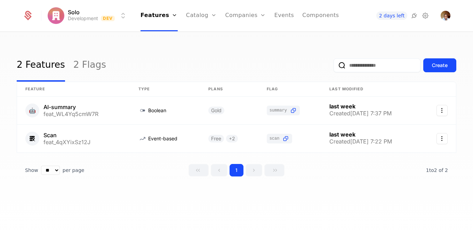
click at [123, 18] on html "Solo Development Dev Features Features Flags Catalog Plans Add Ons Credits Conf…" at bounding box center [236, 119] width 473 height 239
click at [142, 101] on link at bounding box center [165, 111] width 70 height 28
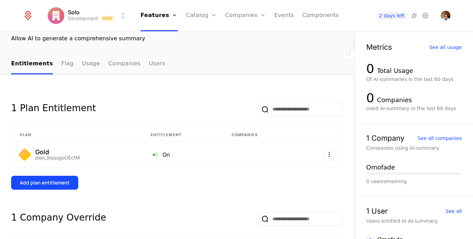
scroll to position [40, 0]
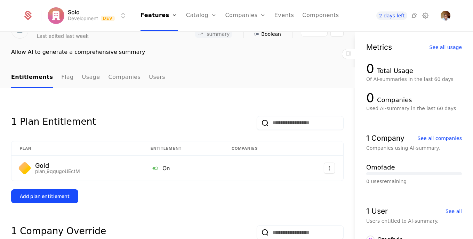
click at [108, 78] on link "Companies" at bounding box center [124, 78] width 32 height 21
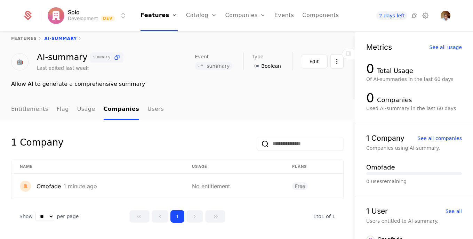
scroll to position [8, 0]
click at [148, 112] on link "Users" at bounding box center [156, 110] width 16 height 21
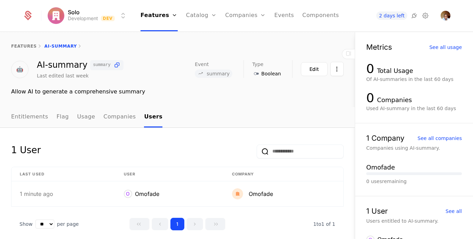
scroll to position [8, 0]
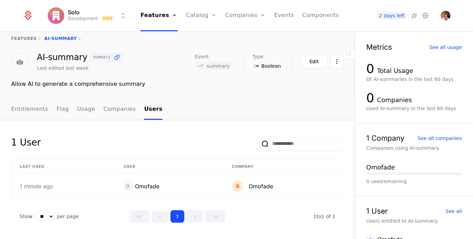
click at [35, 109] on link "Entitlements" at bounding box center [29, 110] width 37 height 21
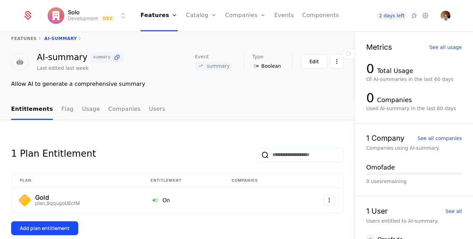
click at [421, 14] on div "2 days left" at bounding box center [391, 15] width 78 height 8
click at [425, 15] on icon at bounding box center [425, 15] width 8 height 8
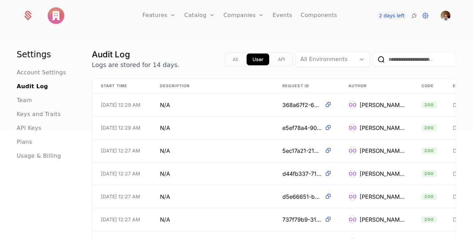
click at [40, 153] on span "Usage & Billing" at bounding box center [39, 156] width 45 height 8
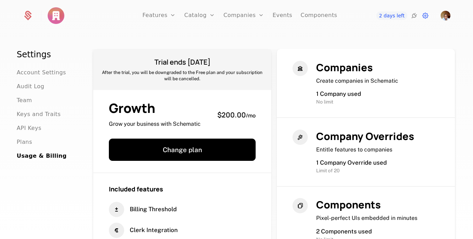
click at [442, 98] on div "Companies Create companies in Schematic 1 Company used No limit" at bounding box center [366, 83] width 178 height 69
click at [25, 140] on span "Plans" at bounding box center [24, 142] width 15 height 8
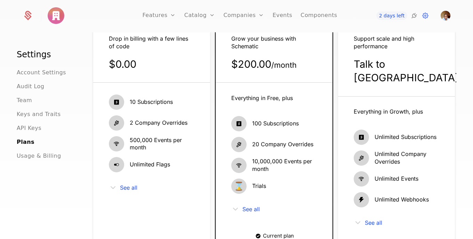
scroll to position [79, 0]
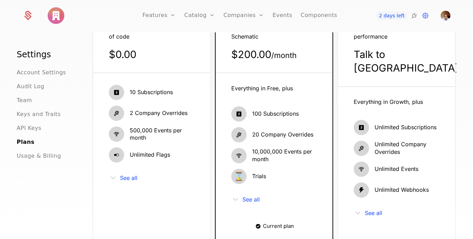
click at [24, 127] on span "API Keys" at bounding box center [29, 128] width 25 height 8
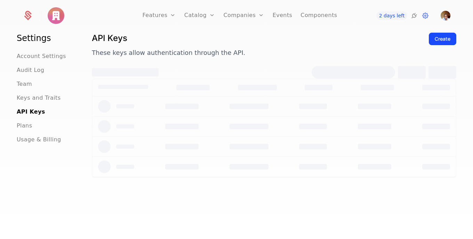
scroll to position [16, 0]
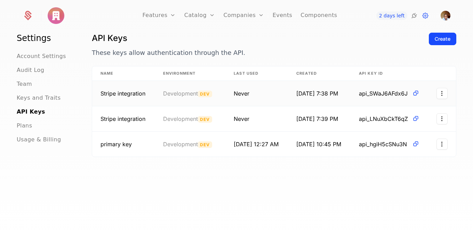
click at [129, 93] on span "Stripe integration" at bounding box center [123, 93] width 45 height 7
click at [130, 94] on span "Stripe integration" at bounding box center [123, 93] width 45 height 7
click at [29, 97] on span "Keys and Traits" at bounding box center [39, 98] width 44 height 8
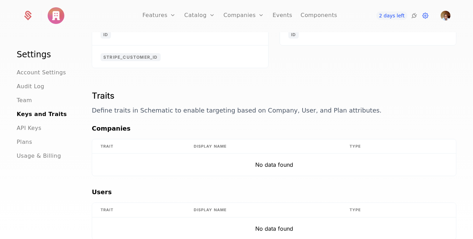
scroll to position [118, 0]
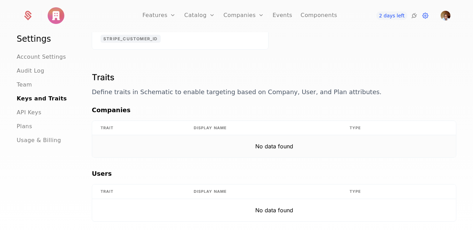
click at [385, 149] on td "No data found" at bounding box center [274, 146] width 364 height 22
click at [19, 82] on span "Team" at bounding box center [24, 85] width 15 height 8
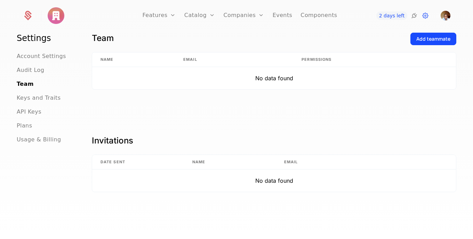
scroll to position [16, 0]
click at [46, 58] on span "Account Settings" at bounding box center [41, 56] width 49 height 8
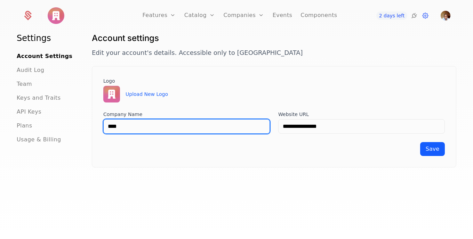
click at [239, 127] on input "****" at bounding box center [186, 126] width 167 height 15
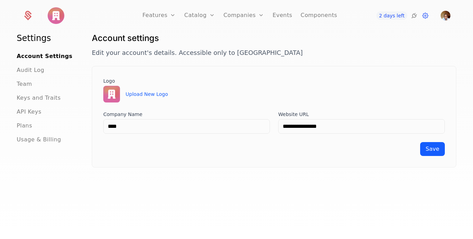
click at [307, 16] on link "Components" at bounding box center [319, 15] width 37 height 31
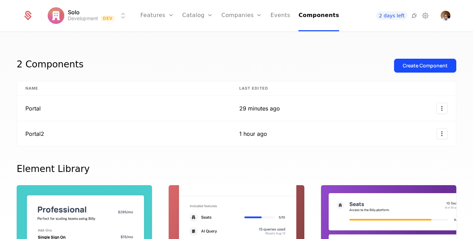
click at [279, 13] on link "Events" at bounding box center [281, 15] width 20 height 31
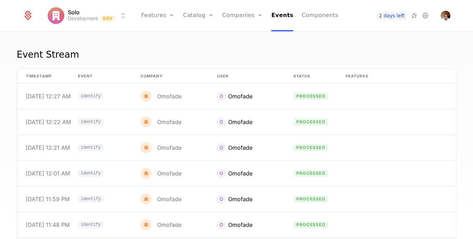
click at [205, 35] on link "Plans" at bounding box center [209, 34] width 36 height 6
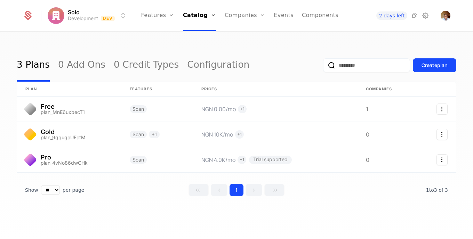
click at [434, 71] on button "Create plan" at bounding box center [434, 65] width 43 height 14
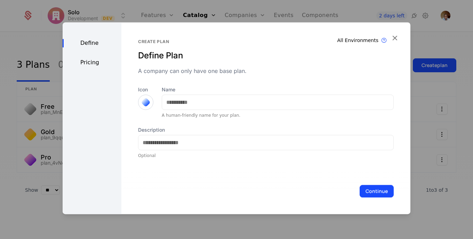
click at [86, 63] on div "Pricing" at bounding box center [92, 62] width 59 height 8
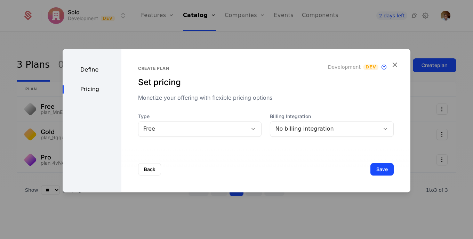
click at [309, 132] on div "No billing integration" at bounding box center [325, 129] width 100 height 8
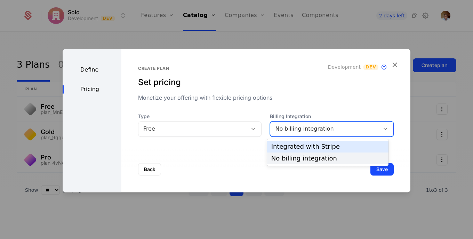
click at [308, 147] on div "Integrated with Stripe" at bounding box center [327, 147] width 113 height 6
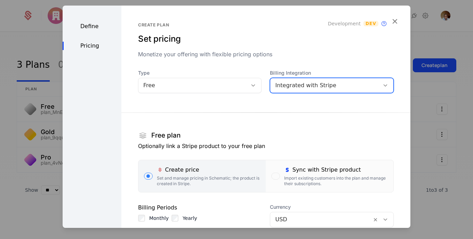
scroll to position [120, 0]
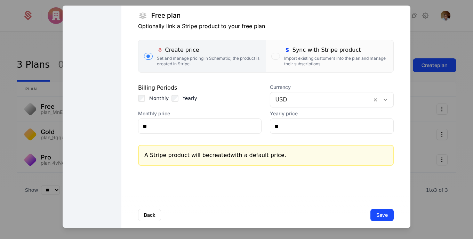
click at [151, 218] on button "Back" at bounding box center [149, 215] width 23 height 13
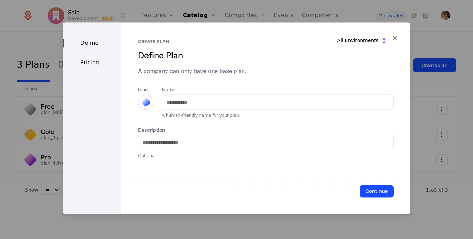
scroll to position [0, 0]
click at [399, 40] on div "All Environments Plan exist in all environments Create plan Define Plan A compa…" at bounding box center [265, 118] width 289 height 192
click at [394, 37] on icon "button" at bounding box center [394, 37] width 9 height 9
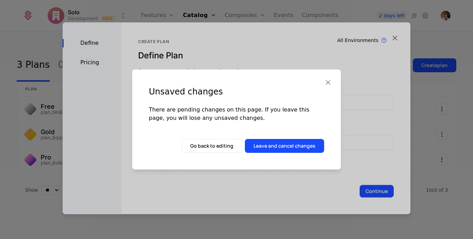
click at [281, 148] on button "Leave and cancel changes" at bounding box center [284, 146] width 79 height 14
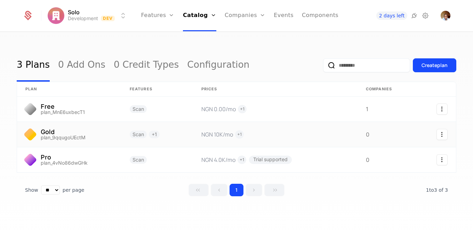
click at [51, 131] on link at bounding box center [69, 134] width 104 height 25
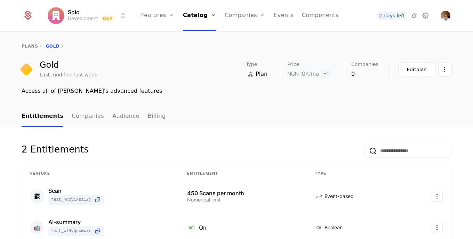
click at [151, 120] on link "Billing" at bounding box center [157, 116] width 18 height 21
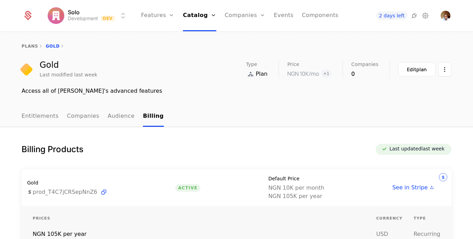
click at [122, 115] on link "Audience" at bounding box center [121, 116] width 27 height 21
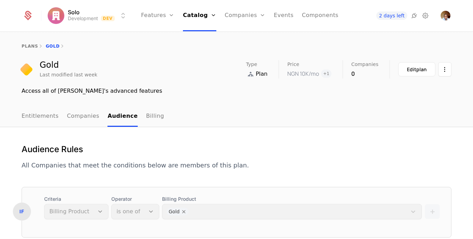
click at [77, 113] on link "Companies" at bounding box center [83, 116] width 32 height 21
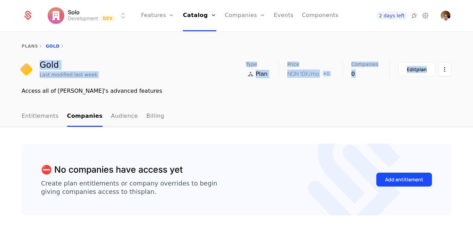
drag, startPoint x: 473, startPoint y: 58, endPoint x: 473, endPoint y: 72, distance: 13.6
click at [473, 72] on div "plans Gold Gold Last modified last week Type Plan Price NGN 10K /mo + 1 Compani…" at bounding box center [236, 63] width 473 height 63
click at [325, 129] on div "⛔️ No companies have access yet Create plan entitlements or company overrides t…" at bounding box center [236, 183] width 473 height 112
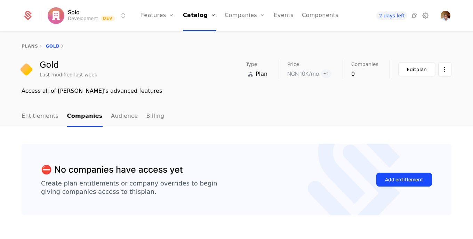
click at [120, 117] on link "Audience" at bounding box center [124, 116] width 27 height 21
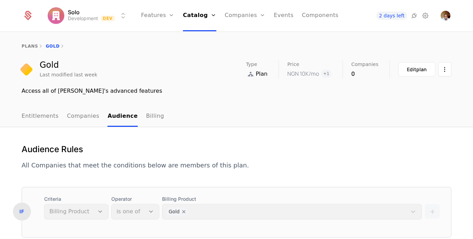
click at [147, 116] on link "Billing" at bounding box center [155, 116] width 18 height 21
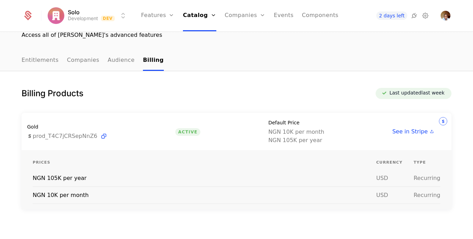
scroll to position [57, 0]
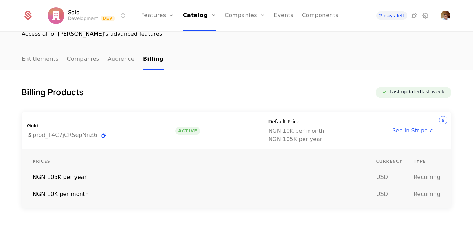
click at [400, 132] on span "See in Stripe" at bounding box center [410, 131] width 35 height 8
click at [330, 15] on link "Components" at bounding box center [320, 15] width 37 height 31
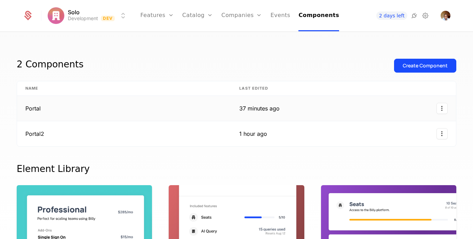
click at [31, 110] on td "Portal" at bounding box center [124, 108] width 214 height 25
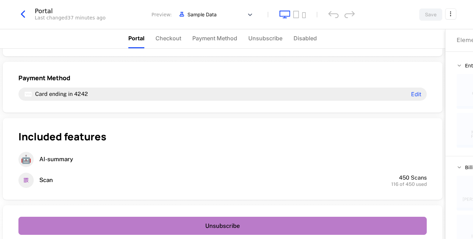
scroll to position [196, 0]
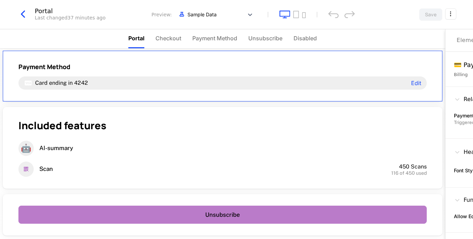
click at [387, 76] on div "Payment Method Card ending in 4242 Edit" at bounding box center [222, 76] width 409 height 27
click at [299, 16] on icon "tablet" at bounding box center [296, 14] width 6 height 7
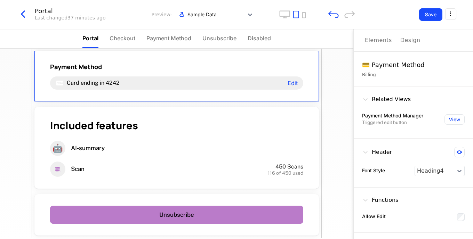
click at [462, 118] on button "View" at bounding box center [455, 119] width 20 height 10
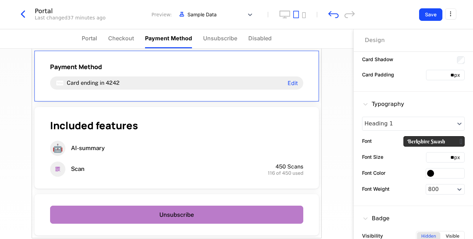
scroll to position [200, 0]
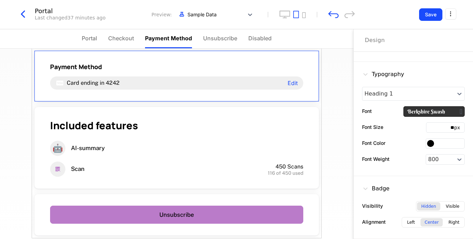
click at [449, 209] on div "Visible" at bounding box center [453, 207] width 22 height 8
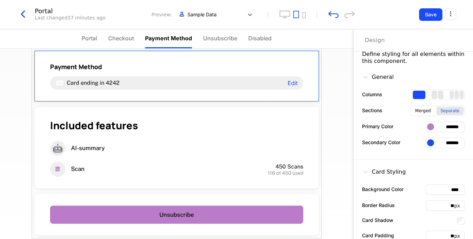
scroll to position [0, 0]
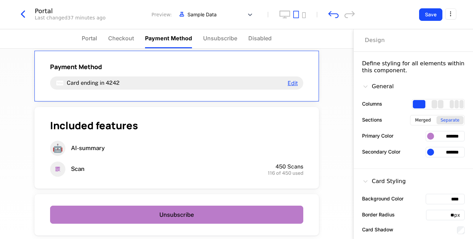
click at [288, 84] on span "Edit" at bounding box center [293, 83] width 10 height 6
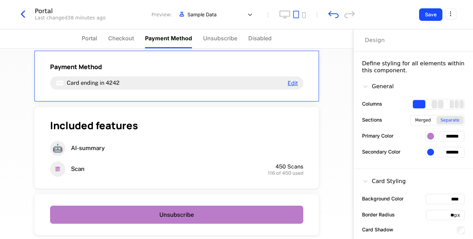
click at [288, 84] on span "Edit" at bounding box center [293, 83] width 10 height 6
click at [424, 15] on button "Save" at bounding box center [430, 14] width 23 height 13
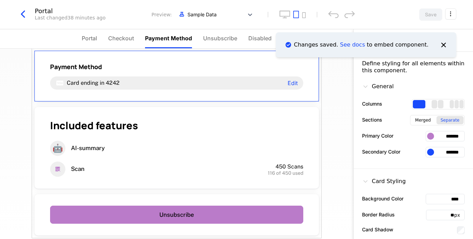
click at [326, 119] on div "Scan Scans the receipt for Information 116 Scans used Limit of 450 No upcoming …" at bounding box center [177, 144] width 354 height 191
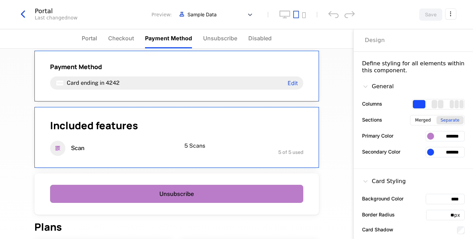
click at [288, 116] on div "Included features Scan 5 Scans 5 of 5 used" at bounding box center [176, 137] width 285 height 61
click at [307, 95] on div "Payment Method Card ending in 4242 Edit" at bounding box center [176, 76] width 285 height 51
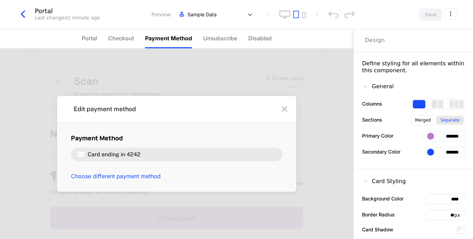
click at [24, 14] on icon "button" at bounding box center [23, 14] width 13 height 13
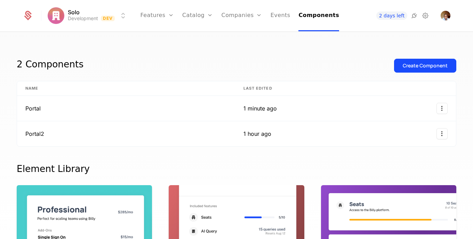
click at [426, 67] on div "Create Component" at bounding box center [425, 65] width 45 height 7
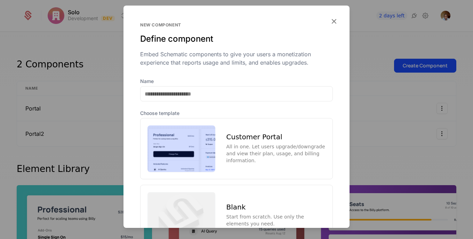
click at [265, 137] on div "Customer Portal" at bounding box center [276, 137] width 99 height 7
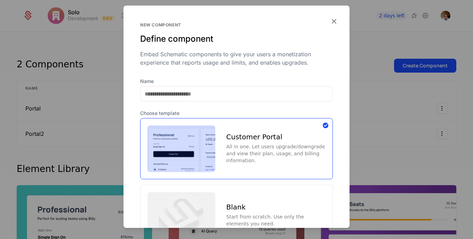
scroll to position [63, 0]
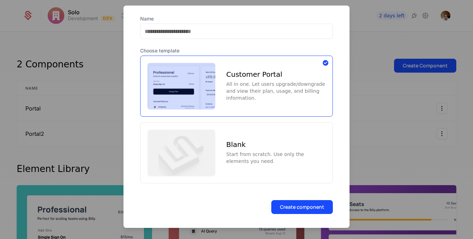
click at [325, 207] on button "Create component" at bounding box center [302, 207] width 62 height 14
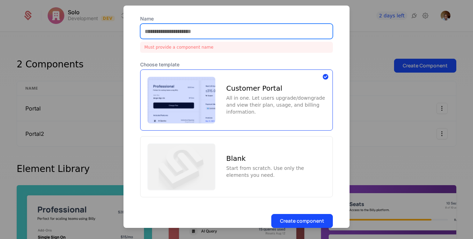
click at [304, 32] on input "Name" at bounding box center [237, 31] width 192 height 15
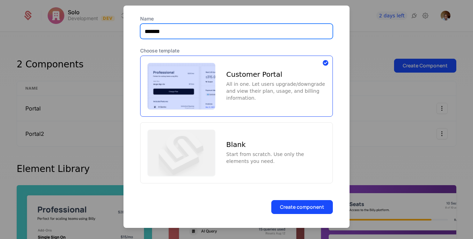
type input "*******"
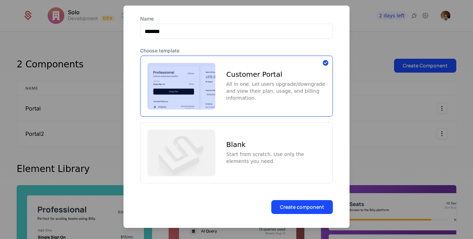
click at [299, 200] on button "Create component" at bounding box center [302, 207] width 62 height 14
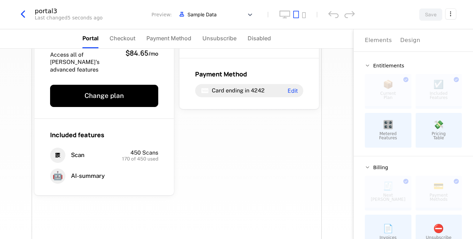
scroll to position [54, 0]
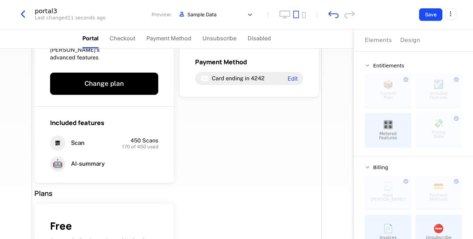
click at [426, 17] on button "Save" at bounding box center [430, 14] width 23 height 13
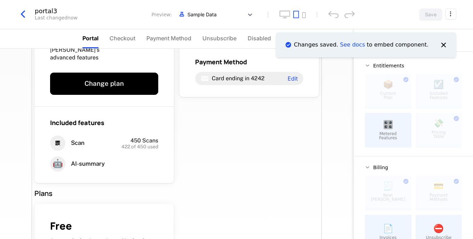
click at [445, 41] on icon "Notifications (F8)" at bounding box center [443, 44] width 9 height 9
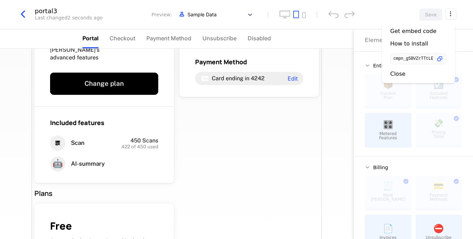
click at [456, 13] on html "Solo Development Dev Features Features Flags Catalog Plans Add Ons Credits Conf…" at bounding box center [236, 119] width 473 height 239
click at [442, 57] on icon "button" at bounding box center [439, 58] width 7 height 7
click at [23, 12] on html "Solo Development Dev Features Features Flags Catalog Plans Add Ons Credits Conf…" at bounding box center [236, 119] width 473 height 239
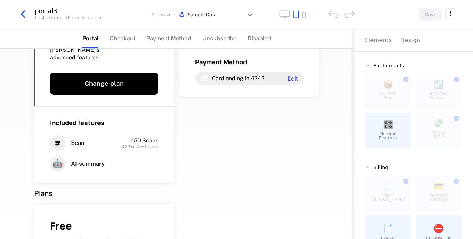
click at [24, 13] on icon "button" at bounding box center [23, 14] width 13 height 13
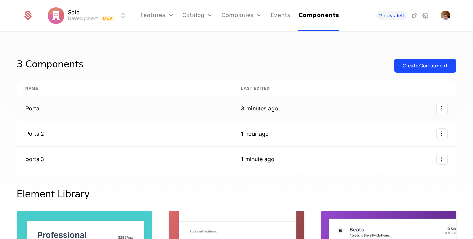
click at [437, 109] on html "Solo Development Dev Features Features Flags Catalog Plans Add Ons Credits Conf…" at bounding box center [236, 119] width 473 height 239
click at [406, 128] on div "Delete" at bounding box center [407, 127] width 53 height 10
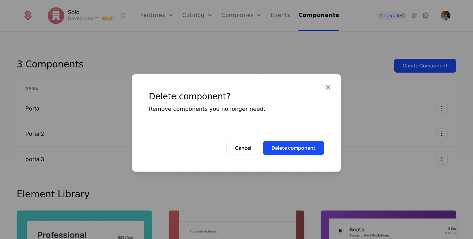
click at [307, 155] on button "Delete component" at bounding box center [293, 148] width 61 height 14
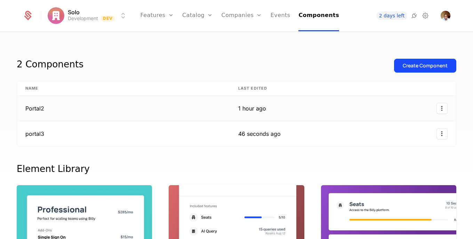
click at [439, 108] on html "Solo Development Dev Features Features Flags Catalog Plans Add Ons Credits Conf…" at bounding box center [236, 119] width 473 height 239
click at [393, 130] on div "Delete" at bounding box center [391, 127] width 21 height 10
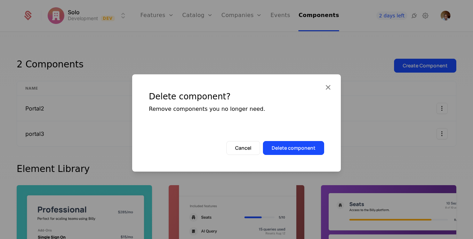
click at [317, 142] on button "Delete component" at bounding box center [293, 148] width 61 height 14
